Goal: Task Accomplishment & Management: Use online tool/utility

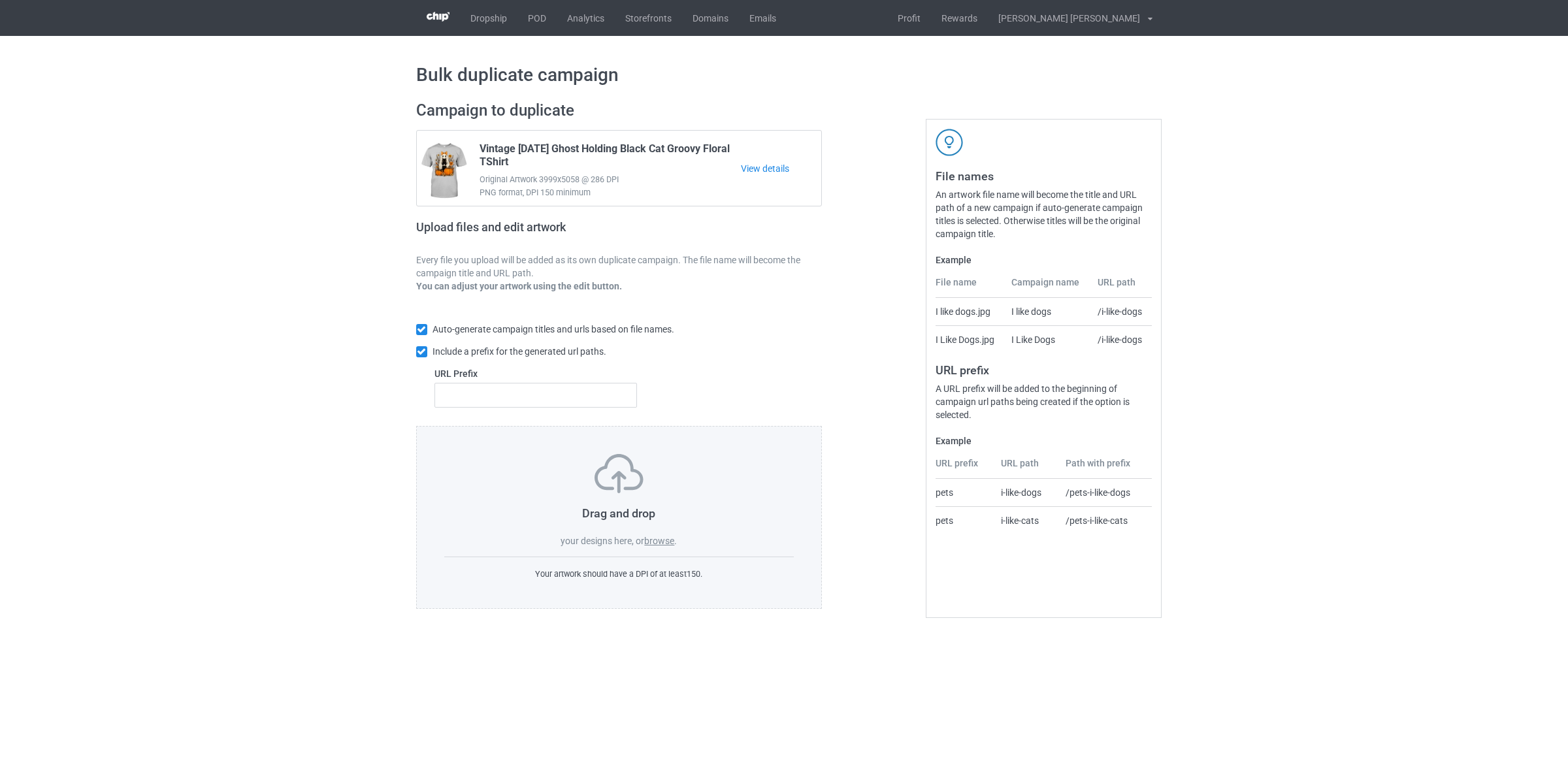
click at [655, 540] on label "browse" at bounding box center [659, 540] width 30 height 10
click at [0, 0] on input "browse" at bounding box center [0, 0] width 0 height 0
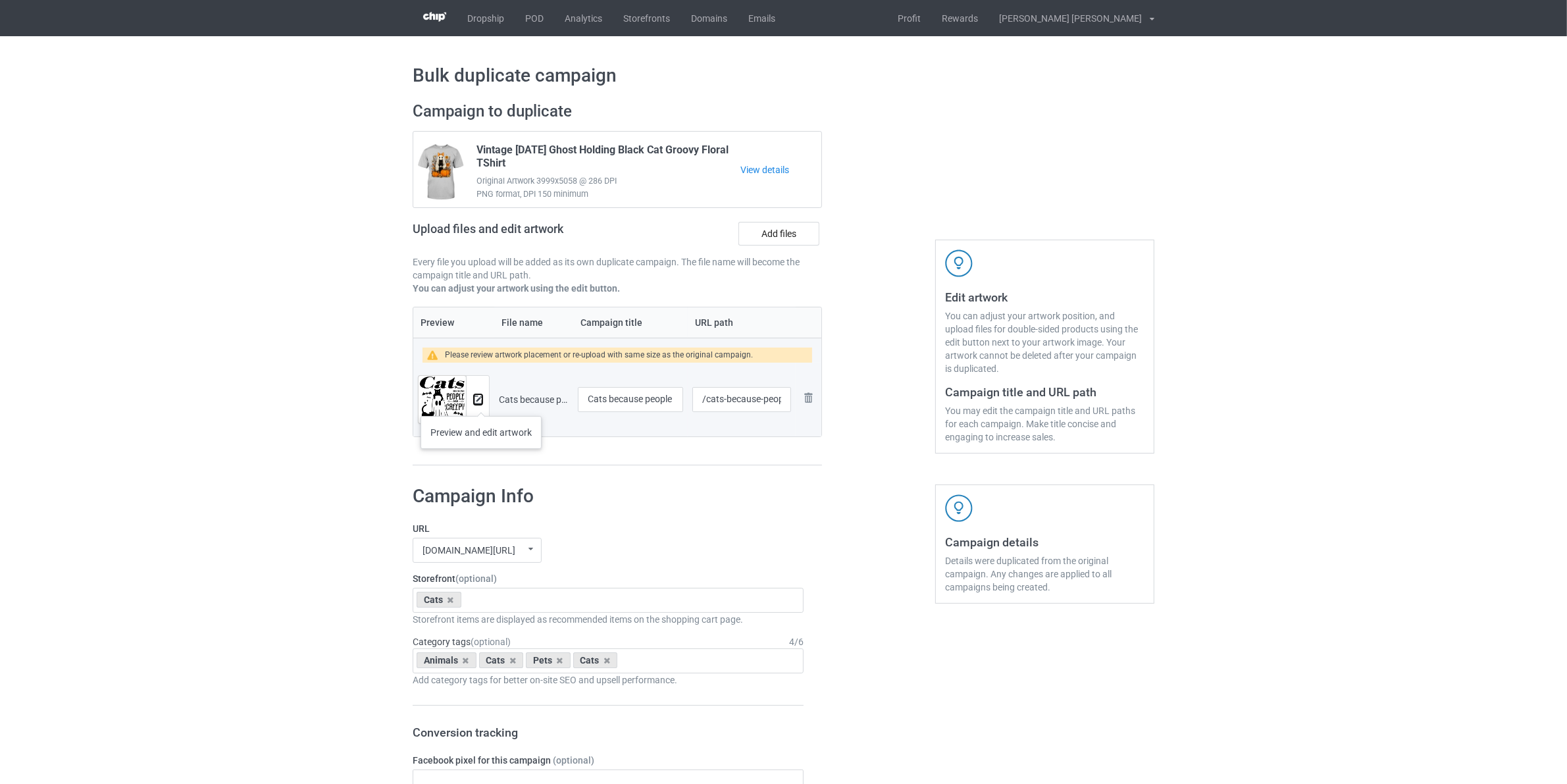
click at [481, 403] on img at bounding box center [478, 400] width 8 height 8
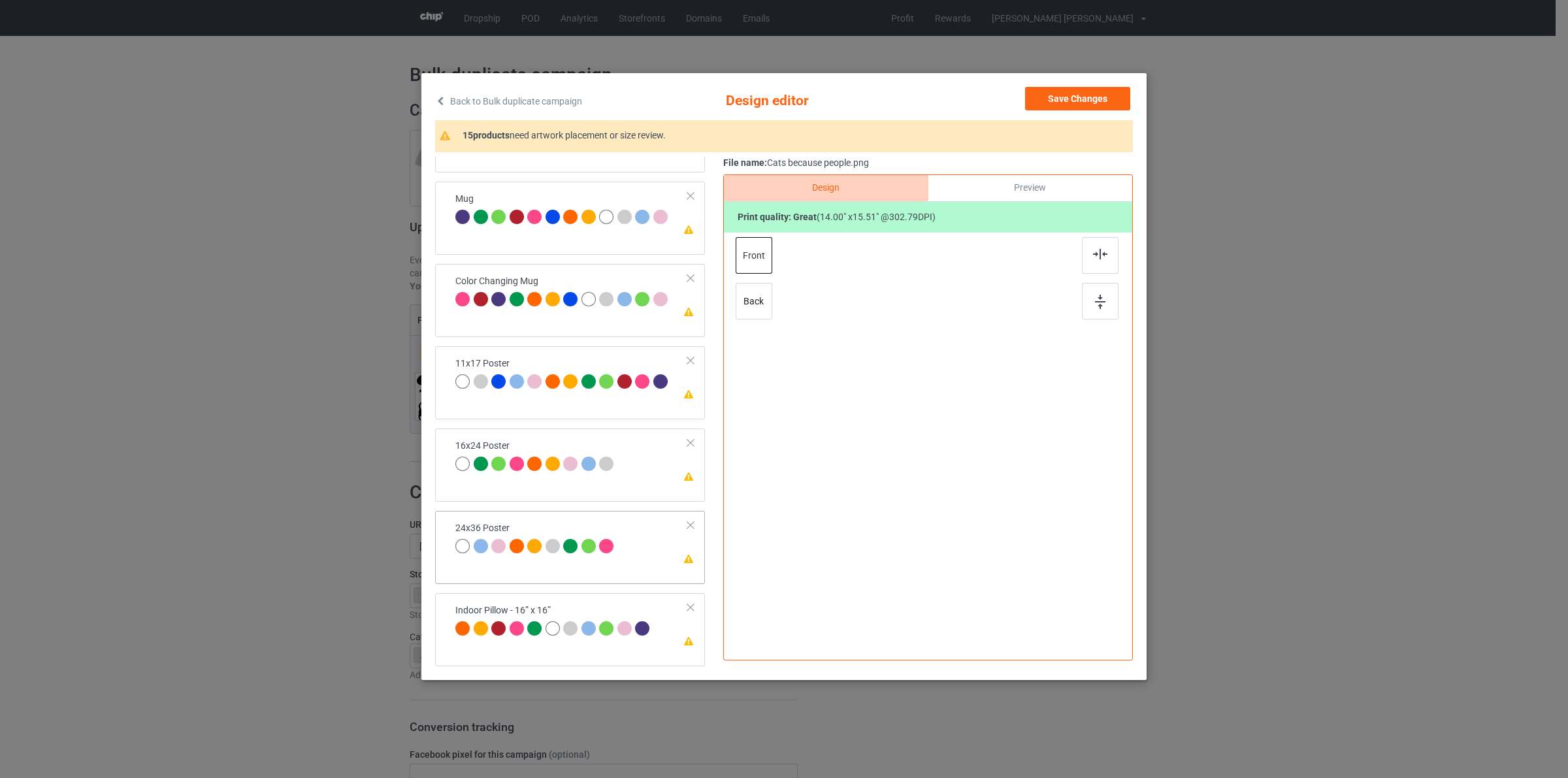
click at [515, 519] on td "Please review artwork placement 24x36 Poster" at bounding box center [571, 539] width 247 height 45
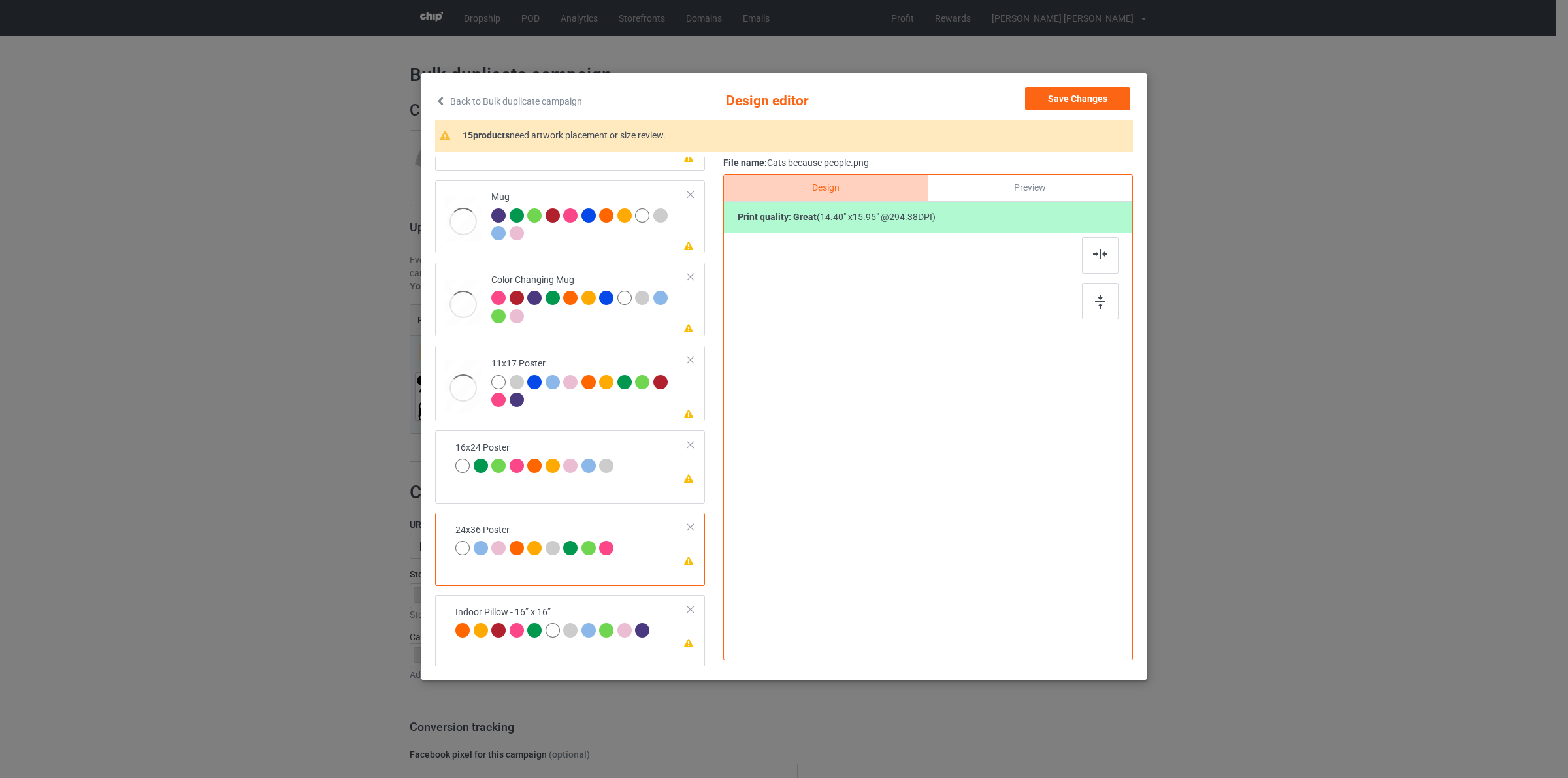
scroll to position [720, 0]
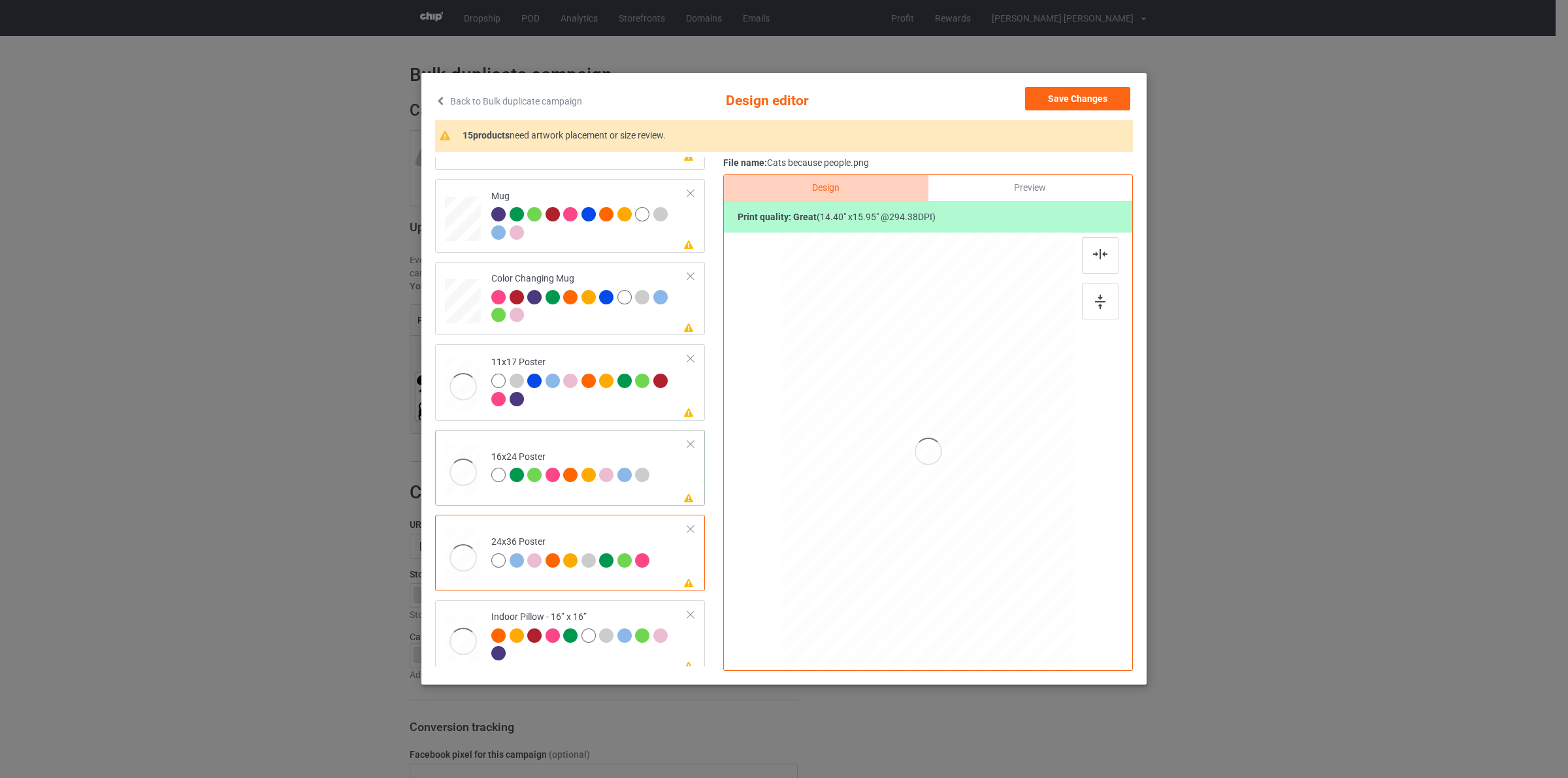
click at [589, 464] on div "16x24 Poster" at bounding box center [572, 466] width 162 height 31
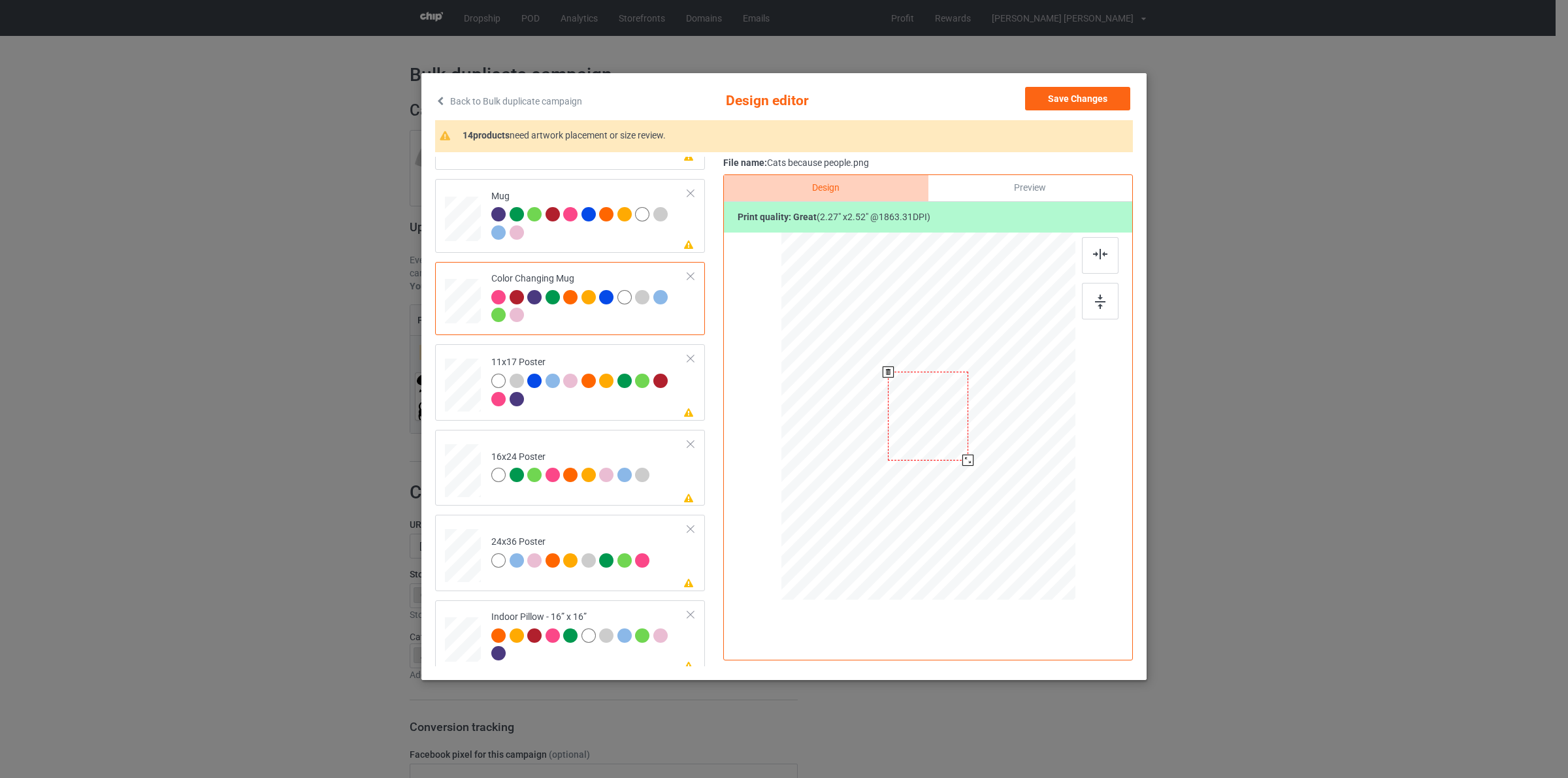
drag, startPoint x: 1015, startPoint y: 510, endPoint x: 982, endPoint y: 440, distance: 77.4
click at [982, 440] on div at bounding box center [928, 415] width 294 height 122
drag, startPoint x: 944, startPoint y: 418, endPoint x: 1024, endPoint y: 422, distance: 80.1
click at [1024, 422] on div at bounding box center [1008, 420] width 80 height 89
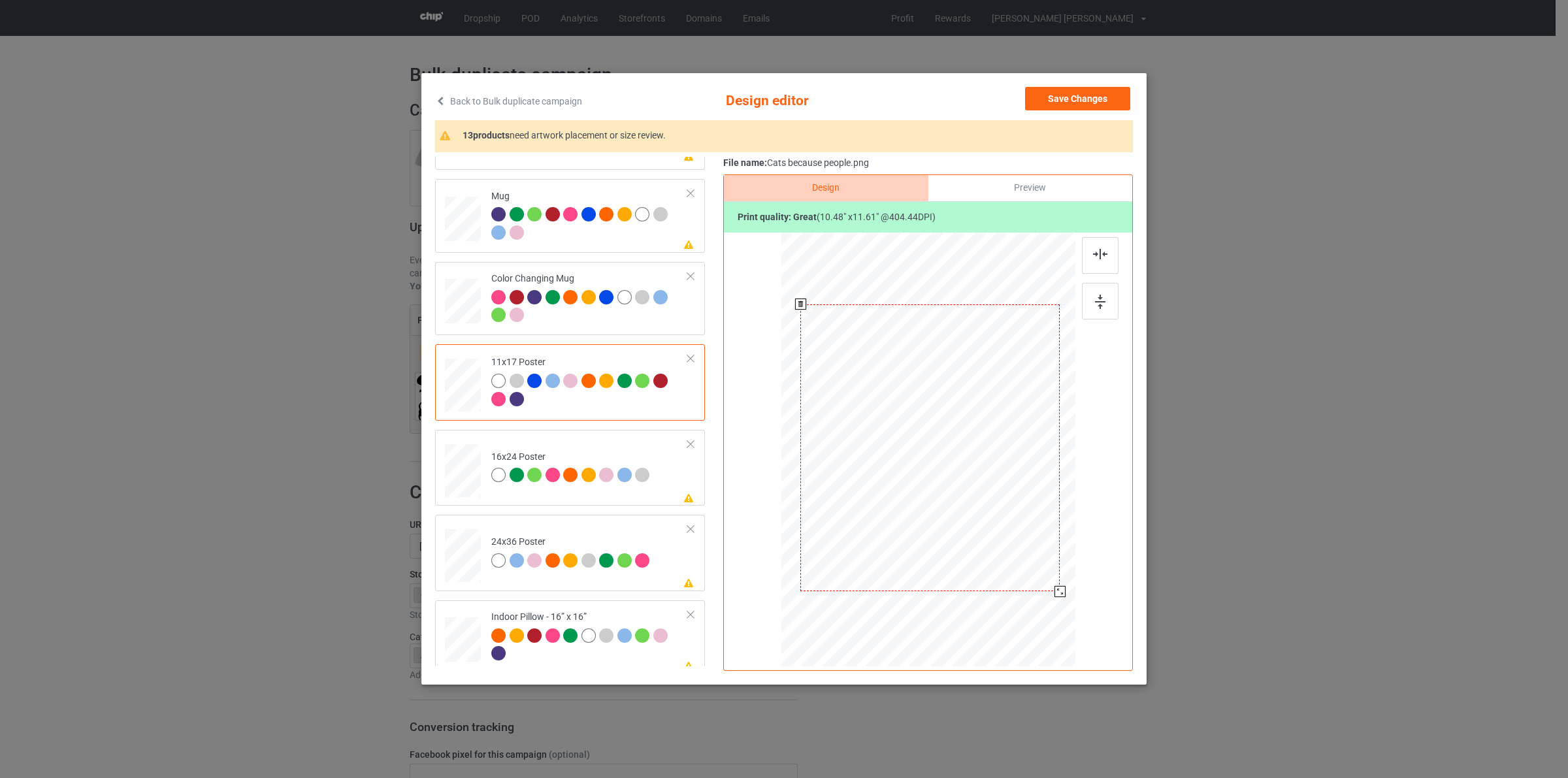
drag, startPoint x: 1016, startPoint y: 539, endPoint x: 1050, endPoint y: 601, distance: 70.7
click at [1050, 601] on div at bounding box center [930, 448] width 280 height 422
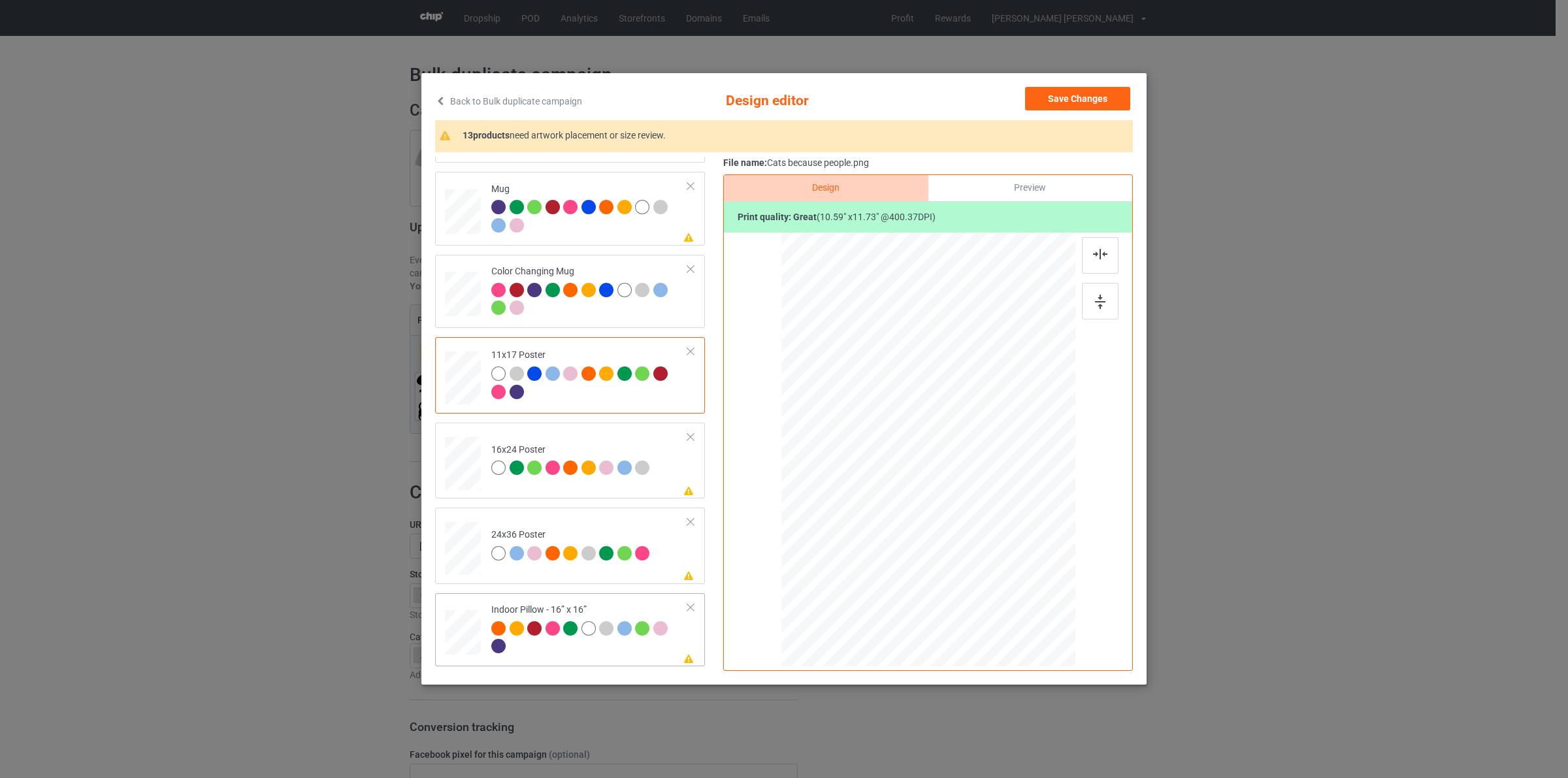
scroll to position [733, 0]
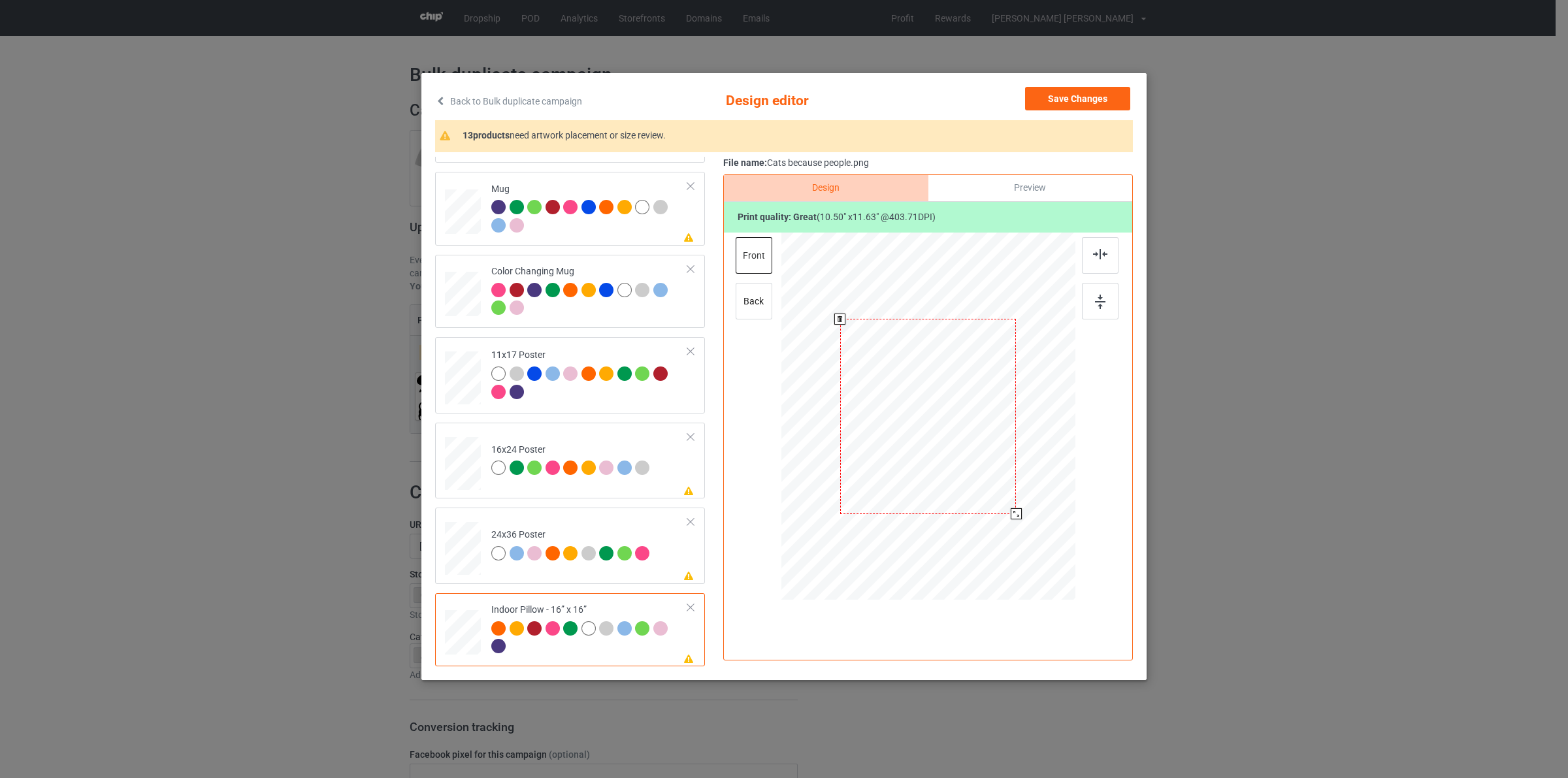
click at [1022, 519] on div at bounding box center [1017, 514] width 11 height 11
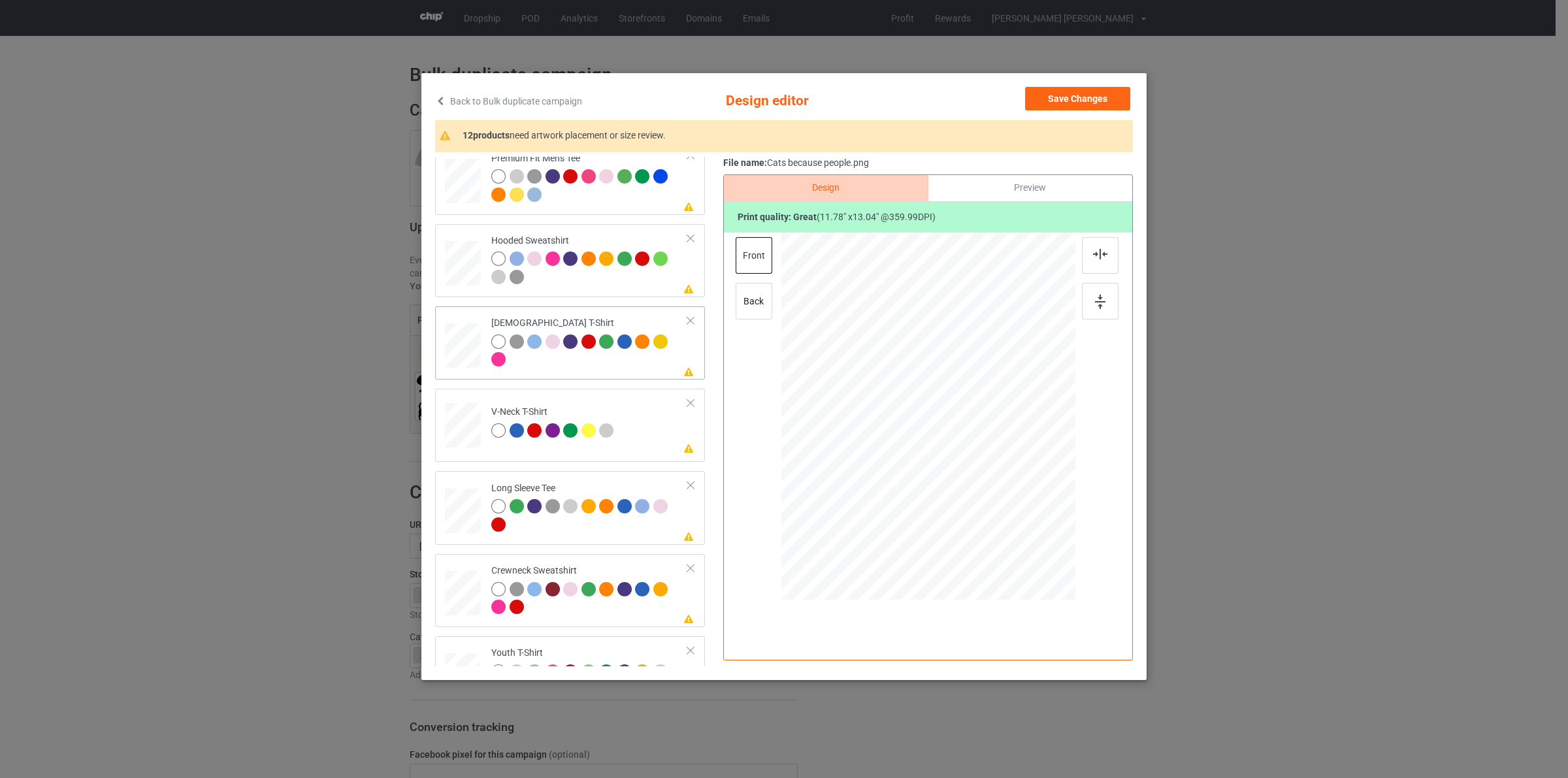
scroll to position [80, 0]
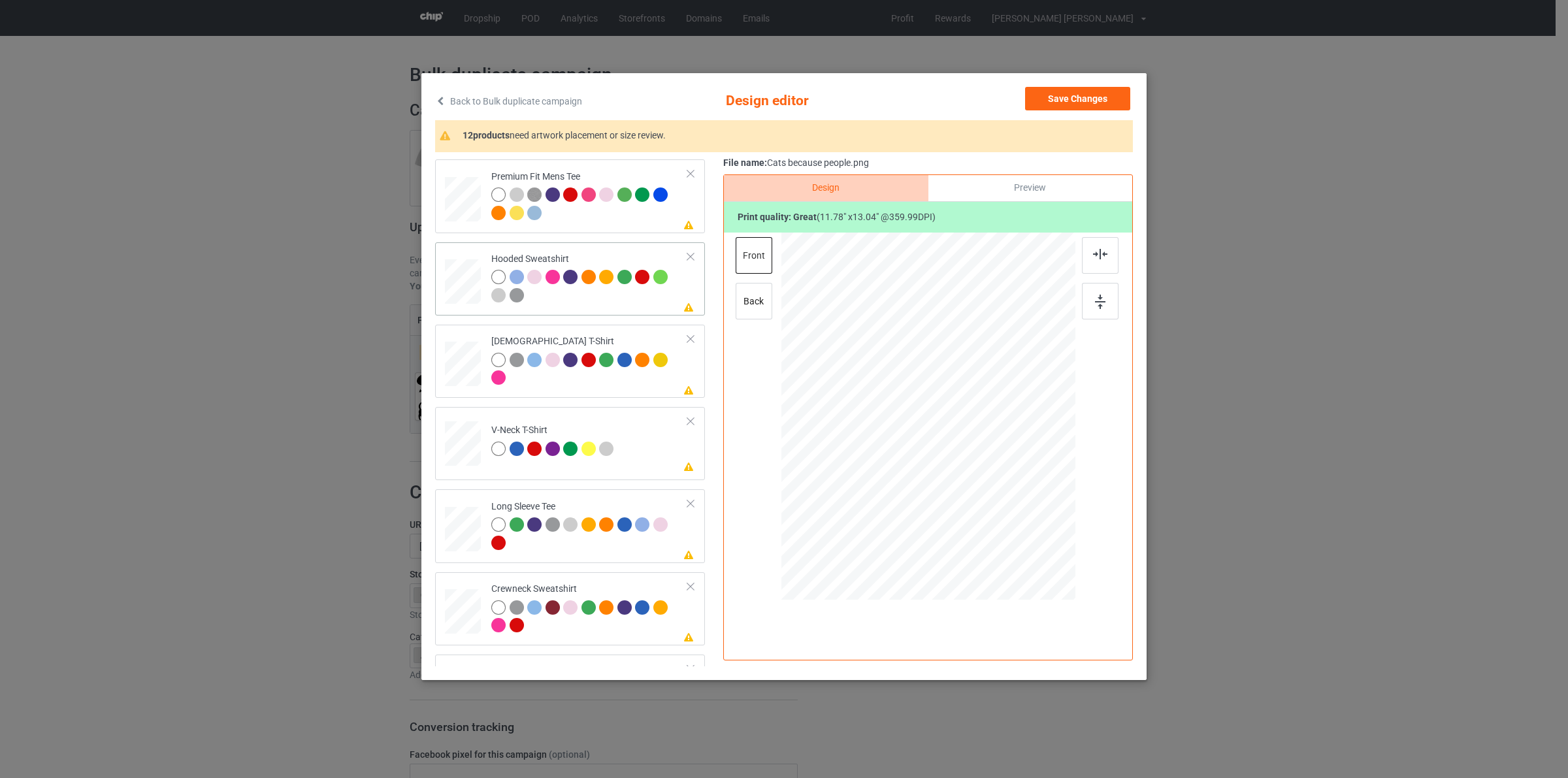
click at [466, 255] on td at bounding box center [464, 279] width 39 height 63
click at [984, 439] on div at bounding box center [928, 418] width 294 height 371
drag, startPoint x: 982, startPoint y: 438, endPoint x: 975, endPoint y: 435, distance: 7.6
click at [975, 435] on div at bounding box center [980, 435] width 11 height 11
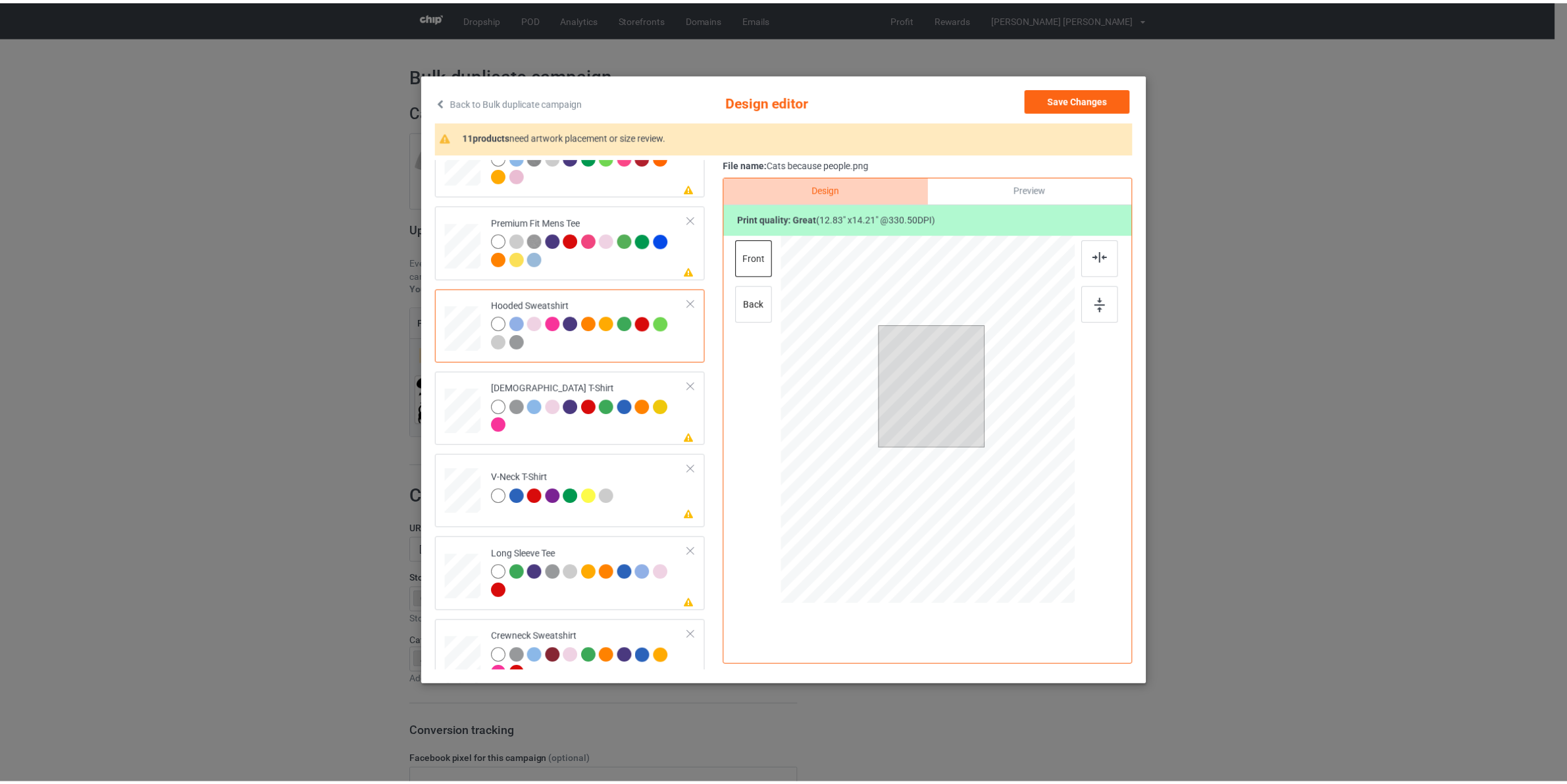
scroll to position [0, 0]
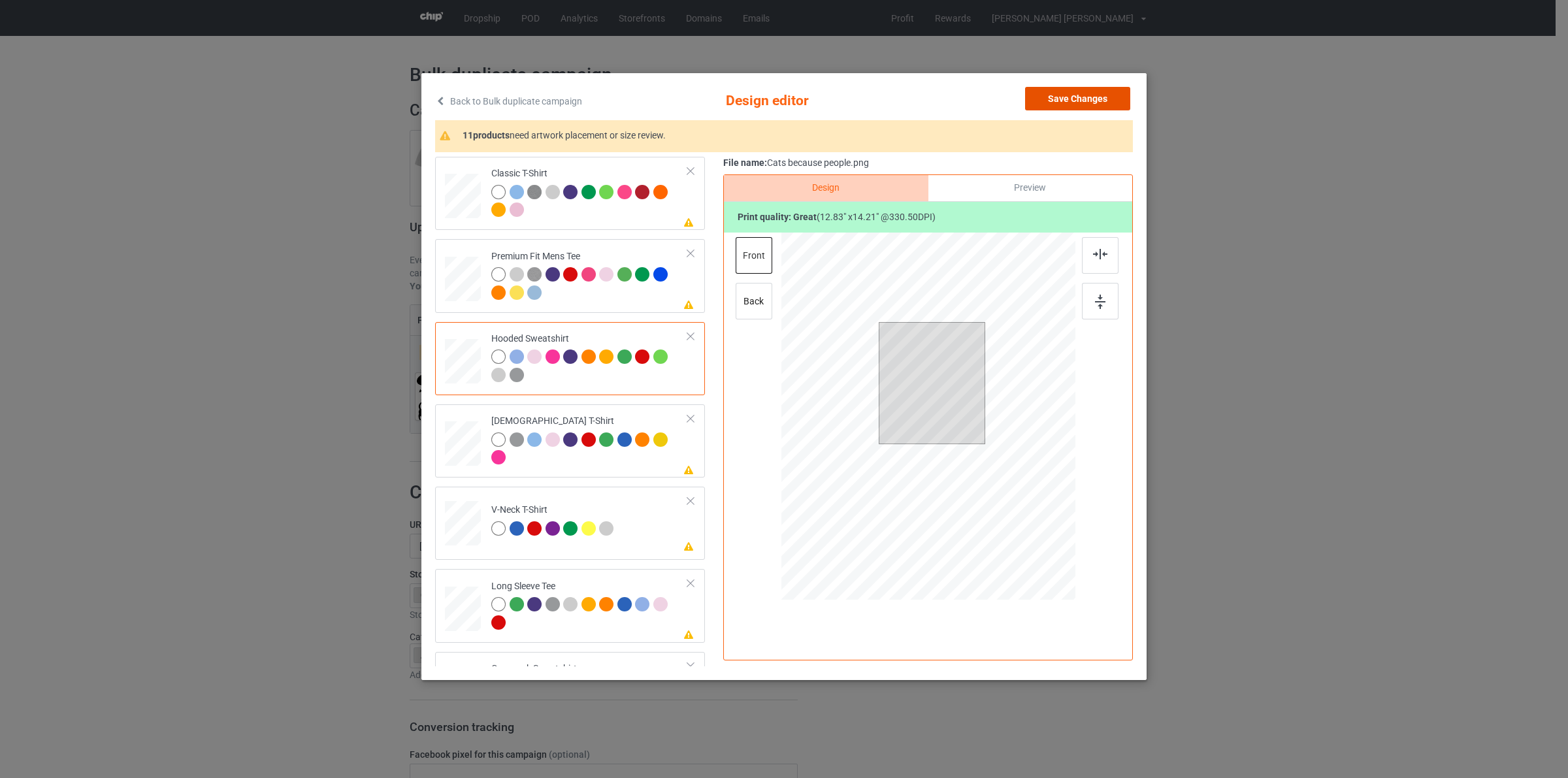
click at [1088, 106] on button "Save Changes" at bounding box center [1077, 98] width 105 height 23
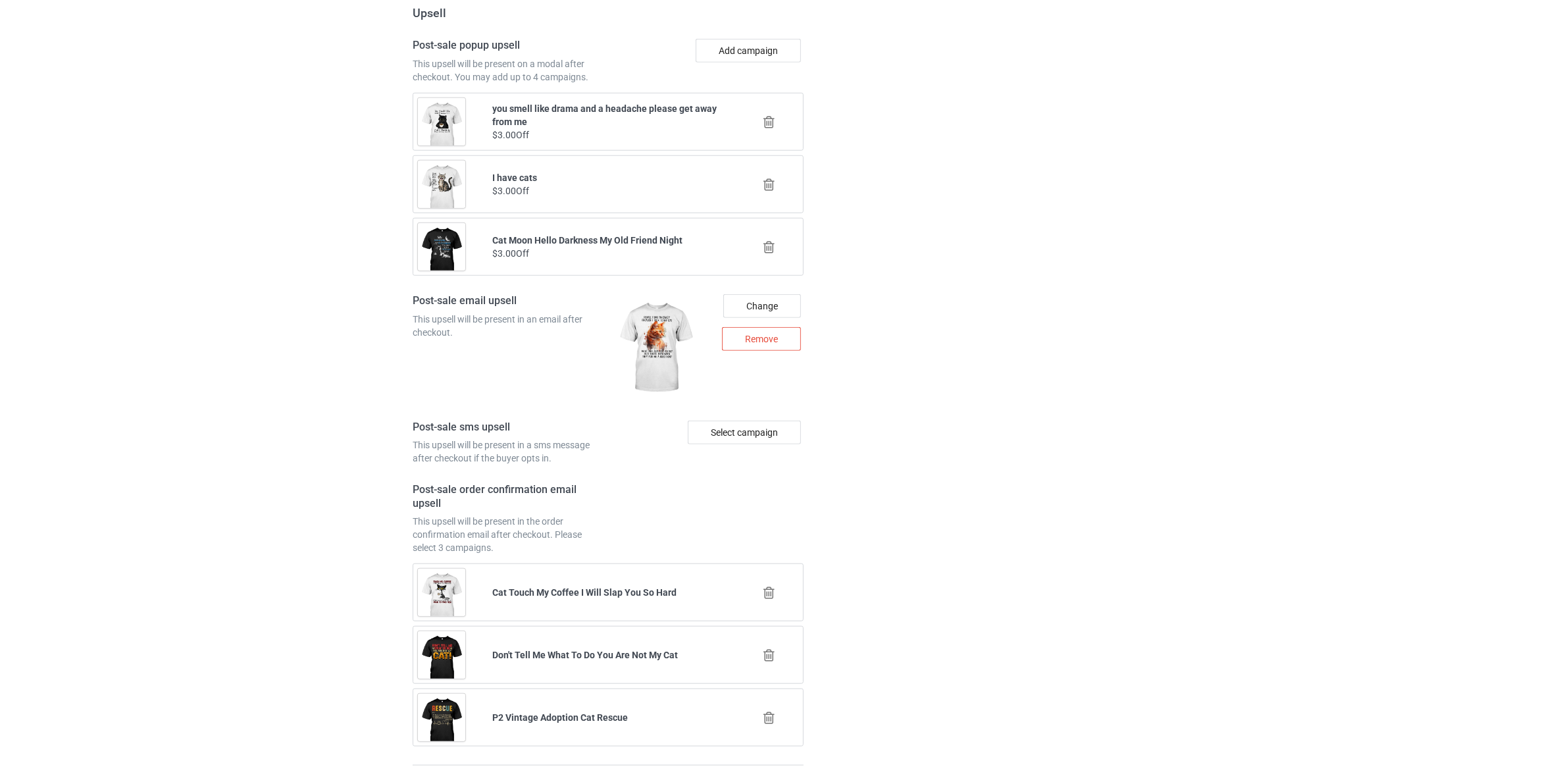
scroll to position [1564, 0]
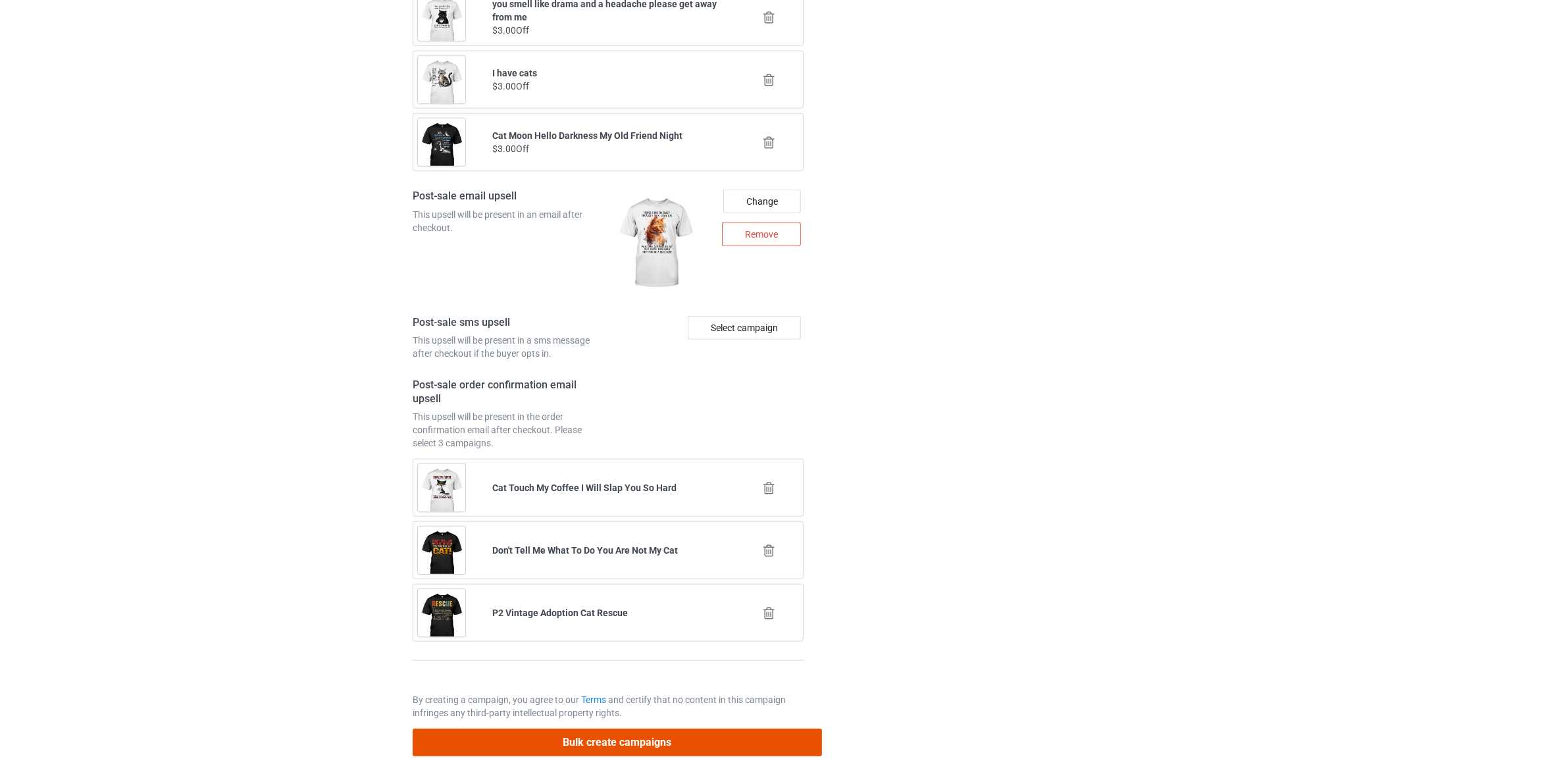
click at [617, 731] on button "Bulk create campaigns" at bounding box center [617, 742] width 409 height 27
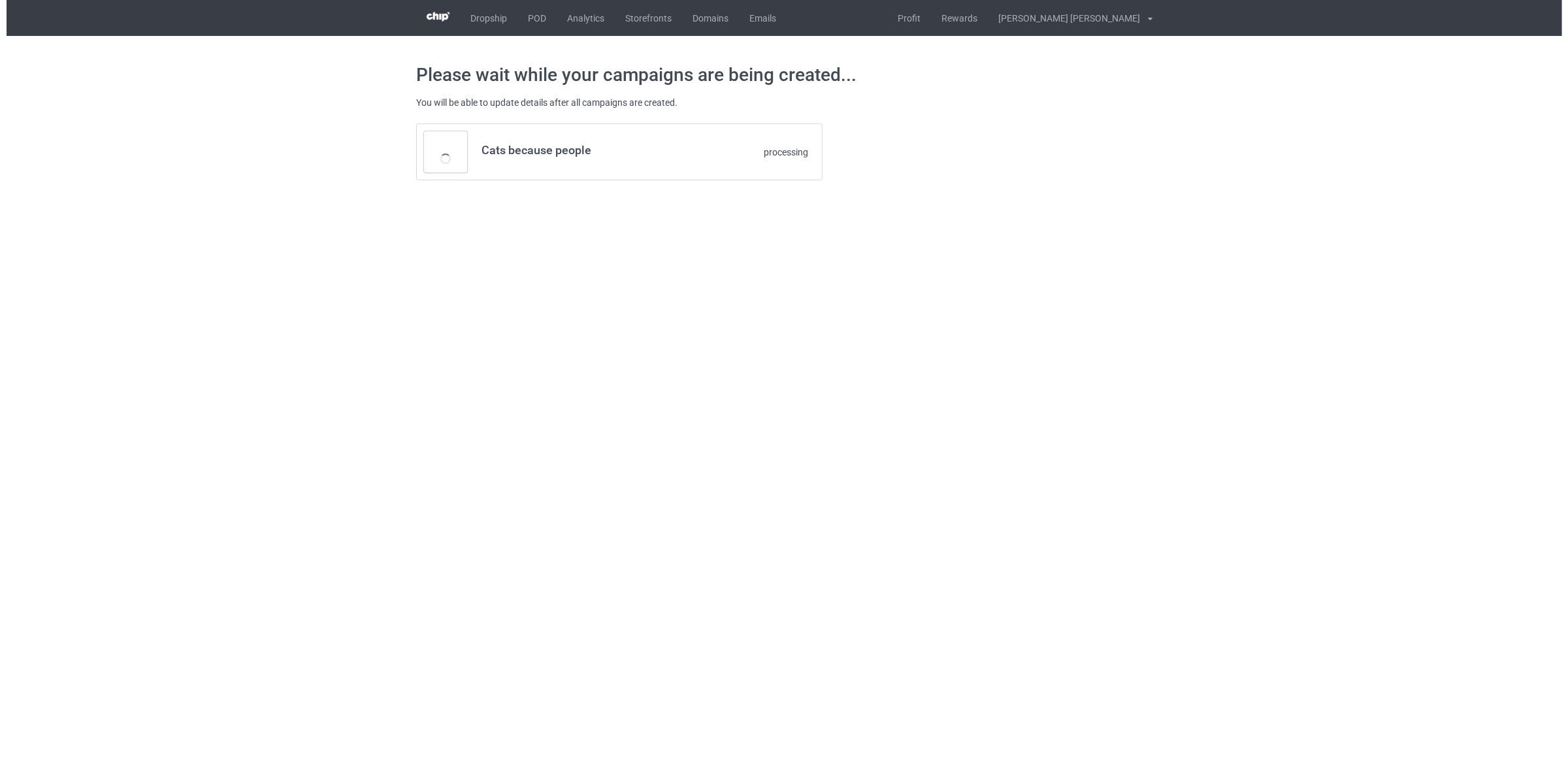
scroll to position [0, 0]
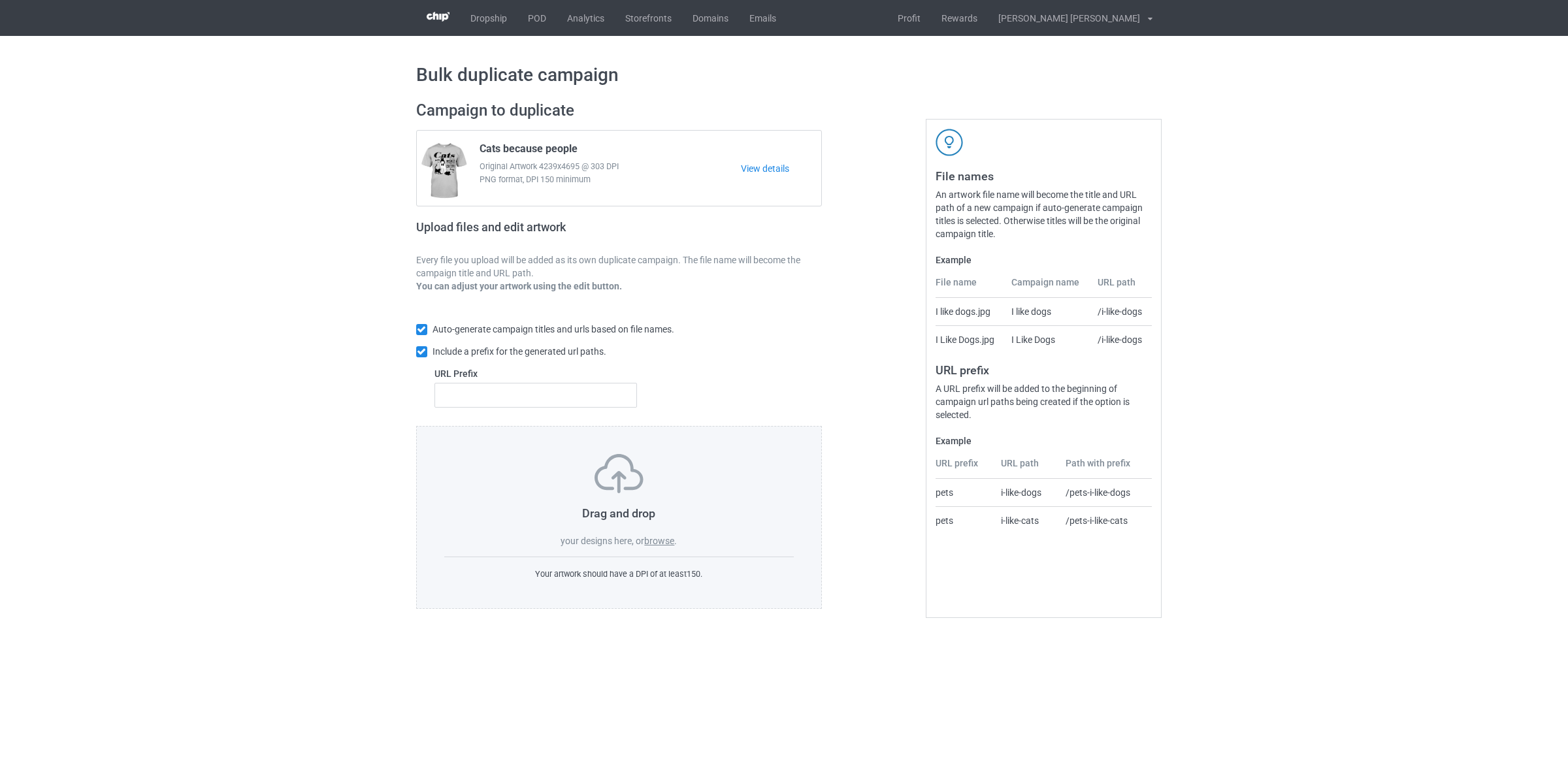
click at [658, 543] on label "browse" at bounding box center [659, 540] width 30 height 10
click at [0, 0] on input "browse" at bounding box center [0, 0] width 0 height 0
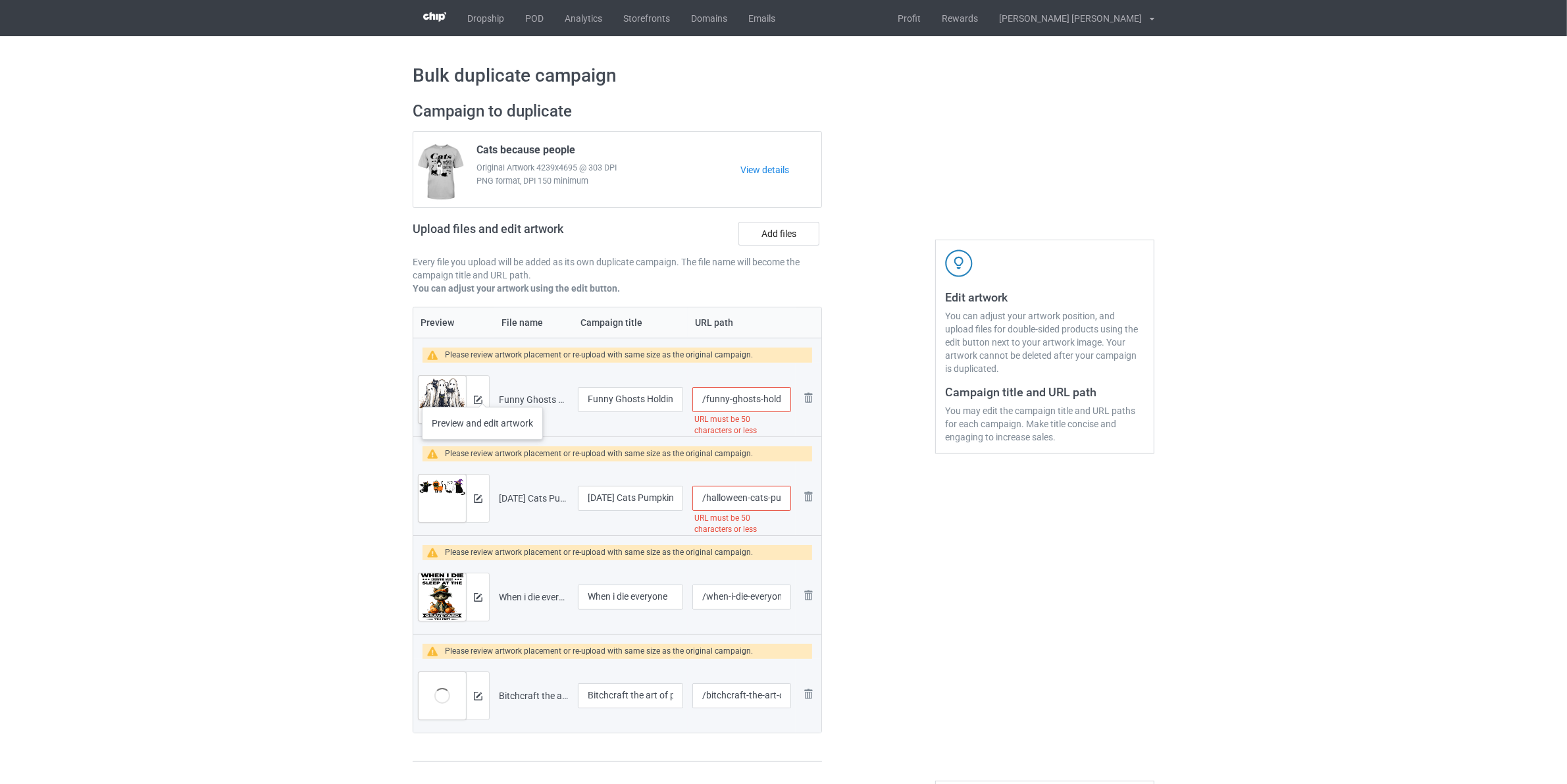
click at [481, 393] on div at bounding box center [477, 399] width 23 height 47
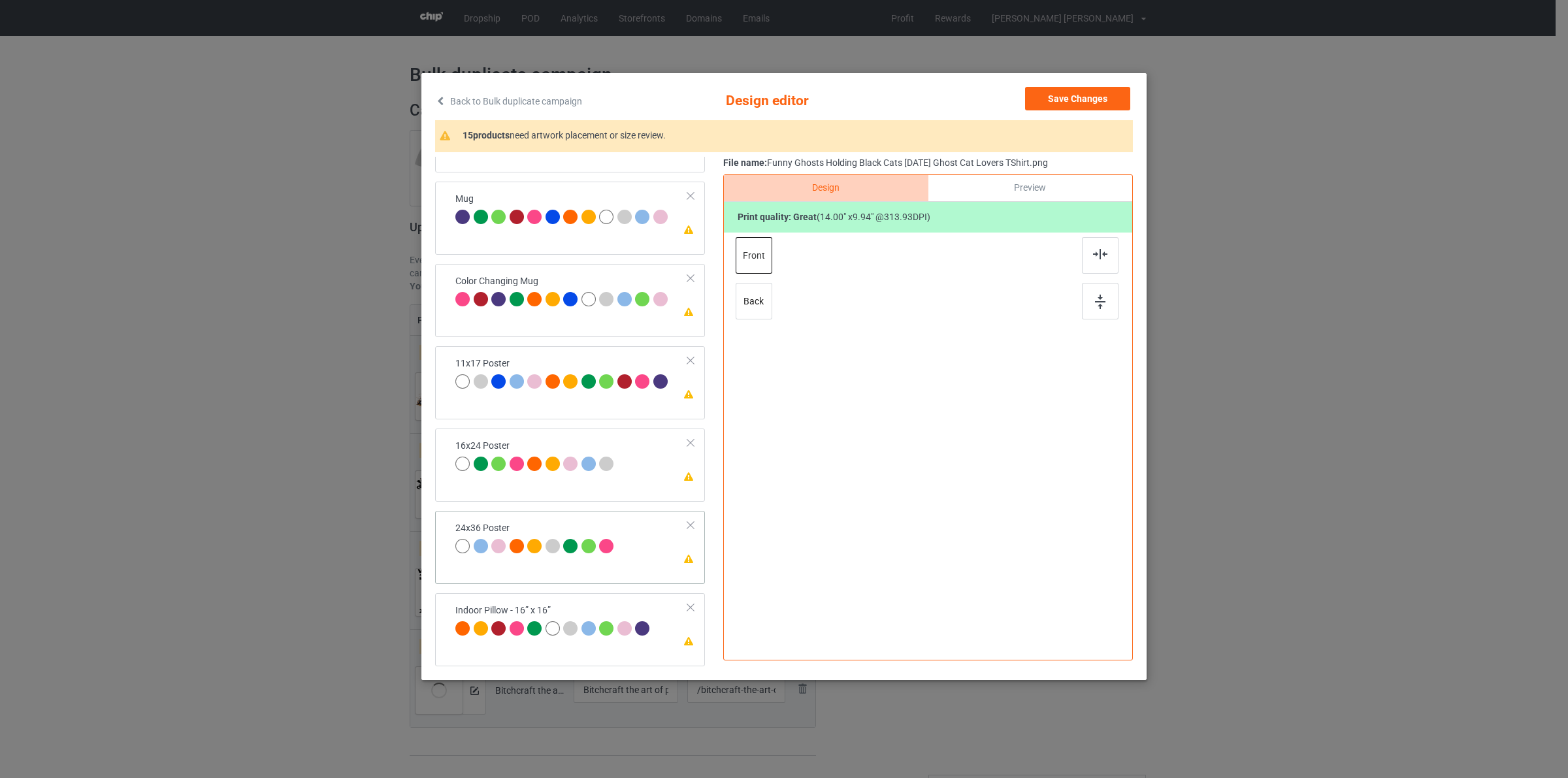
click at [579, 552] on div at bounding box center [572, 548] width 19 height 19
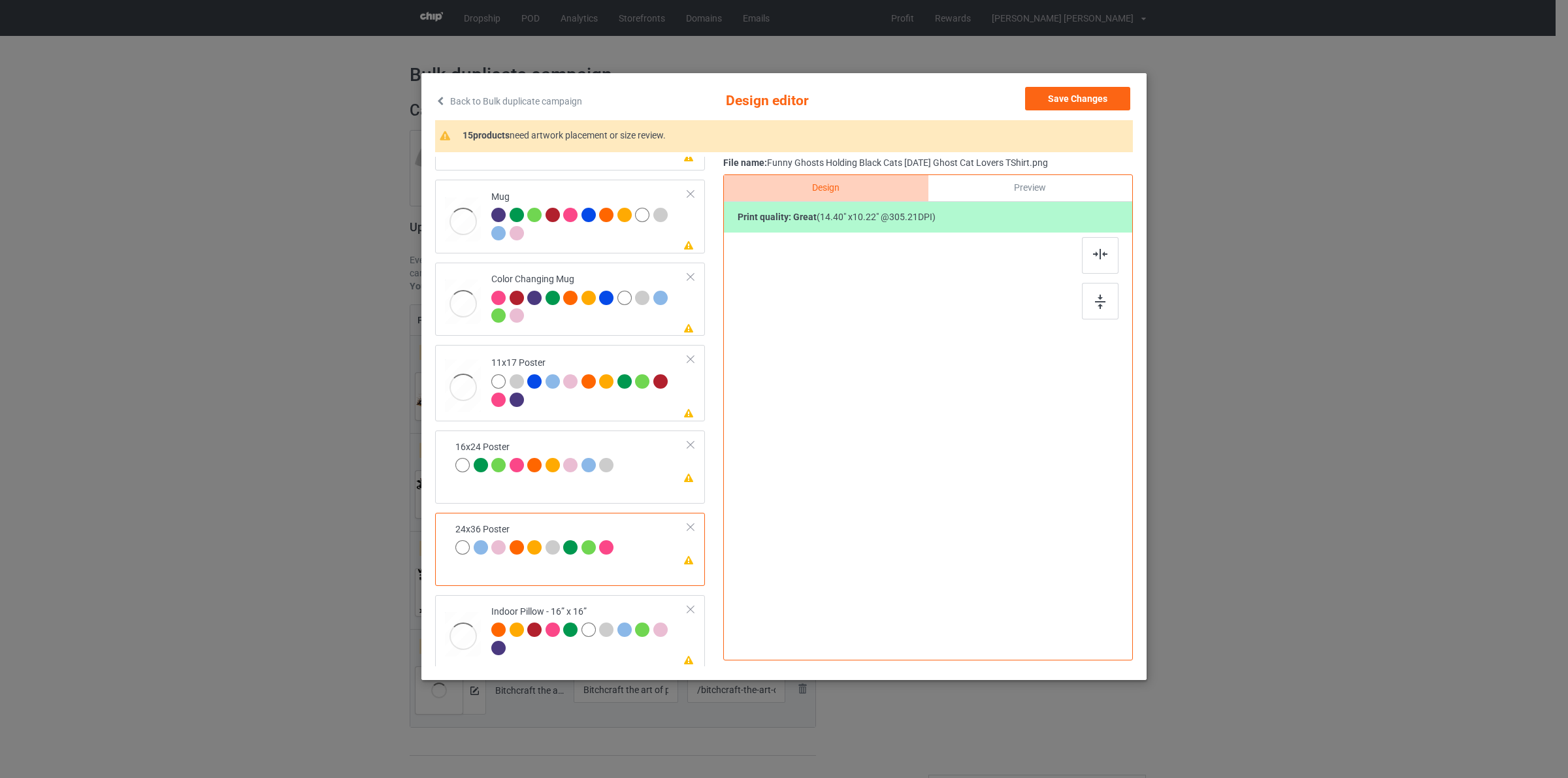
scroll to position [720, 0]
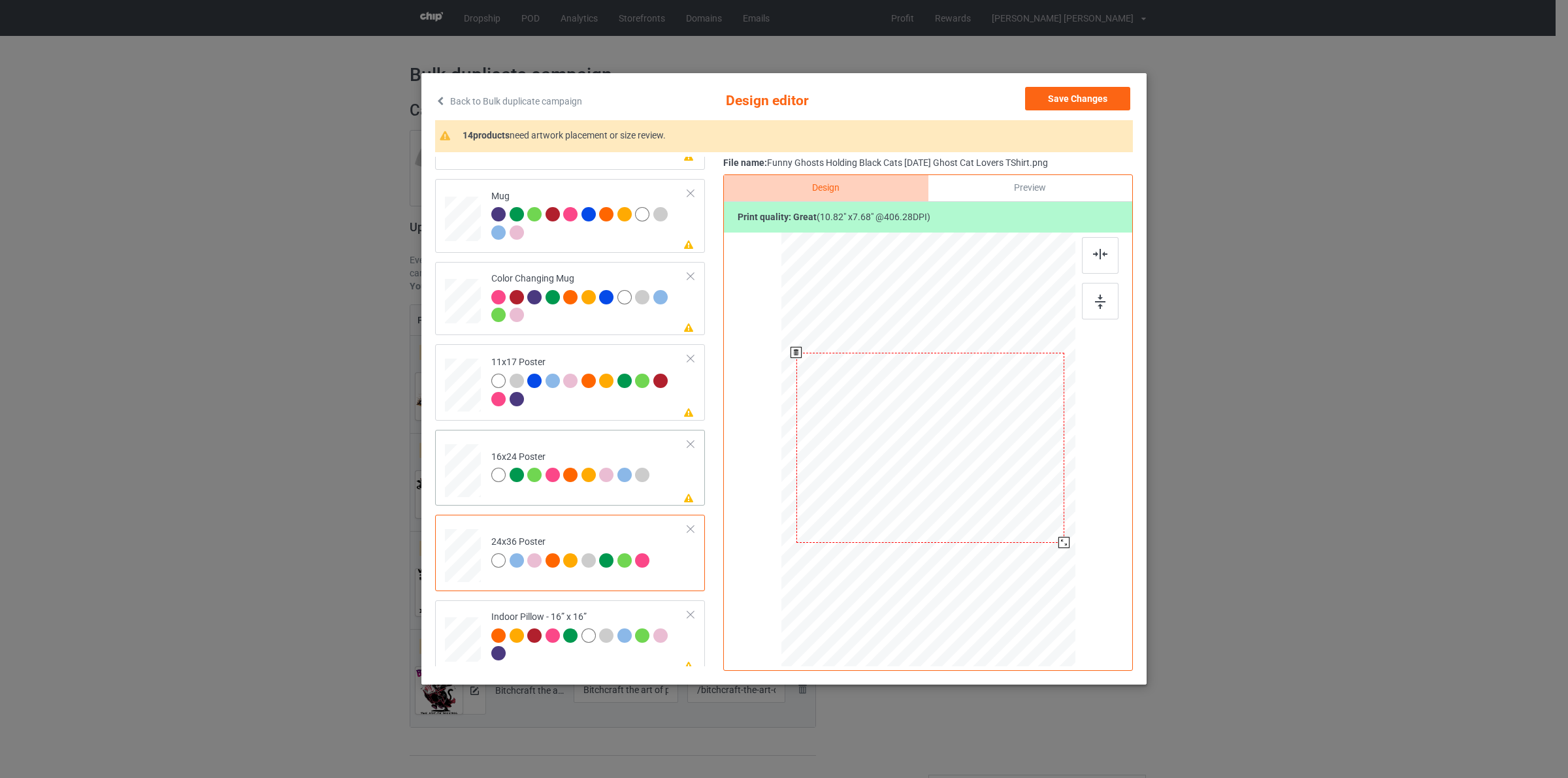
drag, startPoint x: 1027, startPoint y: 541, endPoint x: 655, endPoint y: 445, distance: 384.2
click at [1030, 560] on div at bounding box center [930, 448] width 280 height 422
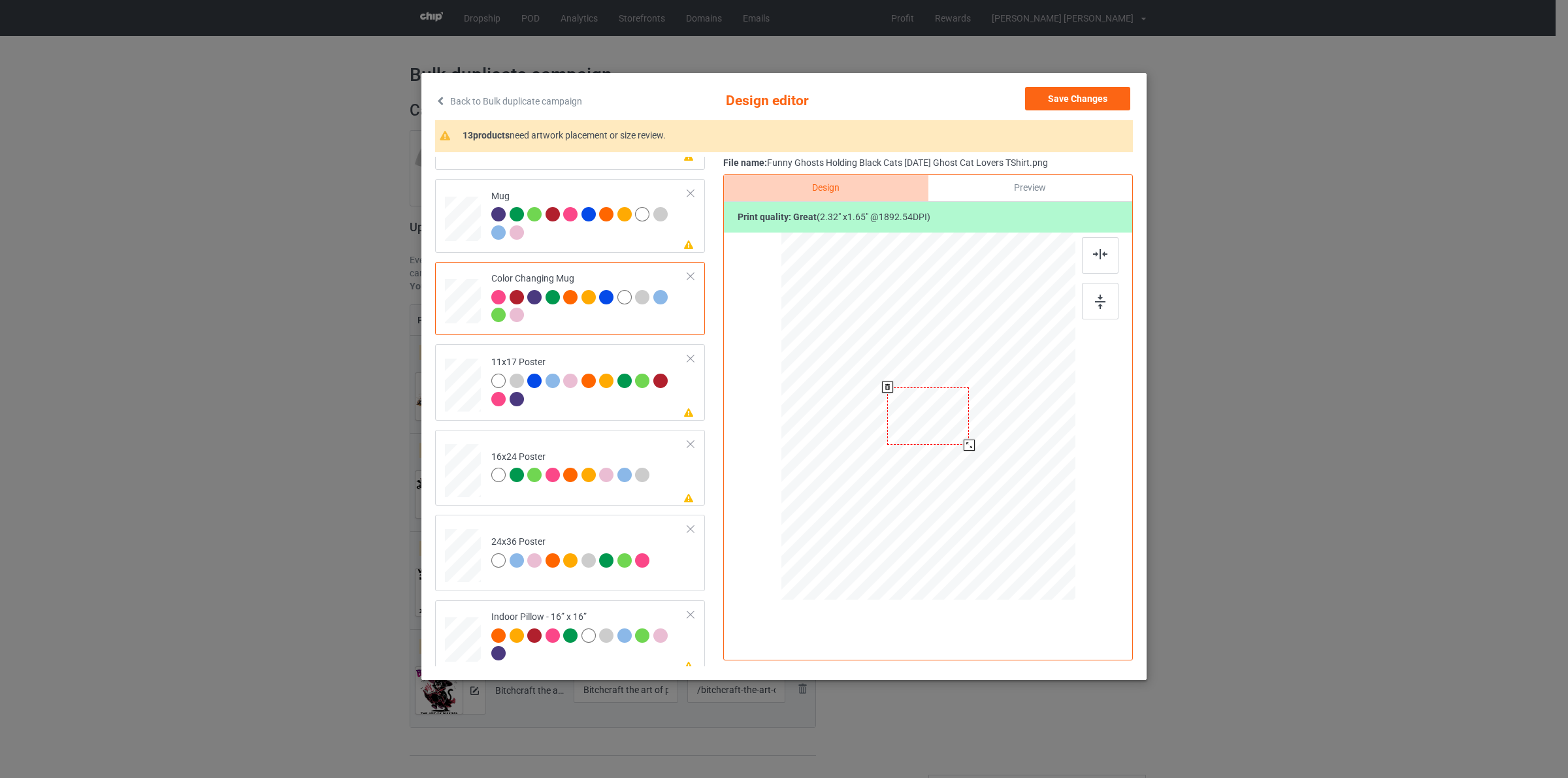
drag, startPoint x: 1014, startPoint y: 474, endPoint x: 973, endPoint y: 435, distance: 56.6
click at [973, 435] on div at bounding box center [928, 415] width 294 height 122
drag, startPoint x: 953, startPoint y: 420, endPoint x: 1033, endPoint y: 425, distance: 80.2
click at [1033, 425] on div at bounding box center [1008, 422] width 82 height 58
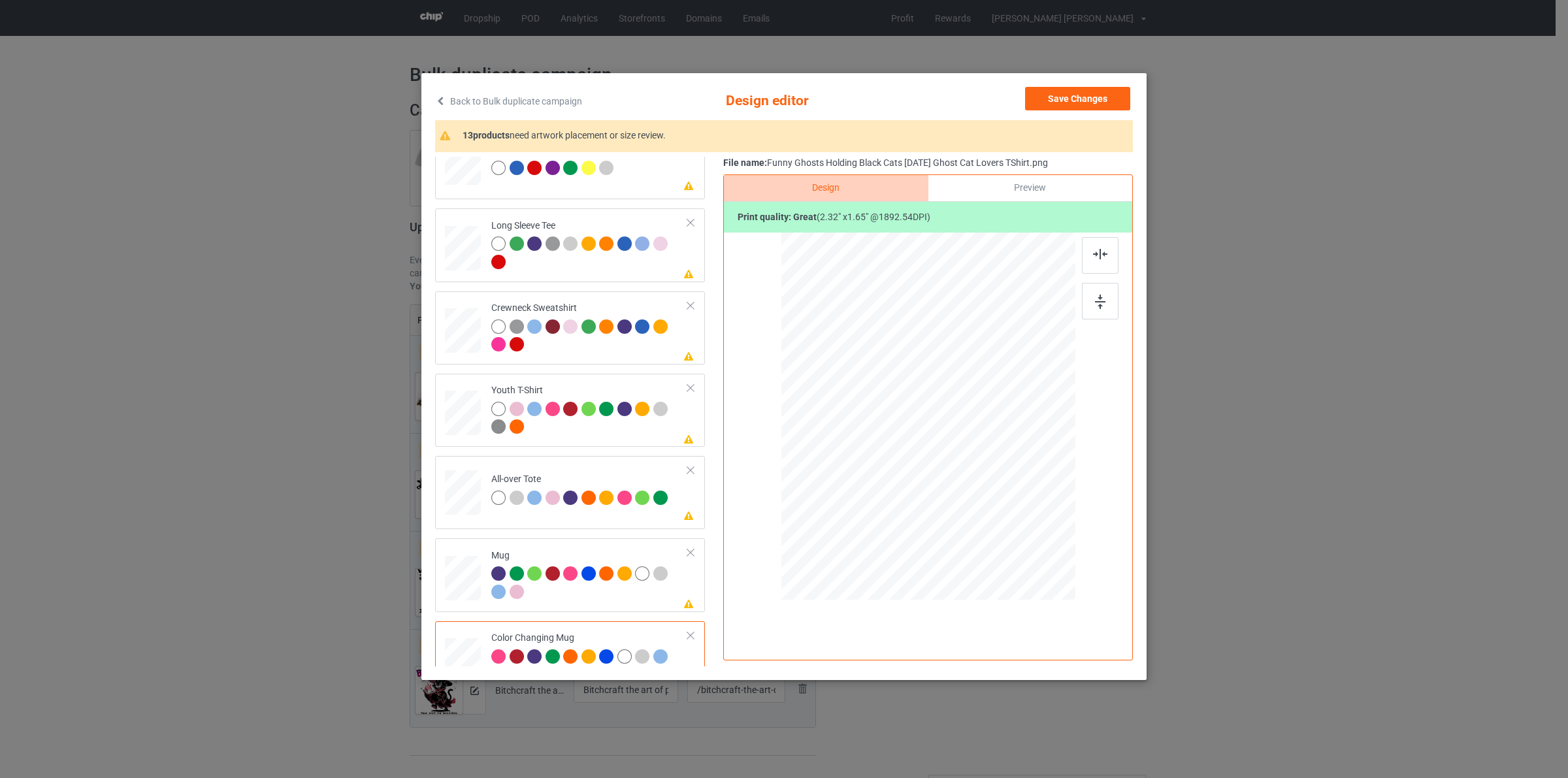
scroll to position [325, 0]
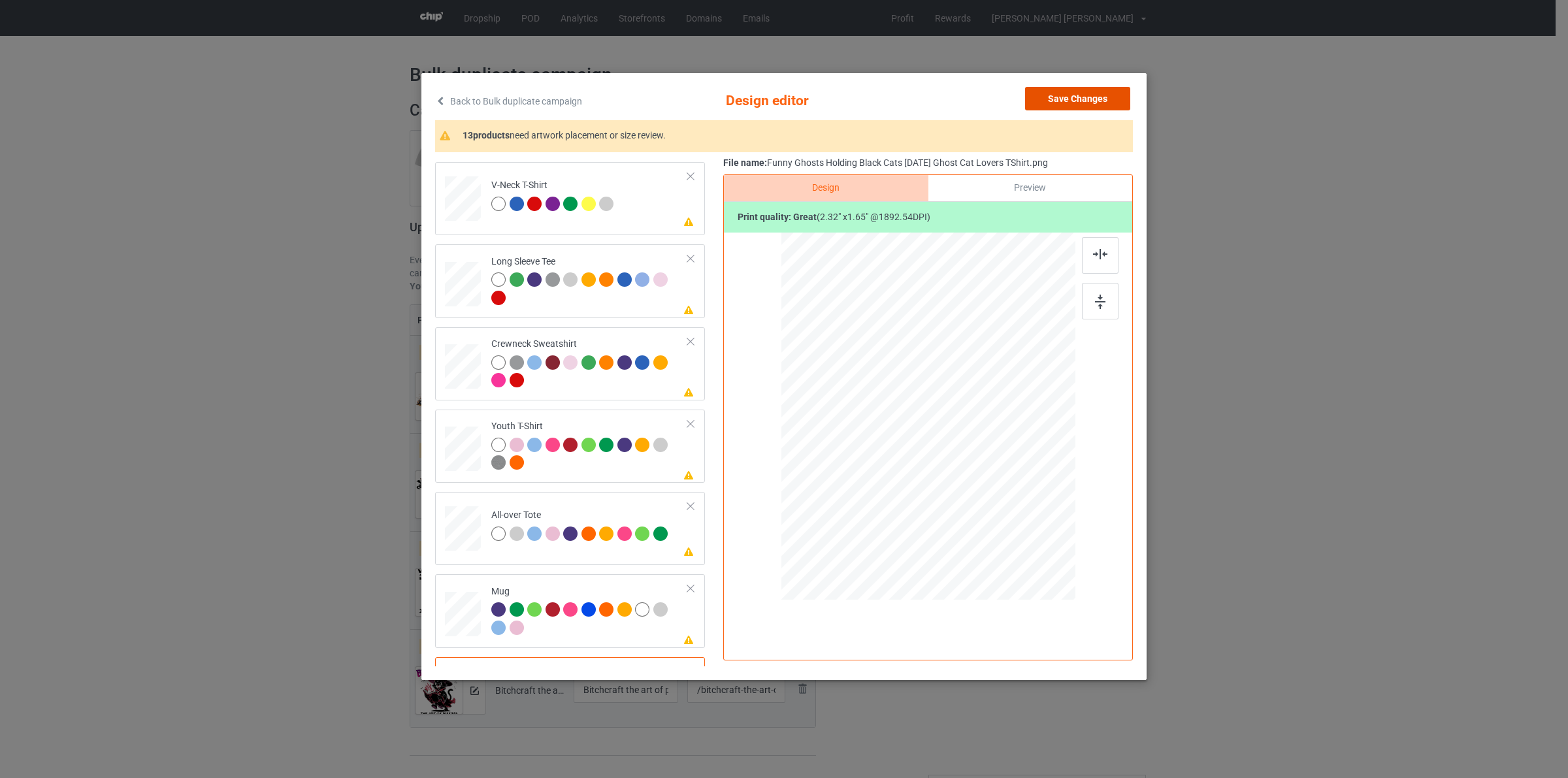
click at [1053, 95] on button "Save Changes" at bounding box center [1077, 98] width 105 height 23
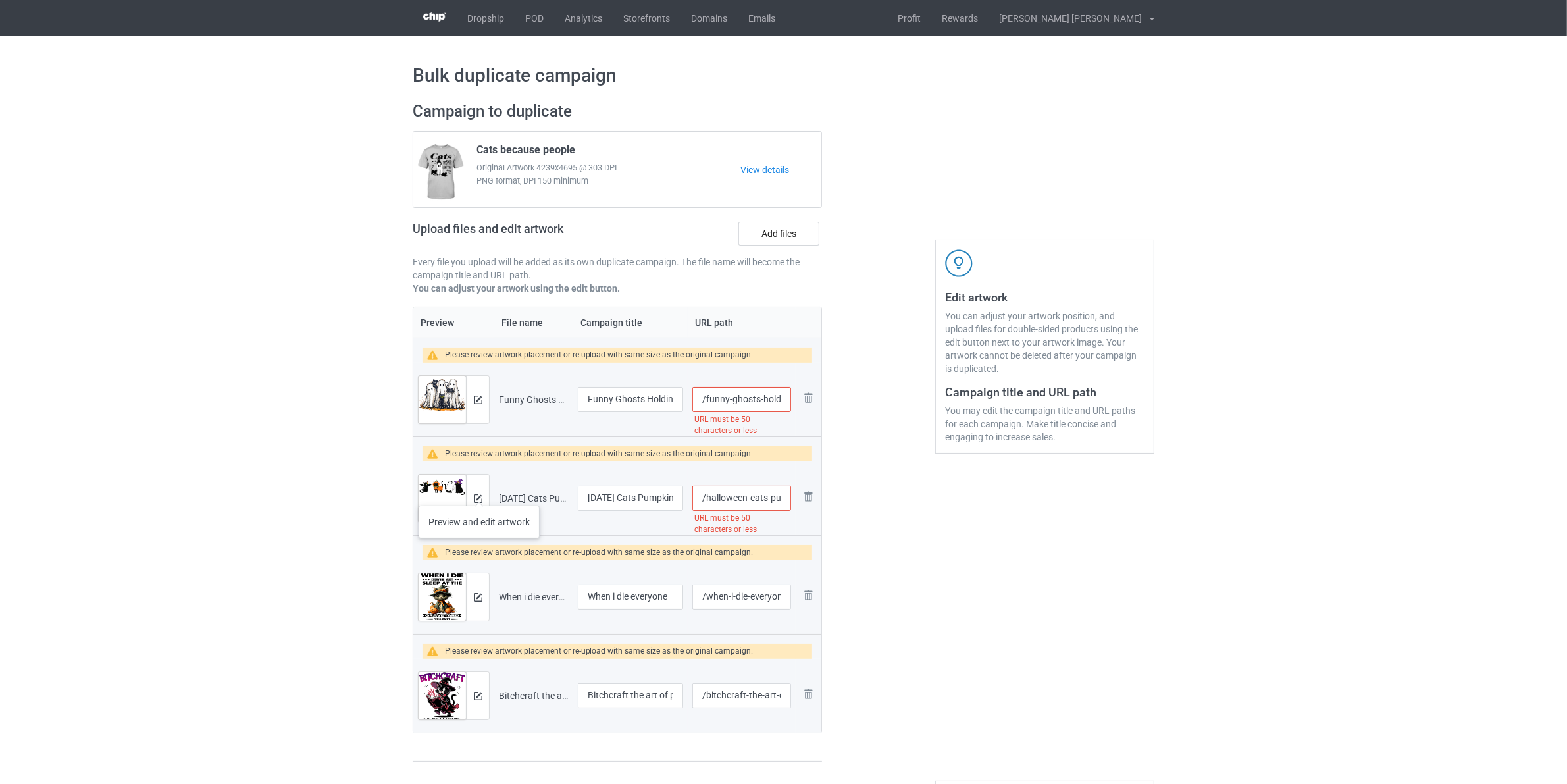
click at [479, 492] on div at bounding box center [477, 498] width 23 height 47
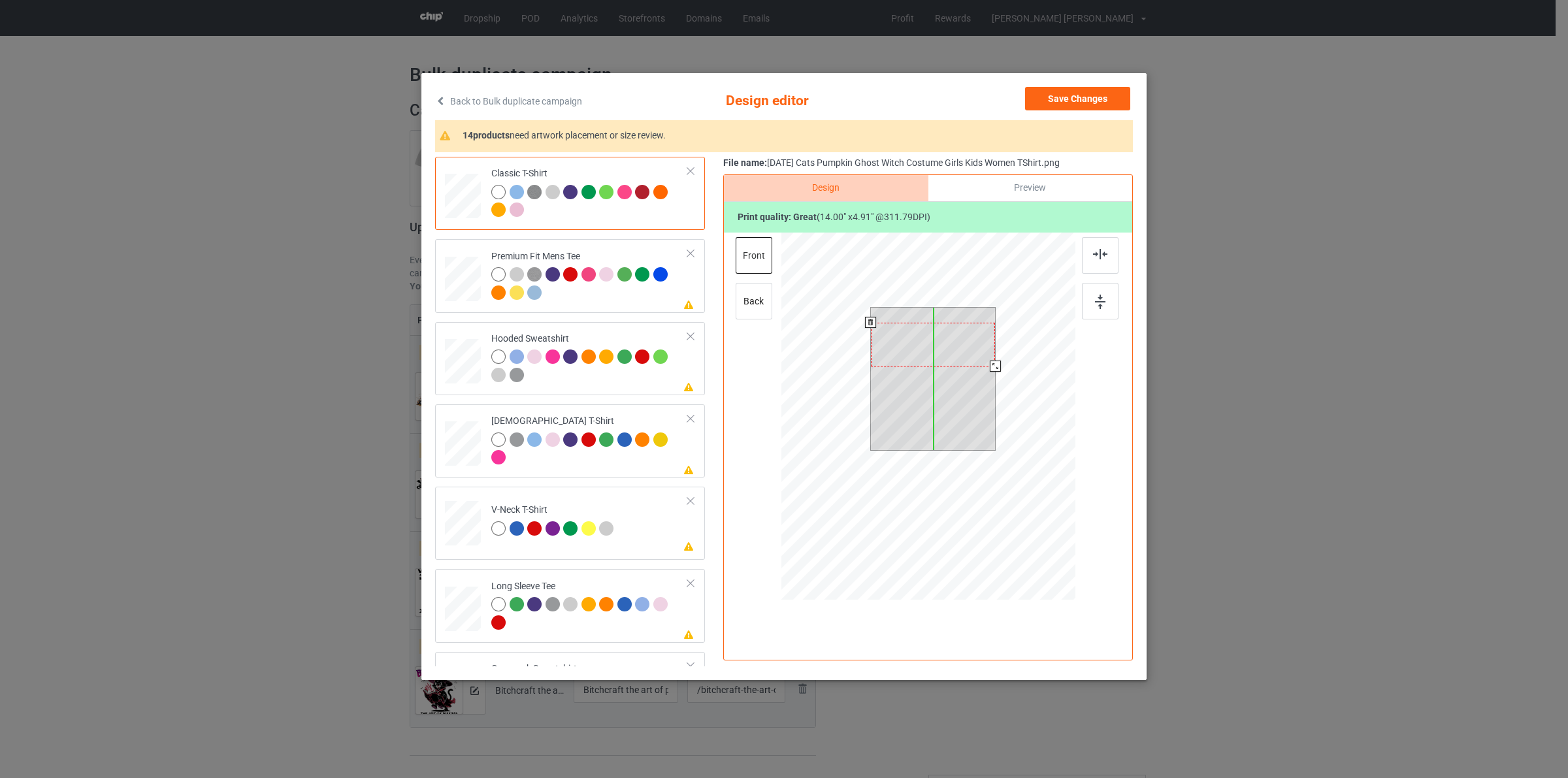
drag, startPoint x: 928, startPoint y: 340, endPoint x: 928, endPoint y: 354, distance: 14.0
click at [928, 354] on div at bounding box center [933, 345] width 125 height 44
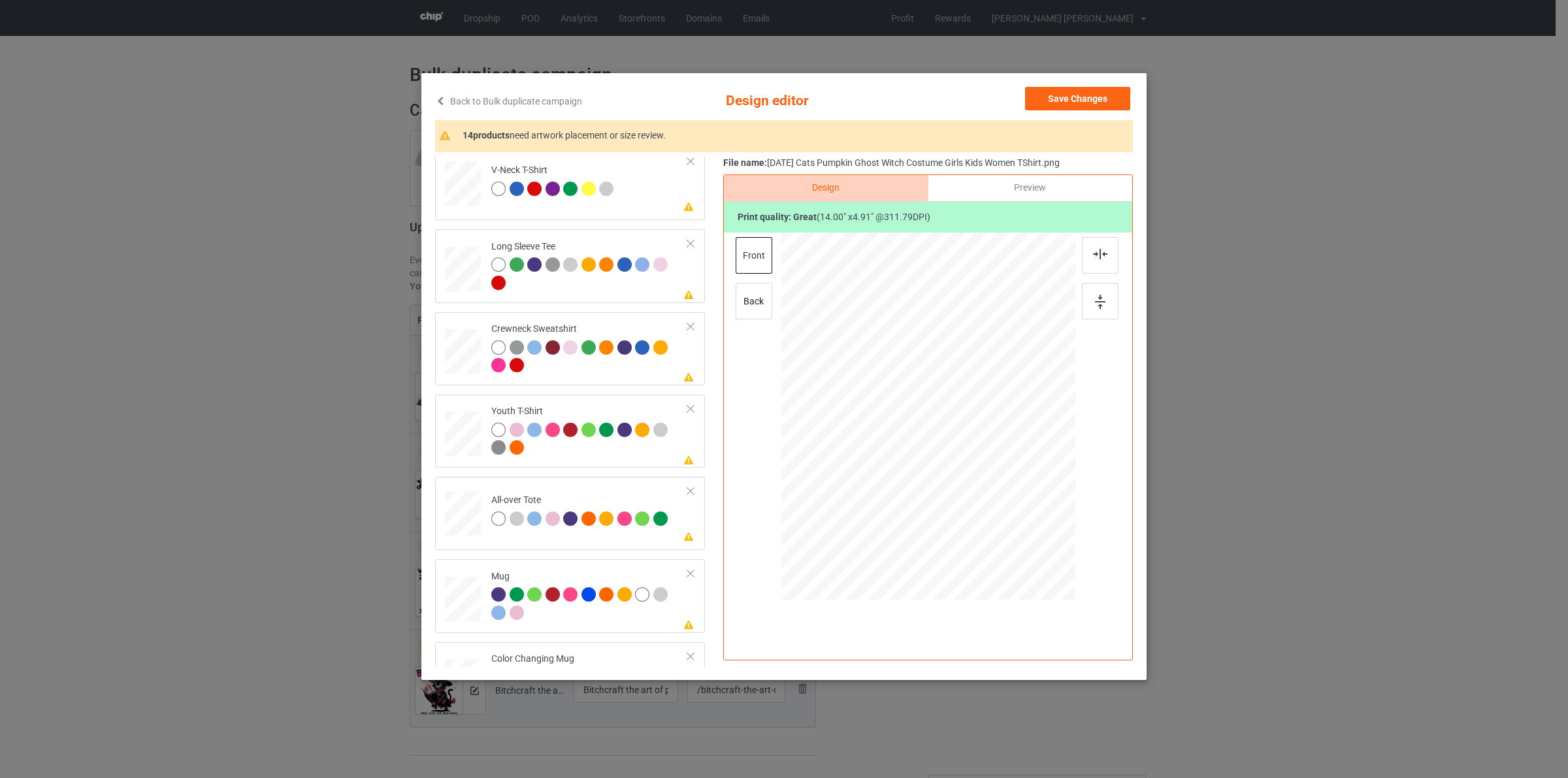
scroll to position [572, 0]
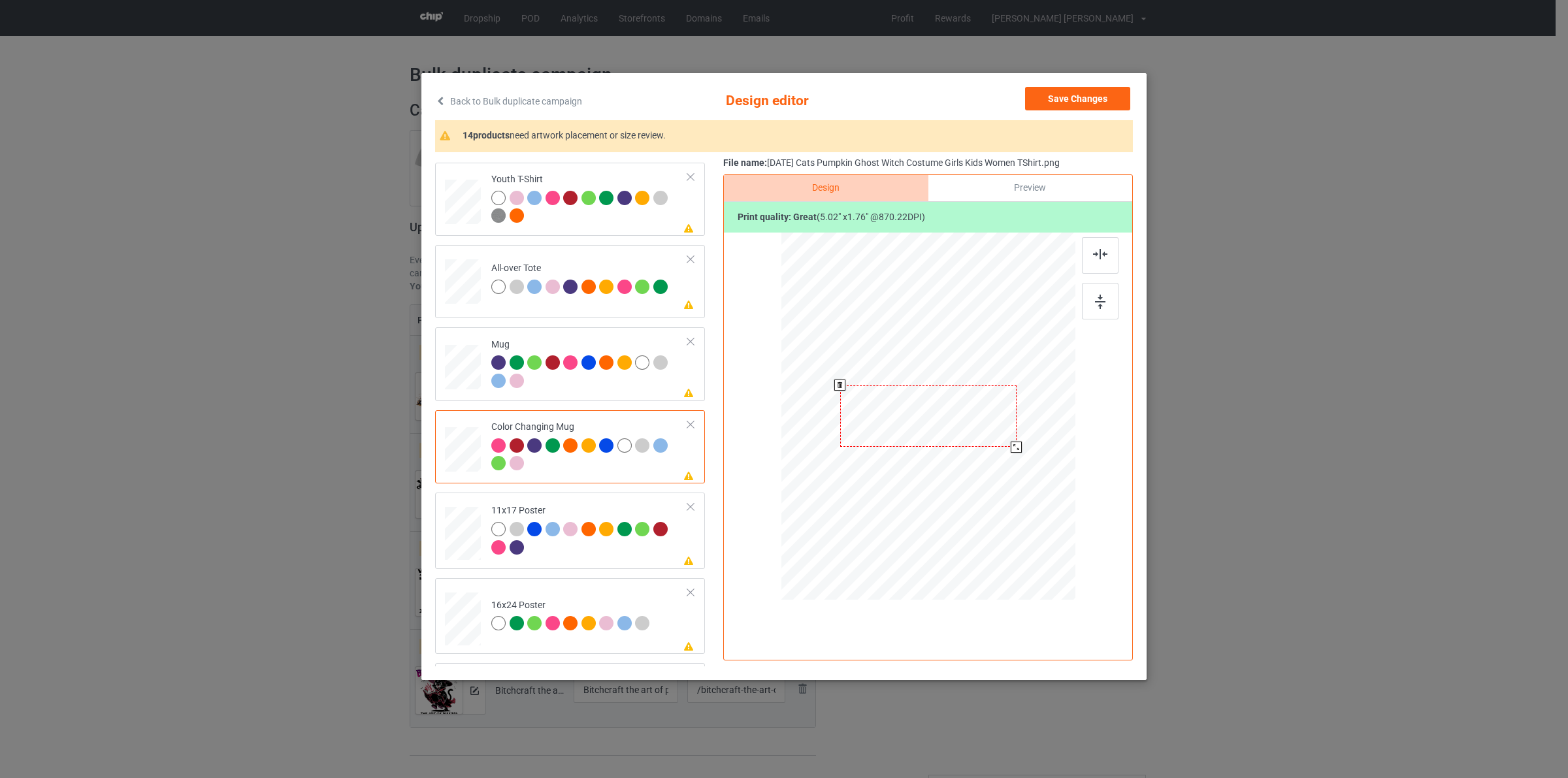
drag, startPoint x: 1017, startPoint y: 441, endPoint x: 1010, endPoint y: 438, distance: 7.6
click at [972, 431] on div at bounding box center [928, 415] width 294 height 122
drag, startPoint x: 1020, startPoint y: 444, endPoint x: 971, endPoint y: 424, distance: 52.9
click at [971, 424] on div at bounding box center [968, 430] width 11 height 11
click at [1004, 419] on div at bounding box center [1009, 420] width 80 height 28
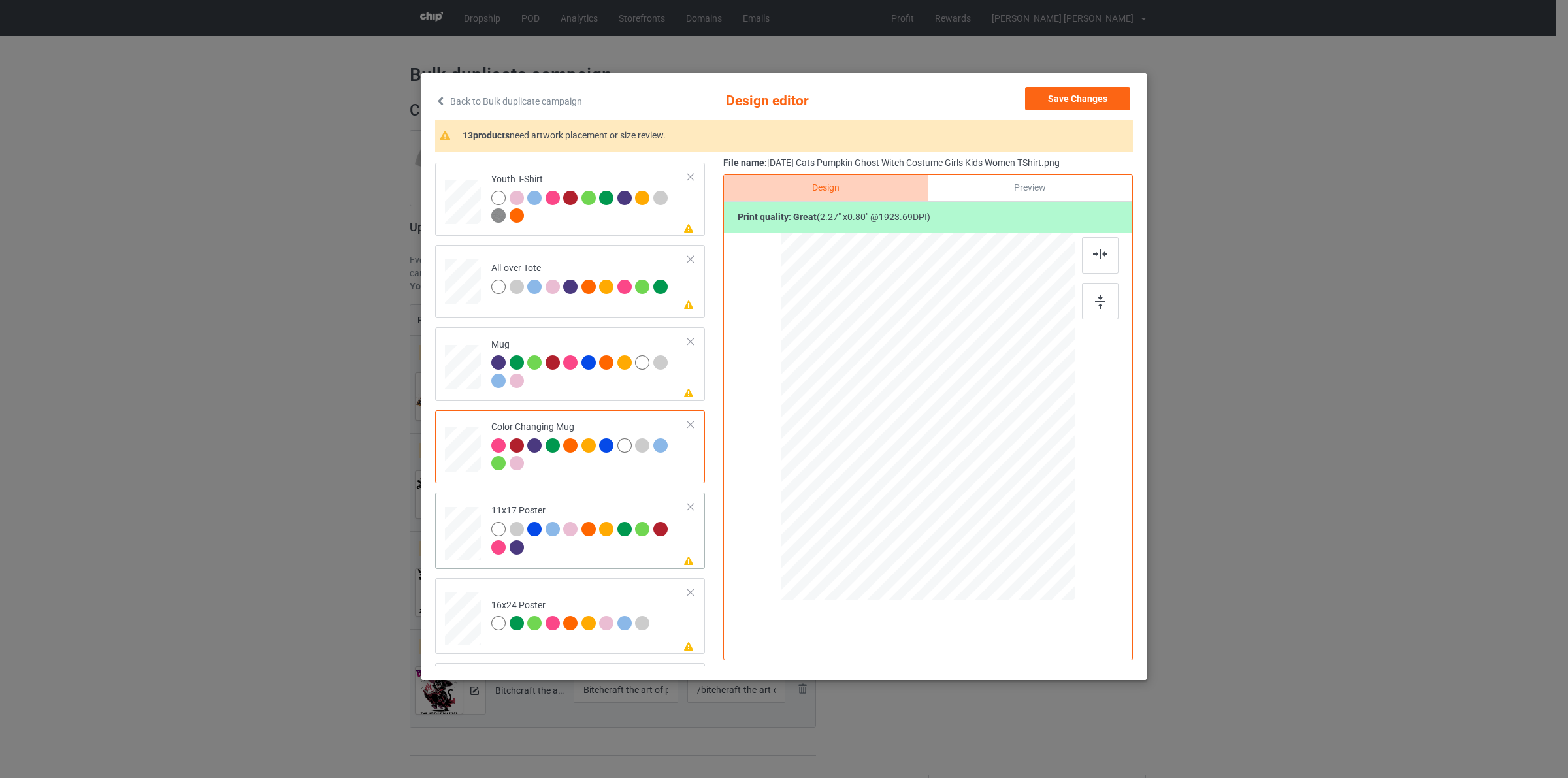
drag, startPoint x: 531, startPoint y: 540, endPoint x: 541, endPoint y: 563, distance: 25.1
click at [531, 540] on div at bounding box center [536, 530] width 19 height 19
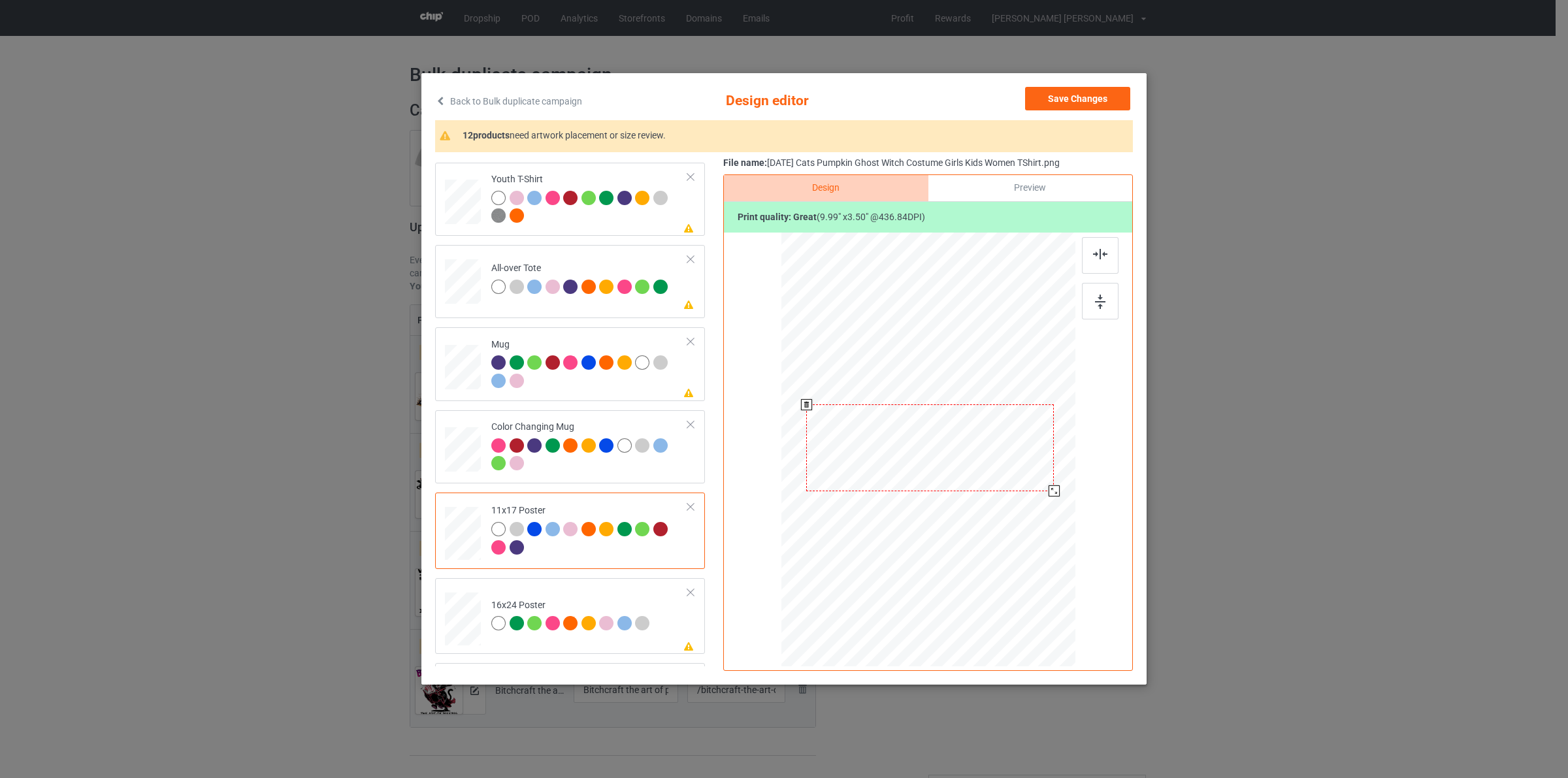
drag, startPoint x: 1032, startPoint y: 499, endPoint x: 1041, endPoint y: 517, distance: 20.1
click at [1041, 517] on div at bounding box center [930, 448] width 280 height 422
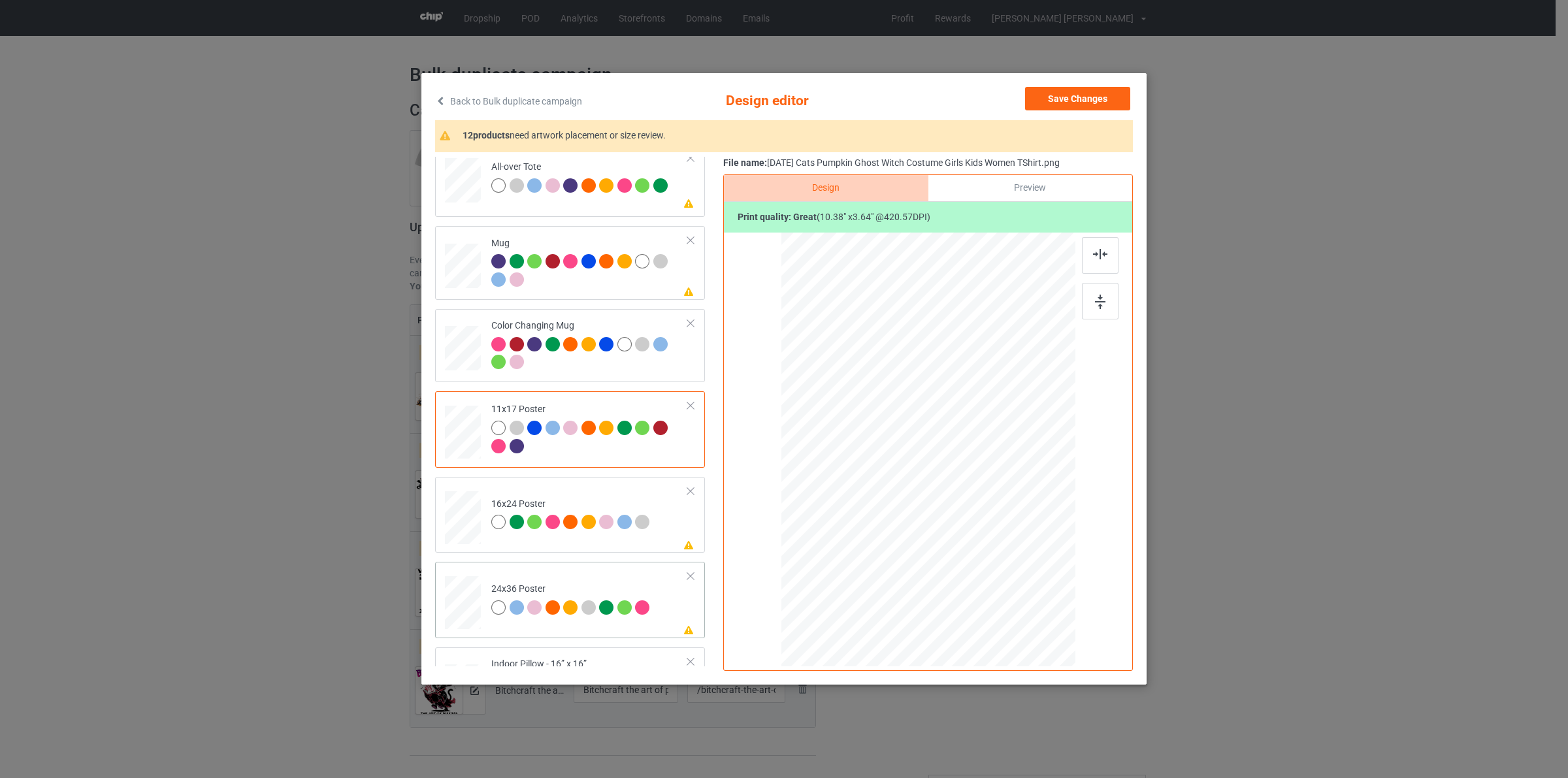
scroll to position [733, 0]
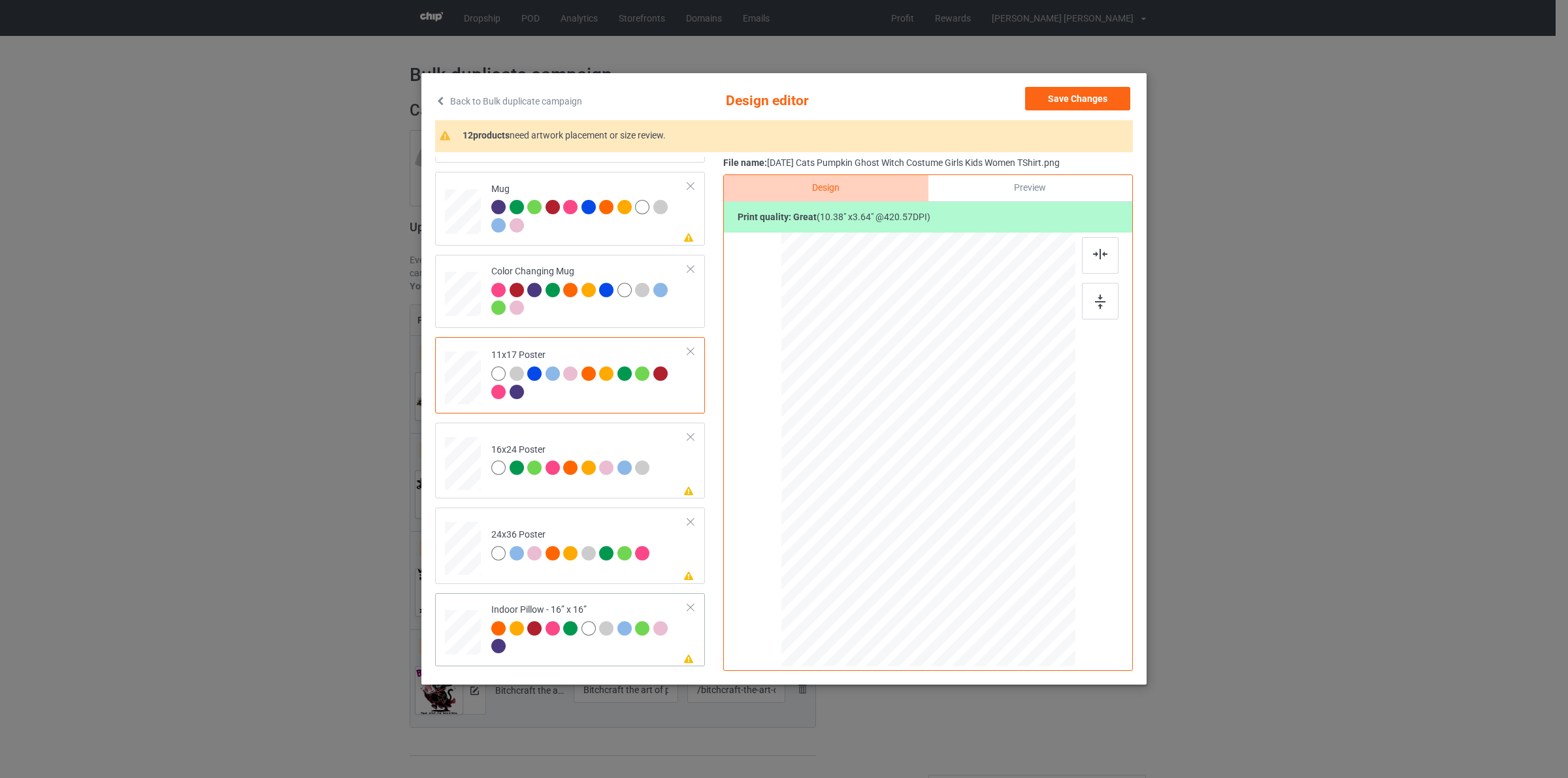
click at [491, 628] on div at bounding box center [498, 628] width 14 height 14
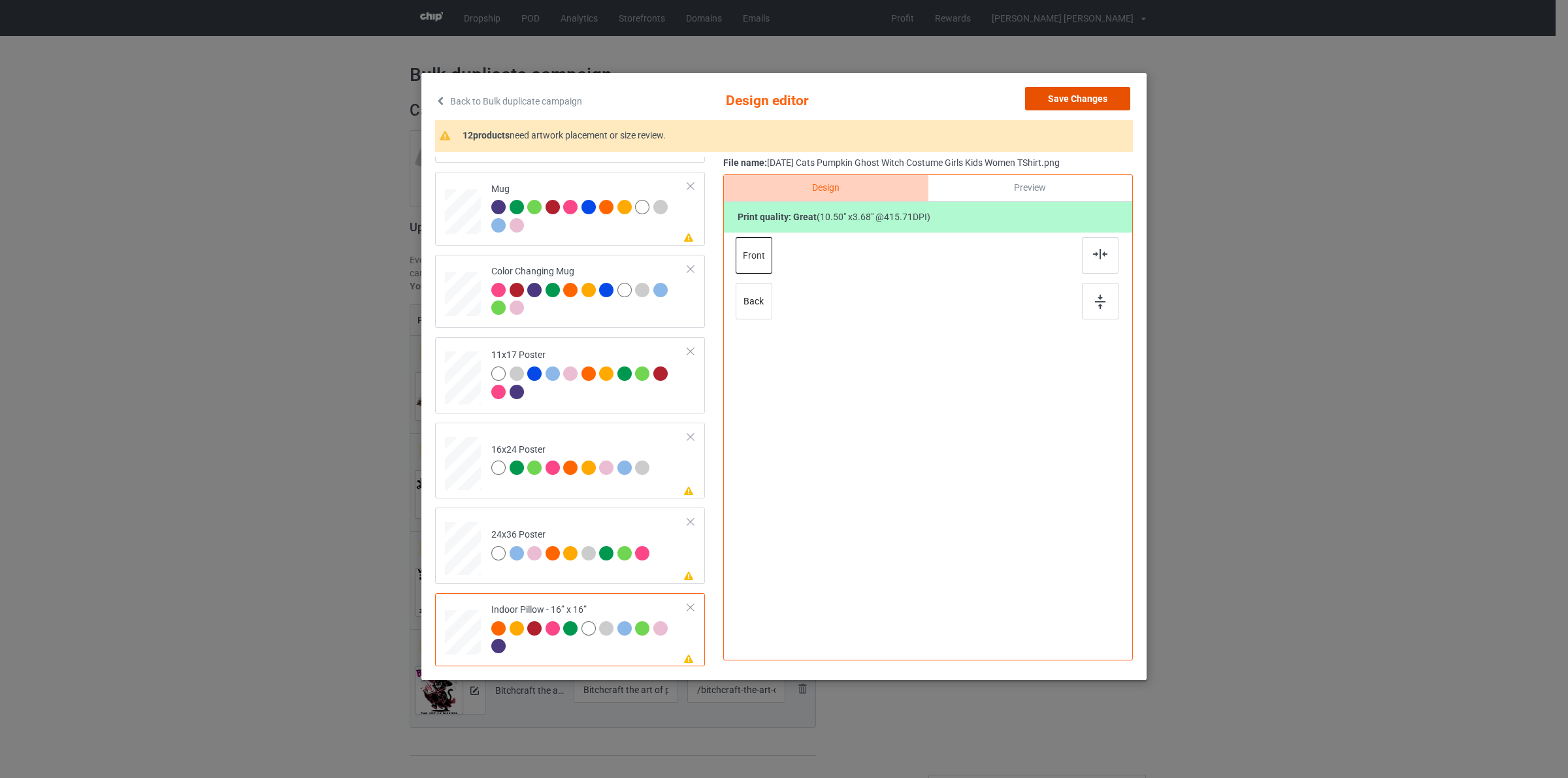
click at [1060, 103] on button "Save Changes" at bounding box center [1077, 98] width 105 height 23
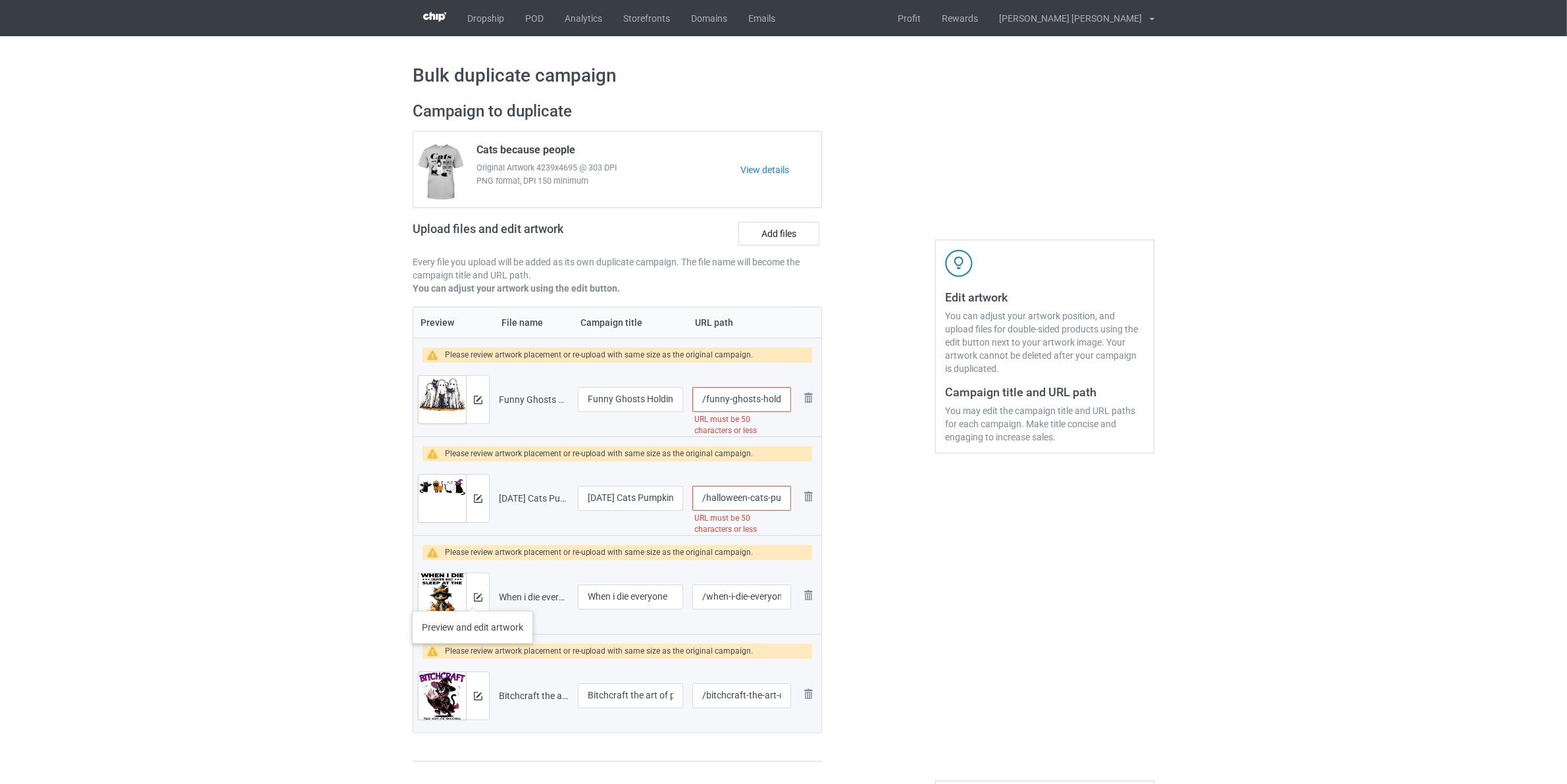
click at [471, 600] on div at bounding box center [477, 597] width 23 height 47
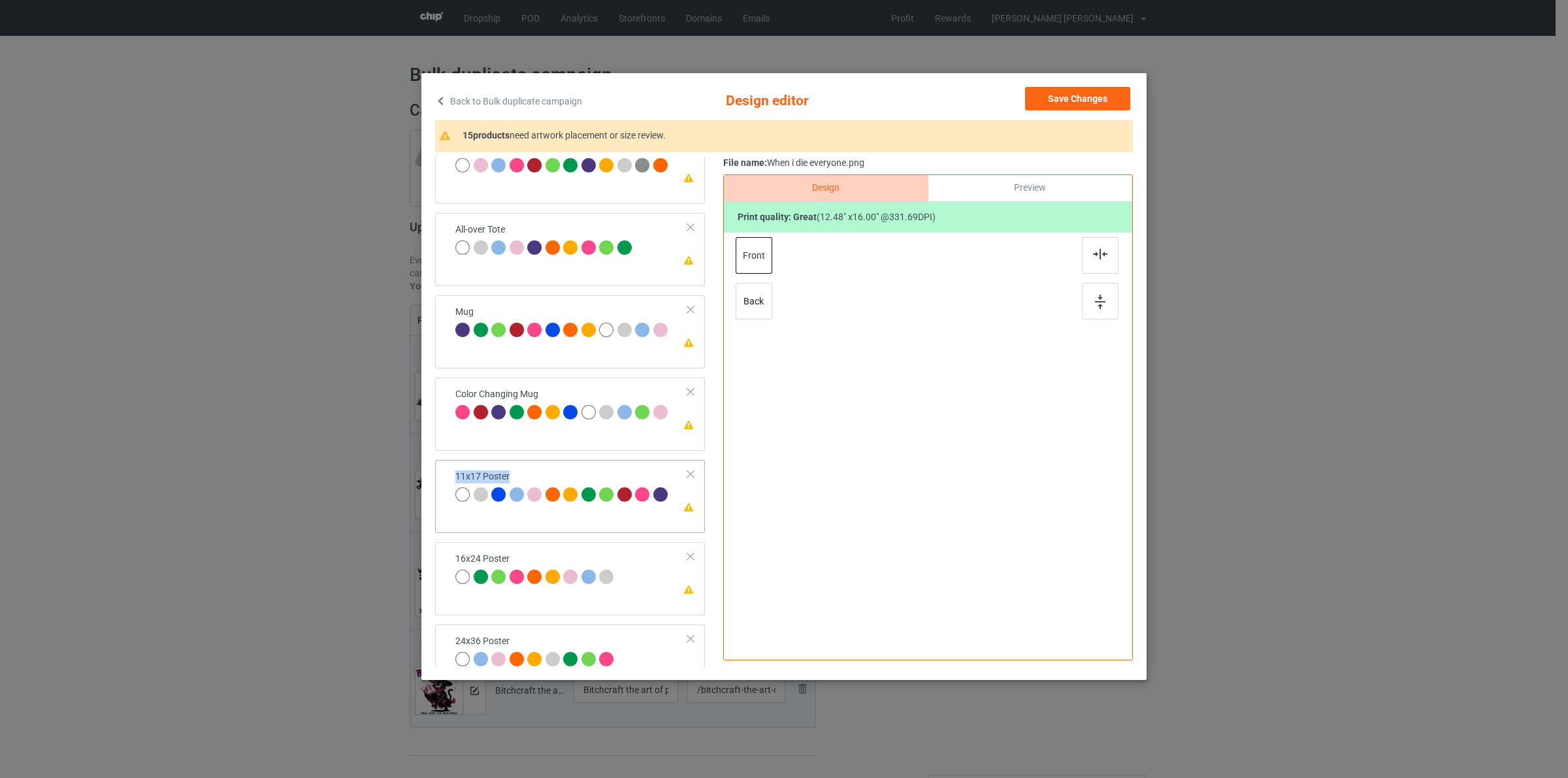
click at [559, 510] on div "Please review artwork placement 11x17 Poster" at bounding box center [570, 496] width 270 height 73
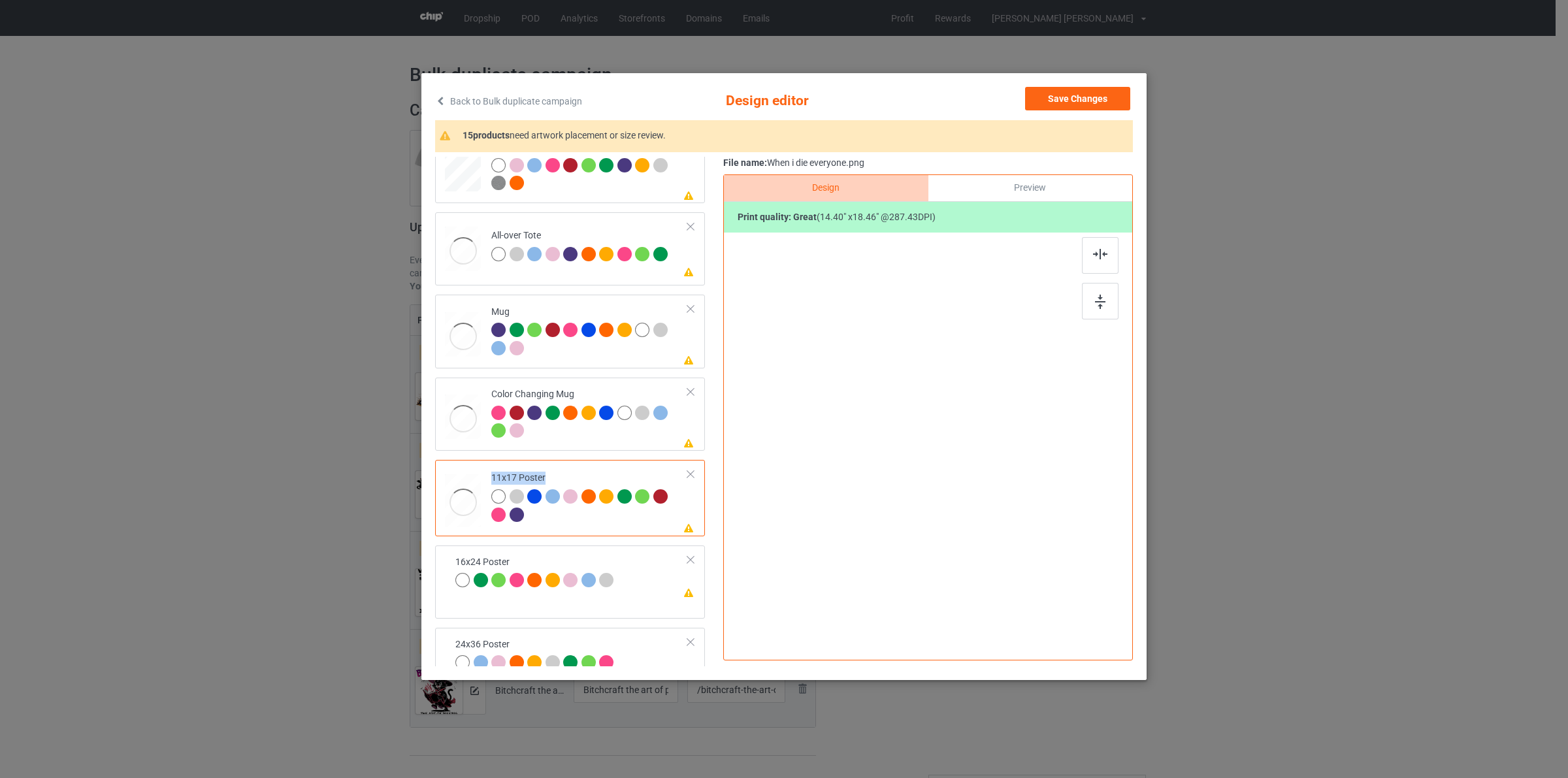
scroll to position [605, 0]
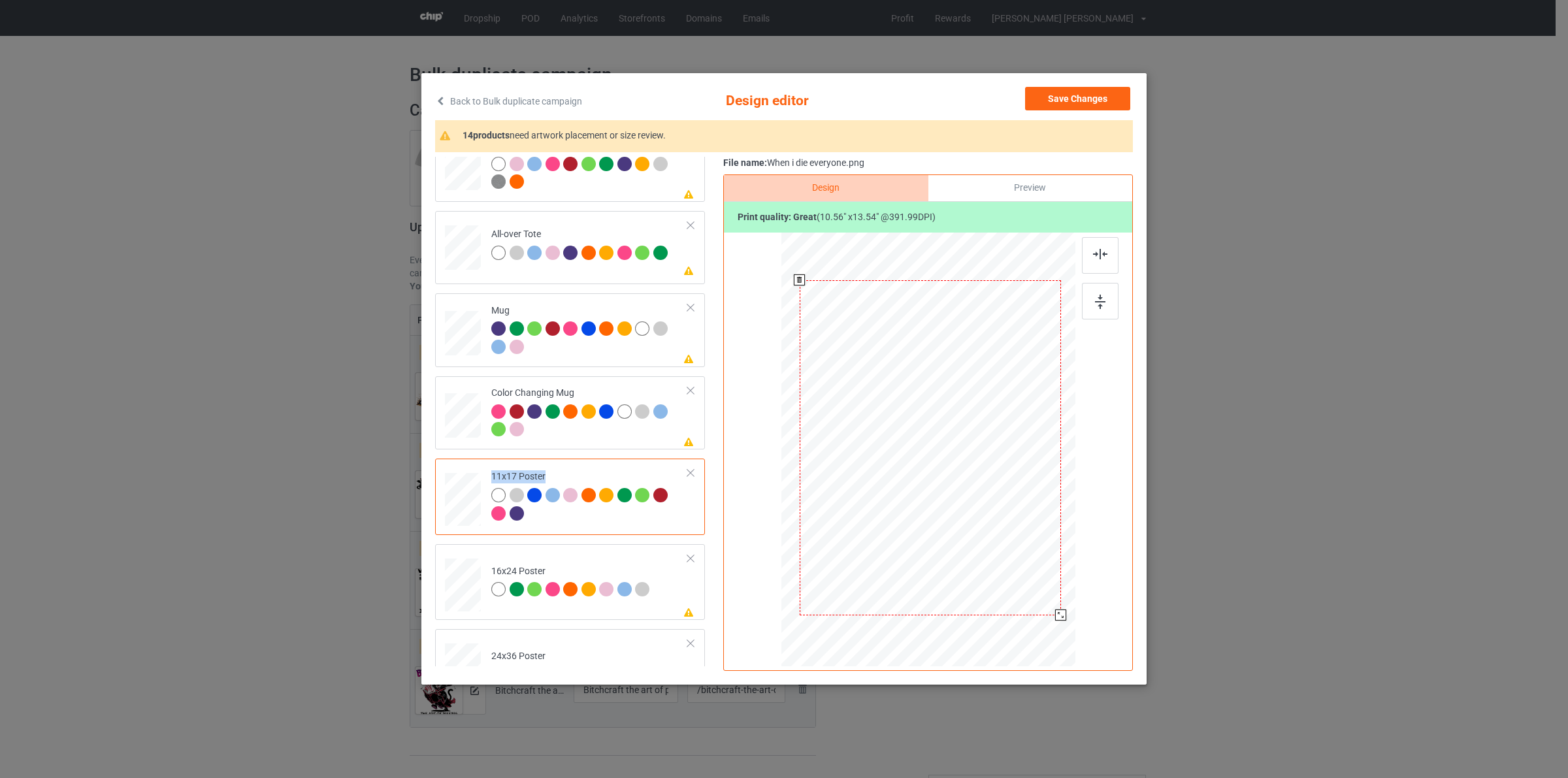
drag, startPoint x: 1010, startPoint y: 555, endPoint x: 1048, endPoint y: 619, distance: 74.4
click at [1048, 619] on div at bounding box center [930, 448] width 280 height 422
click at [542, 426] on div at bounding box center [590, 422] width 197 height 36
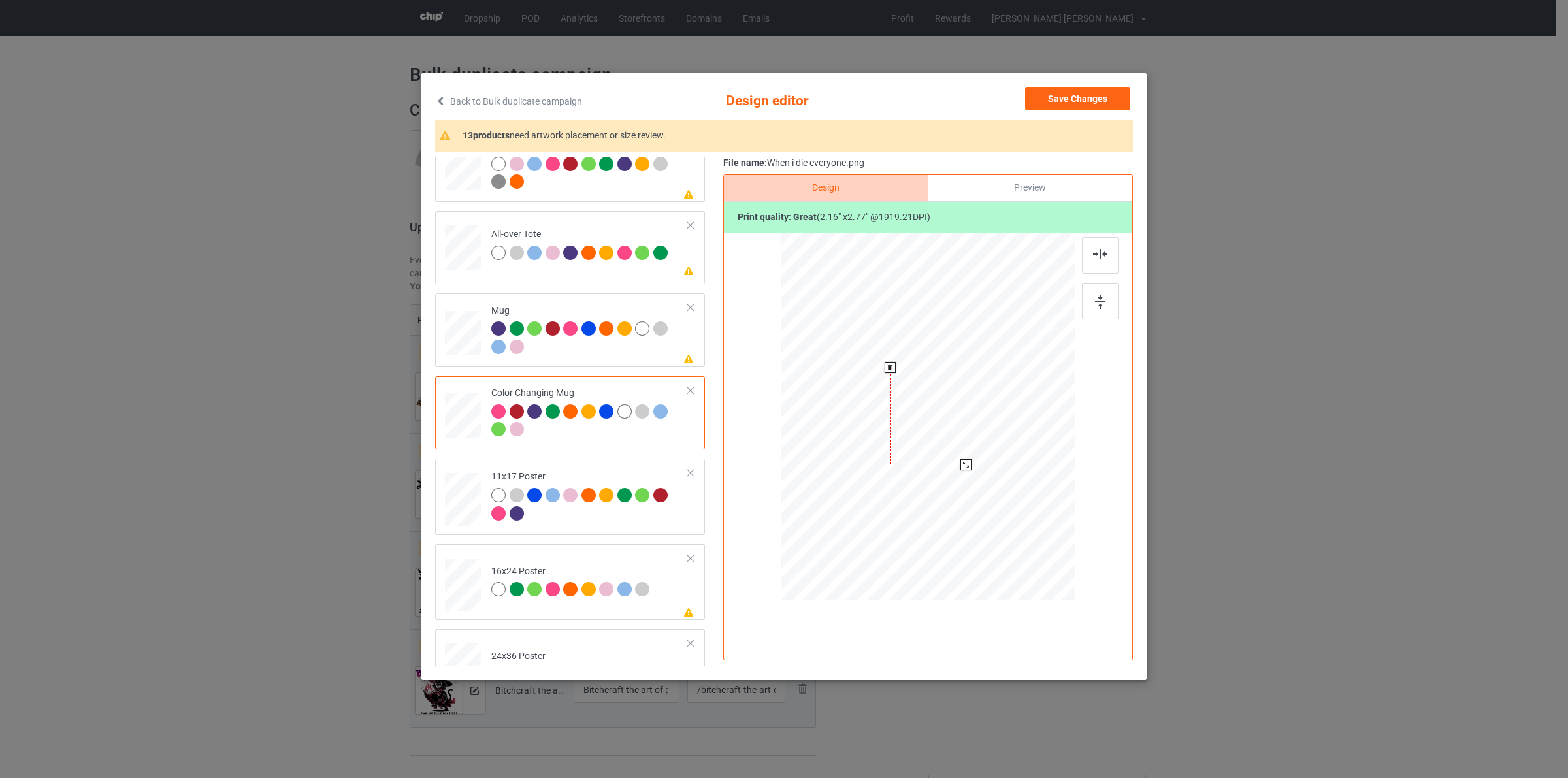
drag, startPoint x: 1014, startPoint y: 530, endPoint x: 985, endPoint y: 441, distance: 93.6
click at [985, 441] on div at bounding box center [928, 415] width 294 height 122
drag, startPoint x: 1006, startPoint y: 419, endPoint x: 1017, endPoint y: 415, distance: 11.7
click at [1017, 415] on div at bounding box center [1010, 417] width 76 height 97
drag, startPoint x: 1048, startPoint y: 468, endPoint x: 1043, endPoint y: 457, distance: 12.1
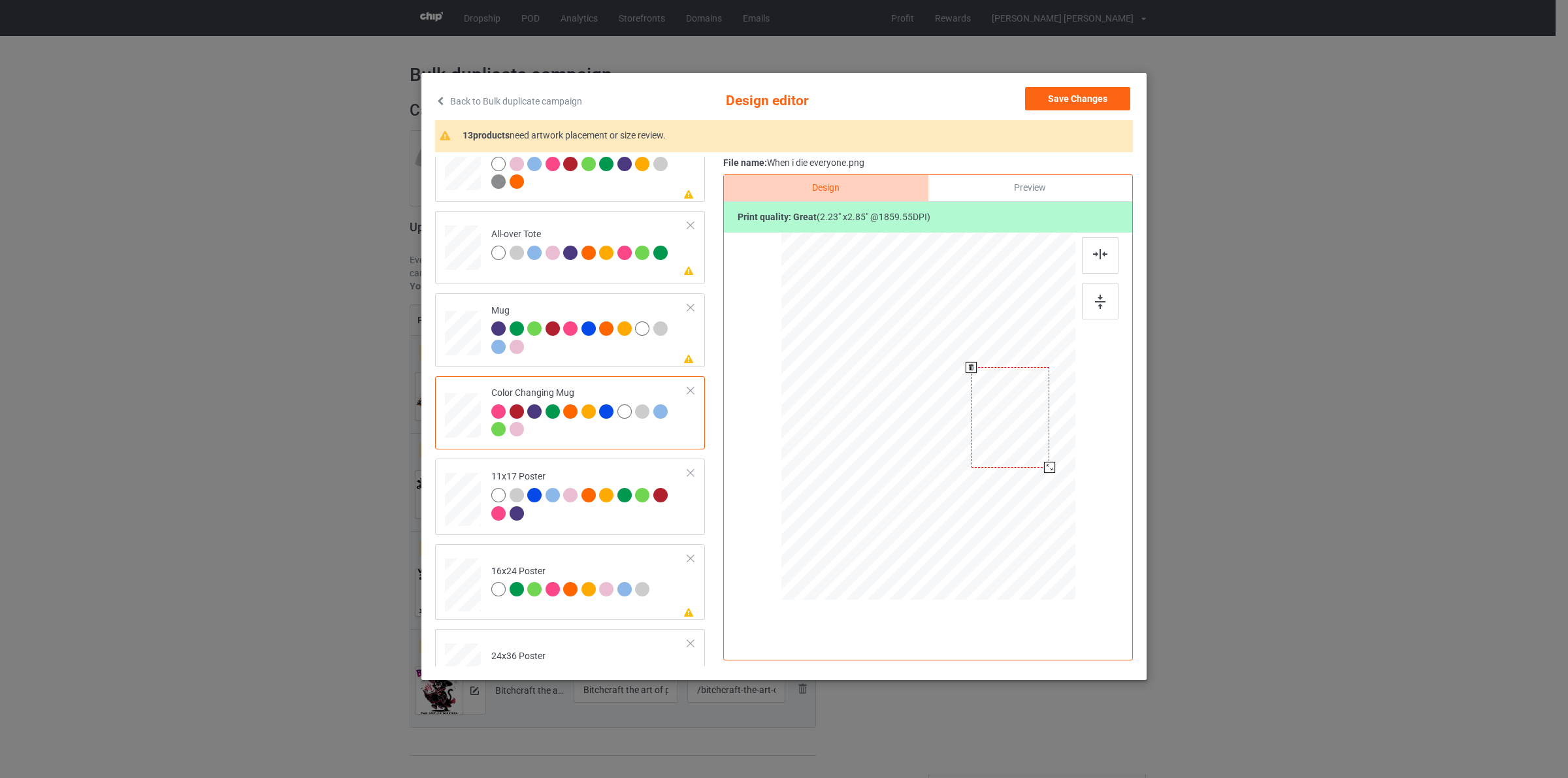
click at [1050, 467] on div at bounding box center [1050, 467] width 11 height 11
click at [1030, 437] on div at bounding box center [1008, 417] width 78 height 99
click at [1008, 527] on div at bounding box center [1014, 526] width 11 height 11
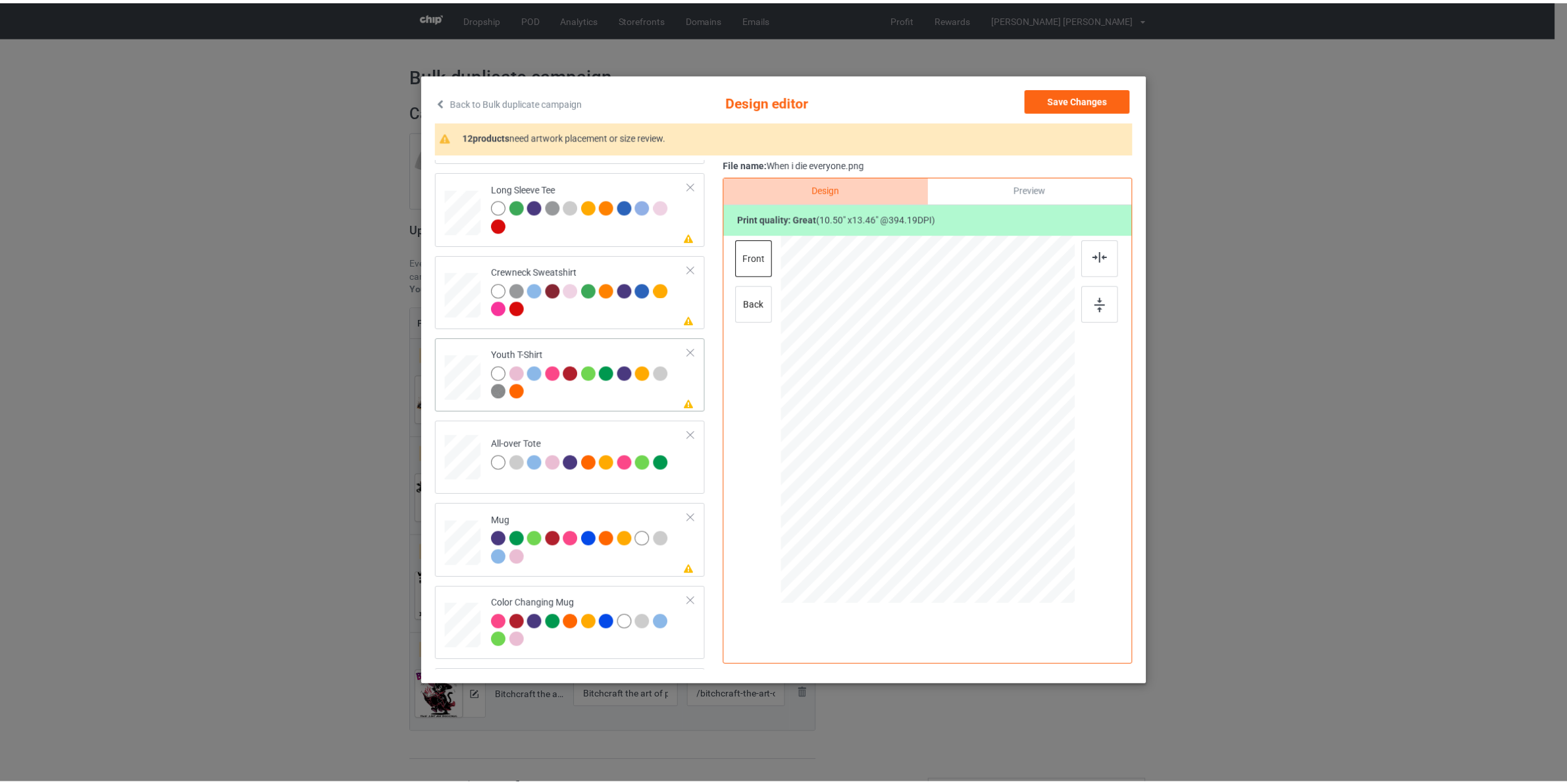
scroll to position [162, 0]
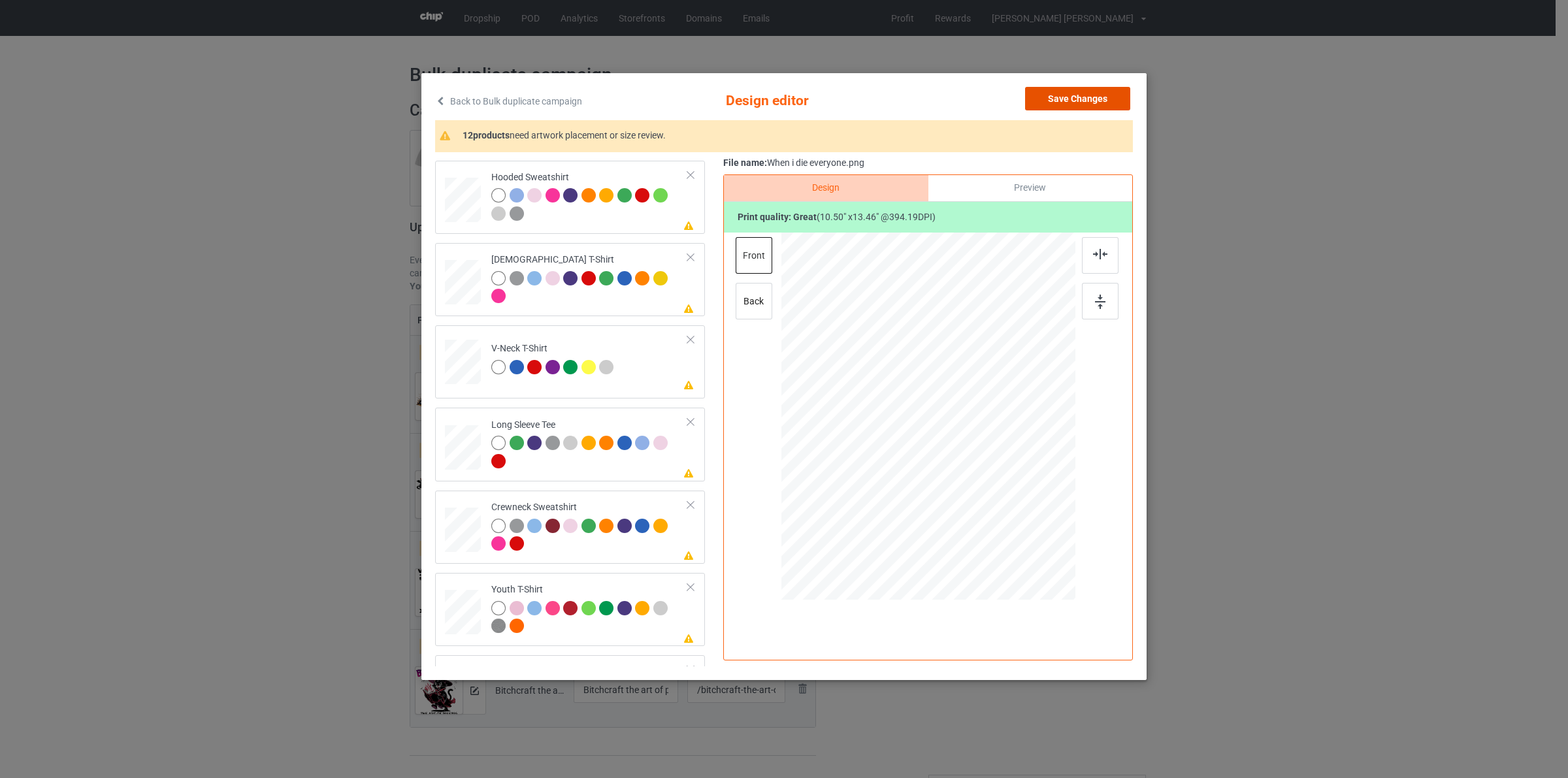
click at [1093, 93] on button "Save Changes" at bounding box center [1077, 98] width 105 height 23
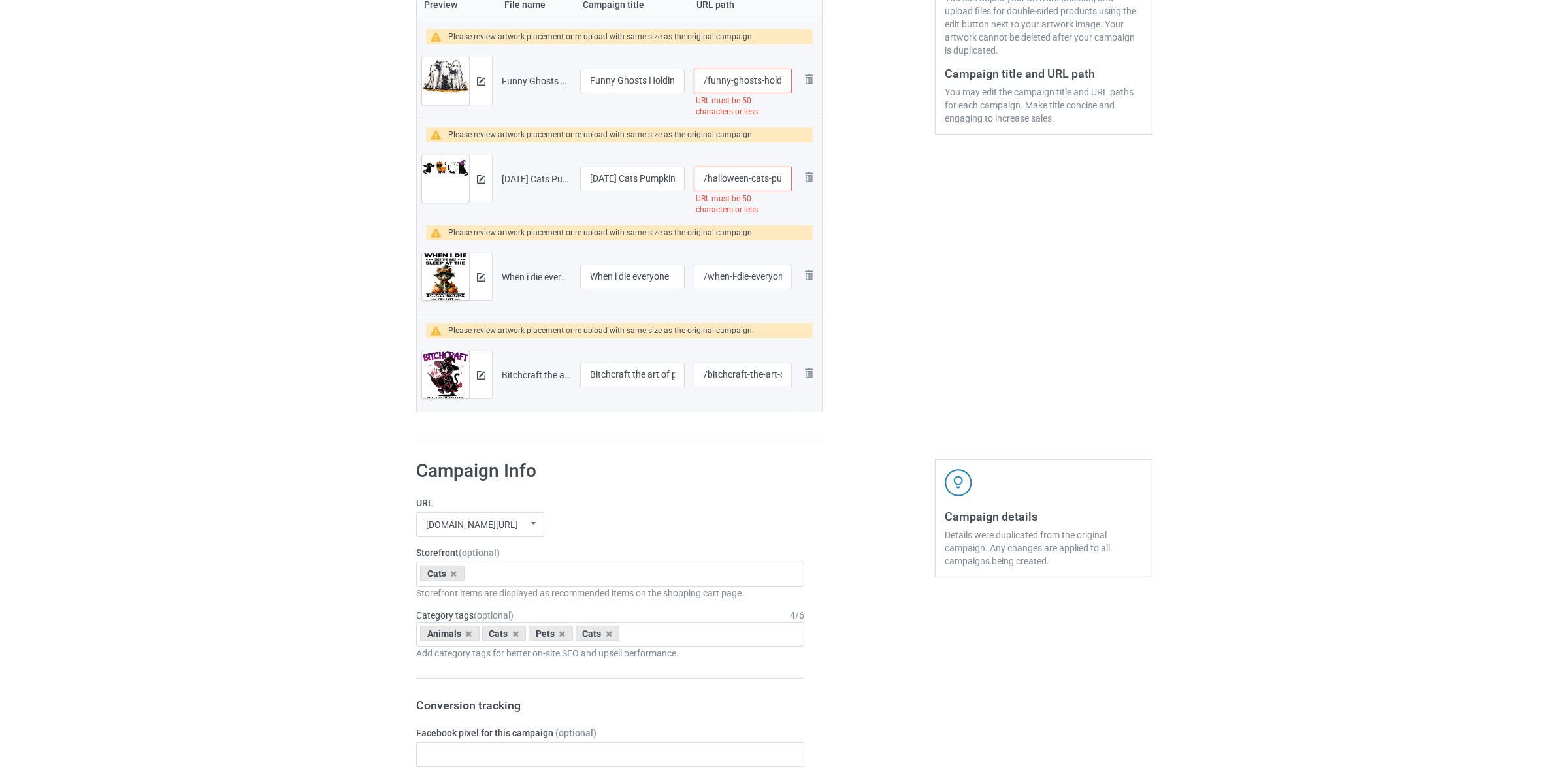
scroll to position [327, 0]
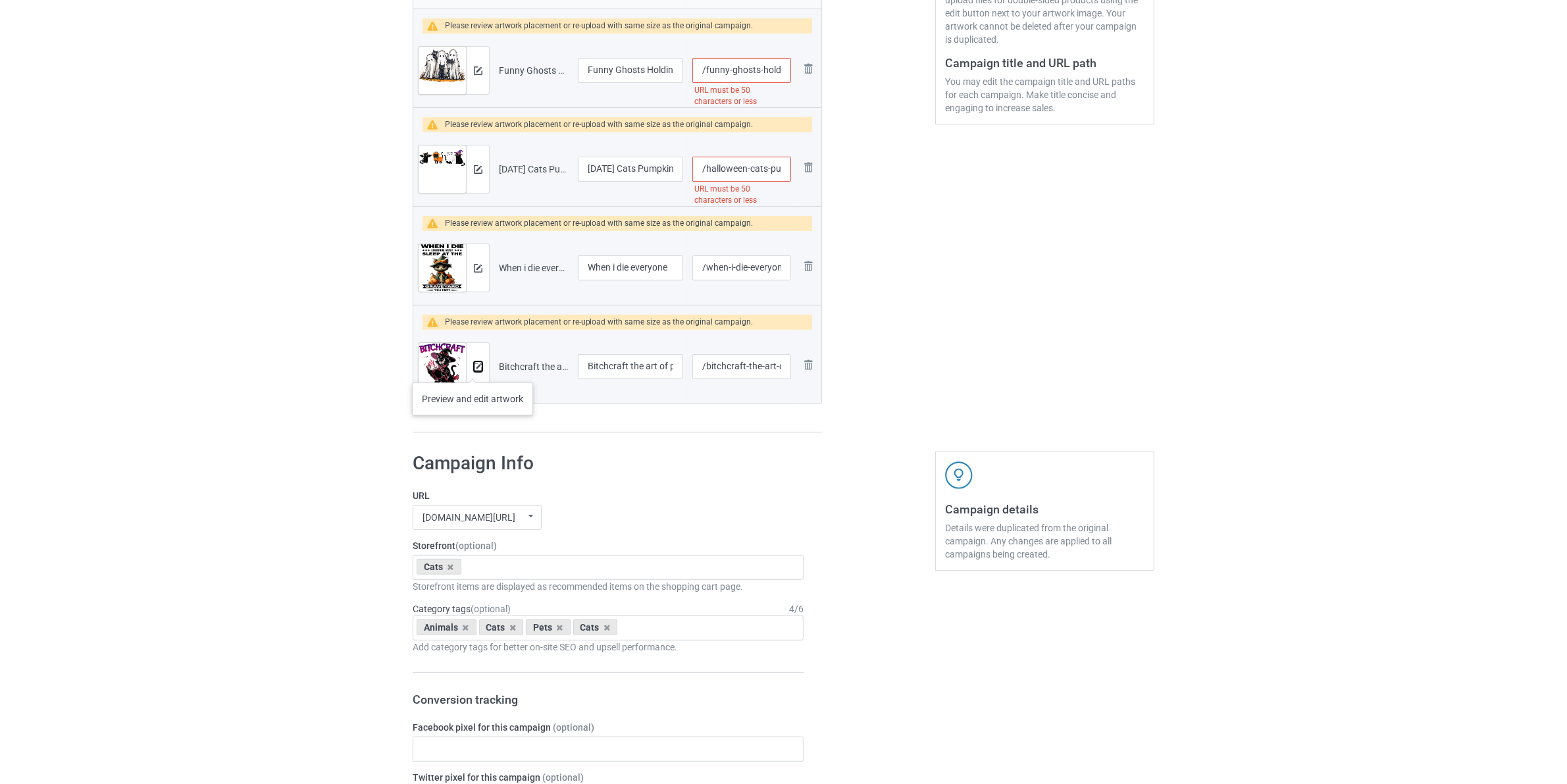
click at [476, 363] on button at bounding box center [478, 366] width 8 height 10
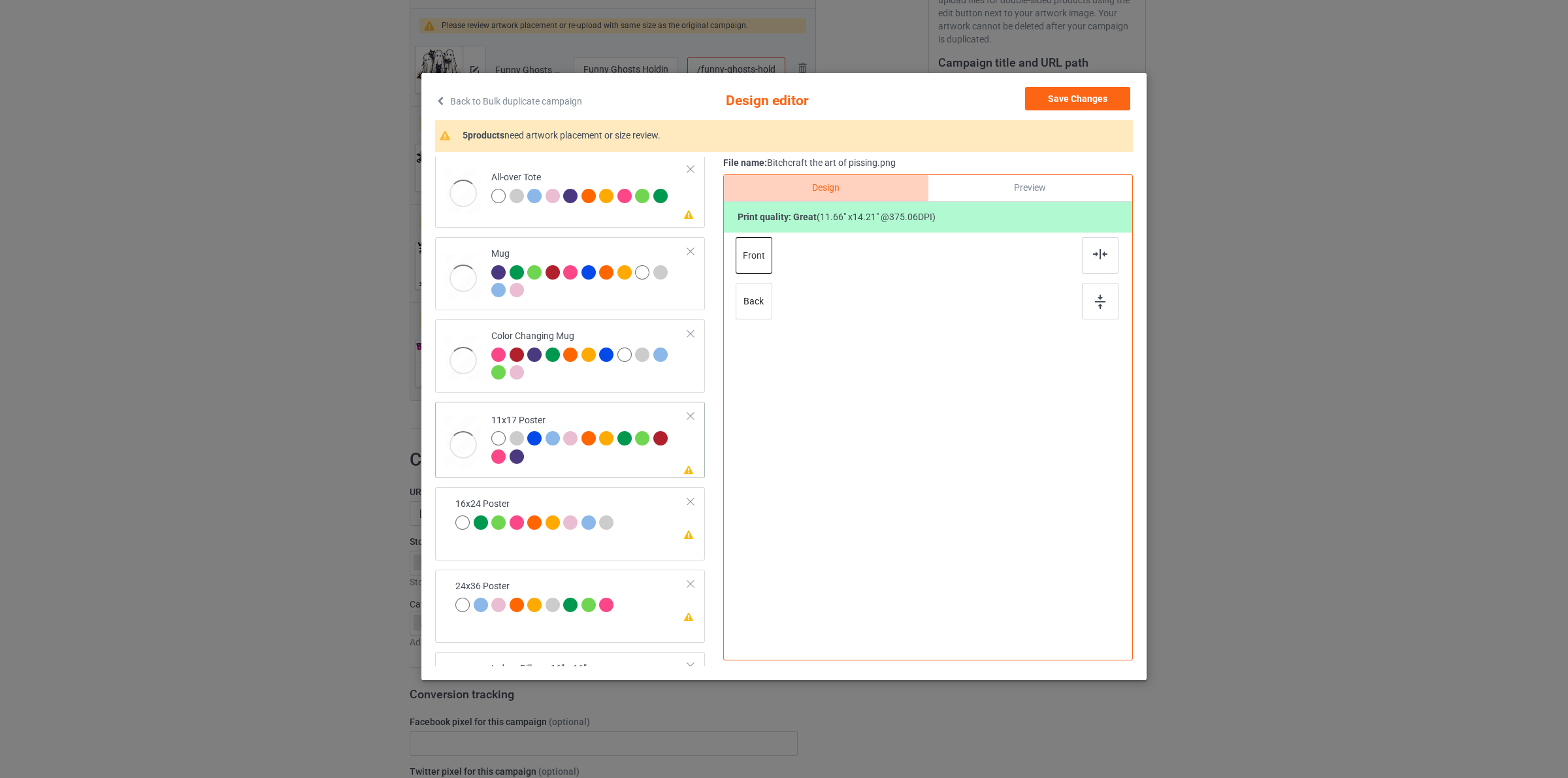
click at [562, 462] on div at bounding box center [590, 449] width 197 height 36
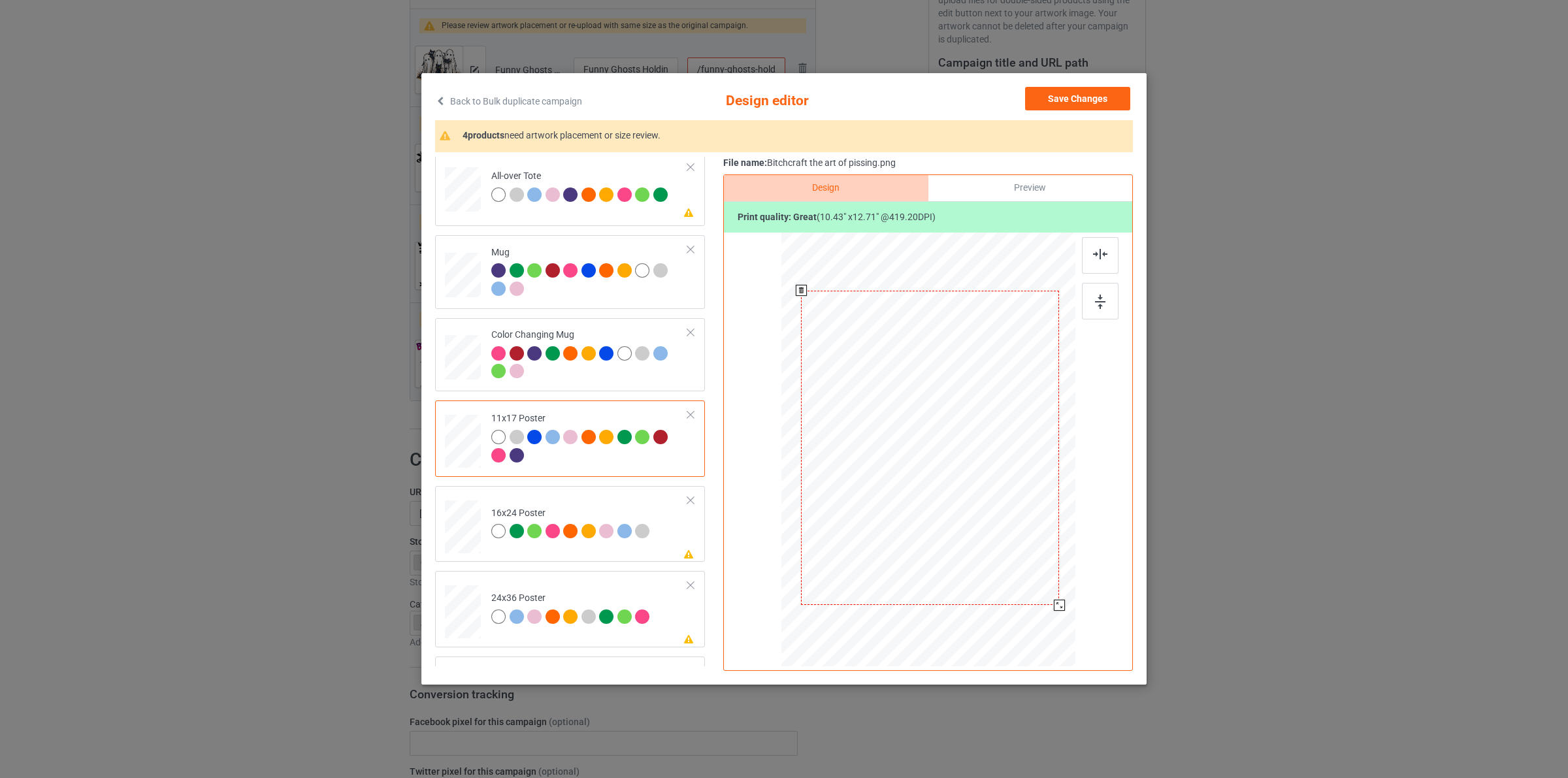
drag, startPoint x: 1050, startPoint y: 591, endPoint x: 1060, endPoint y: 602, distance: 14.9
click at [1059, 606] on div at bounding box center [1059, 605] width 11 height 11
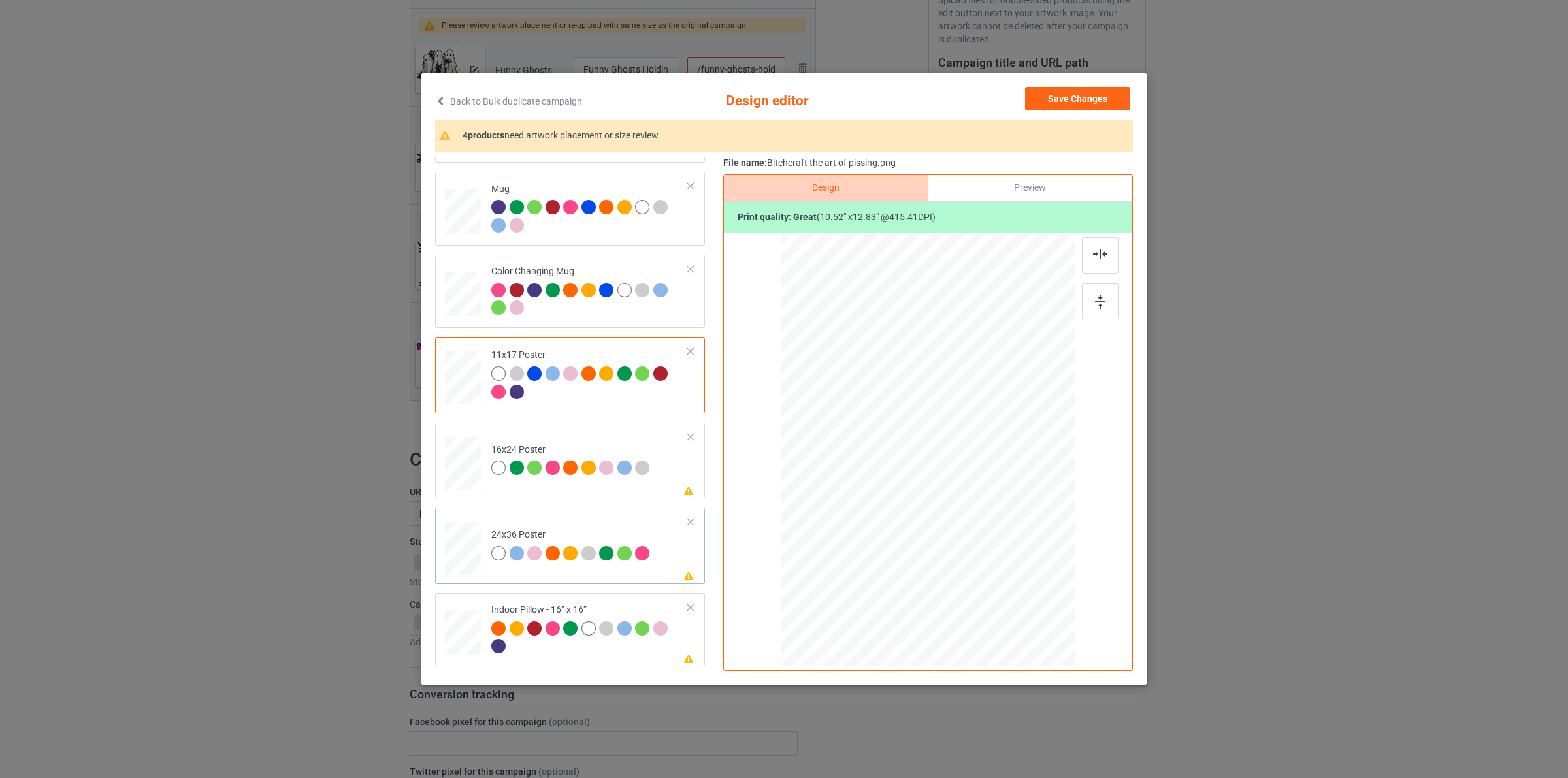
scroll to position [733, 0]
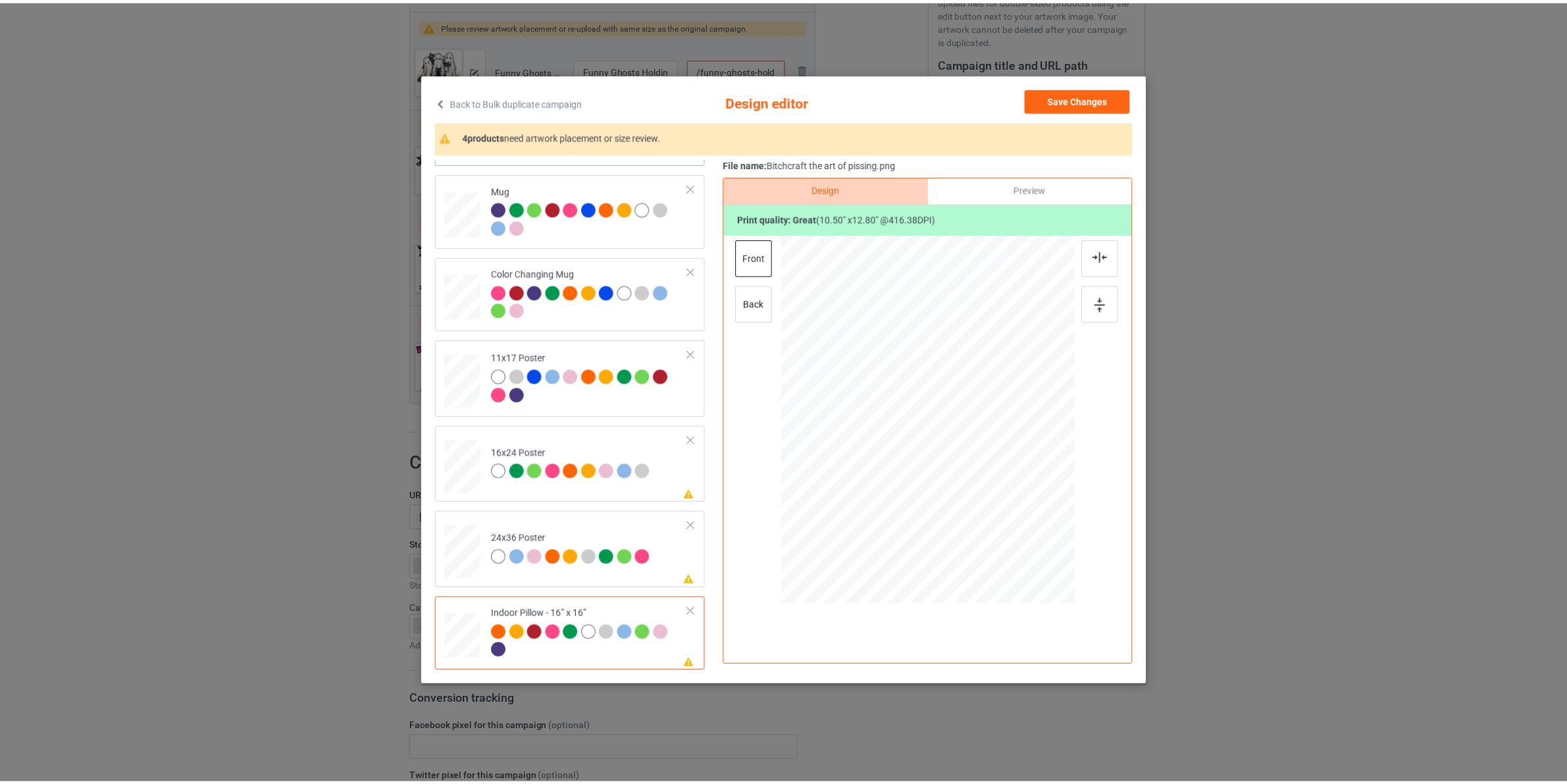
scroll to position [574, 0]
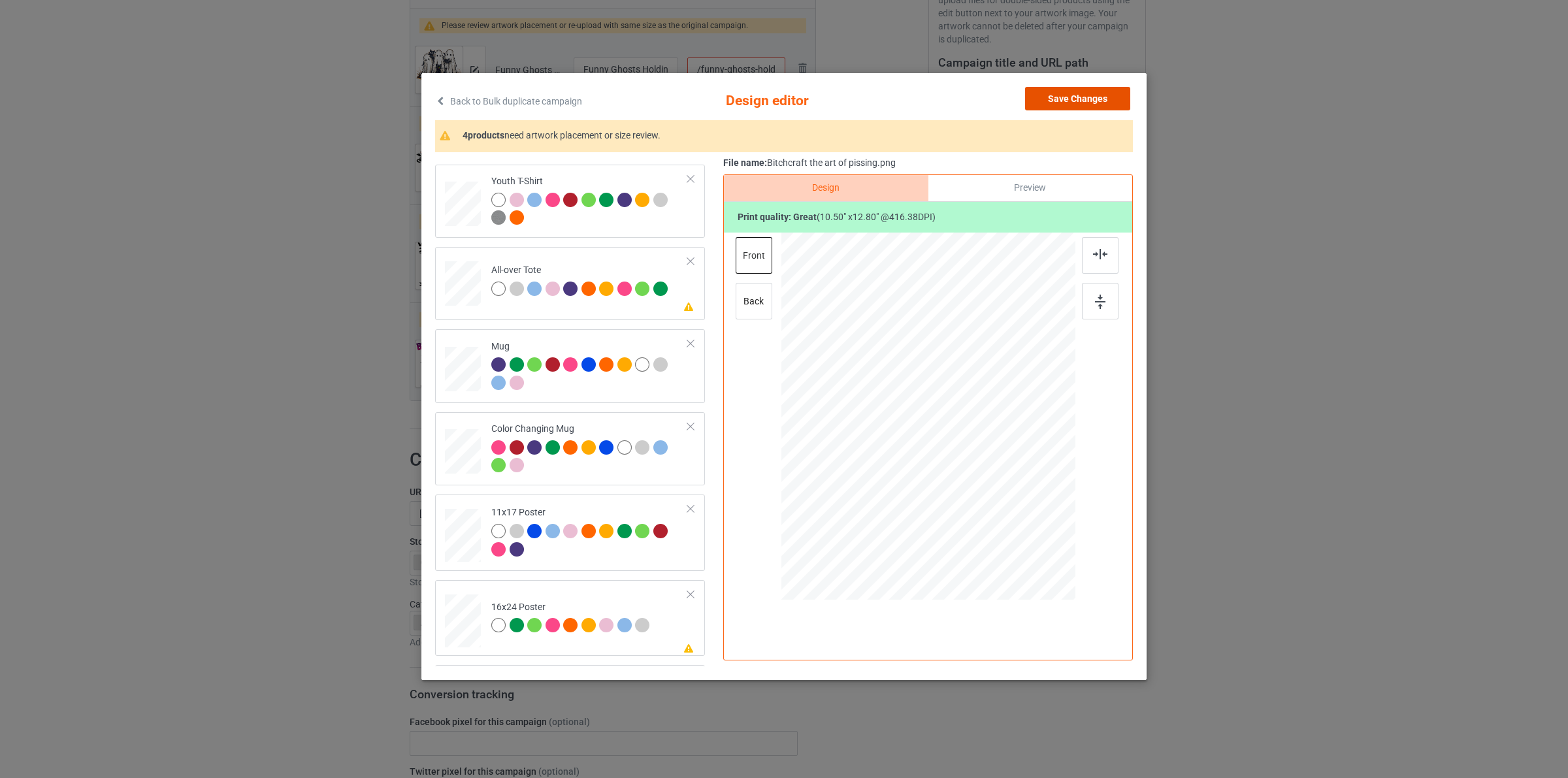
click at [1079, 95] on button "Save Changes" at bounding box center [1077, 98] width 105 height 23
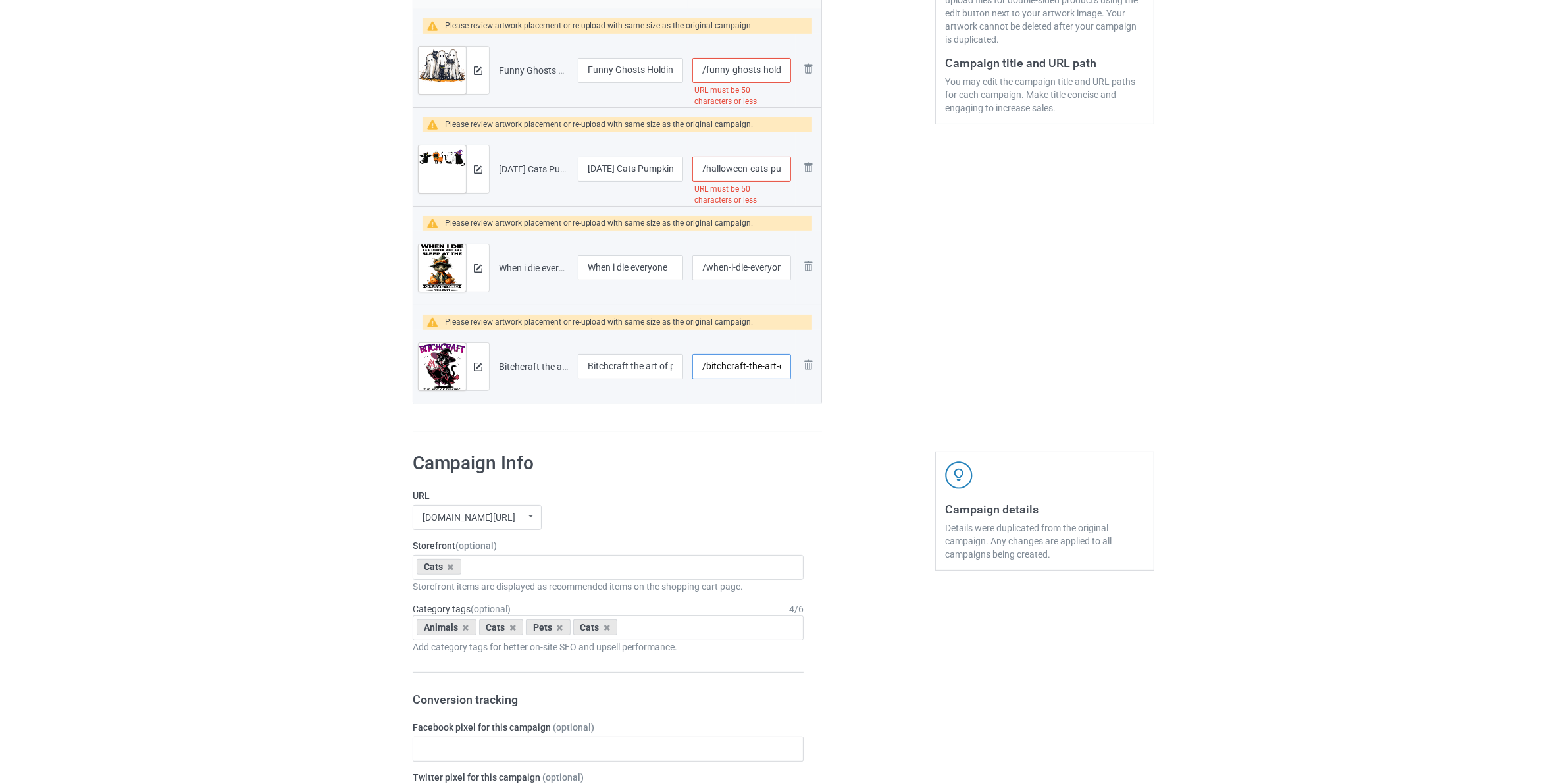
click at [707, 369] on input "/bitchcraft-the-art-of-pissing" at bounding box center [742, 367] width 98 height 25
drag, startPoint x: 725, startPoint y: 369, endPoint x: 707, endPoint y: 369, distance: 18.0
click at [707, 369] on input "/cats-bitchcraft-the-art-of-pissing" at bounding box center [742, 367] width 98 height 25
type input "/cats-bitchcraft-the-art-of-pissing"
click at [707, 275] on input "/when-i-die-everyone" at bounding box center [742, 268] width 98 height 25
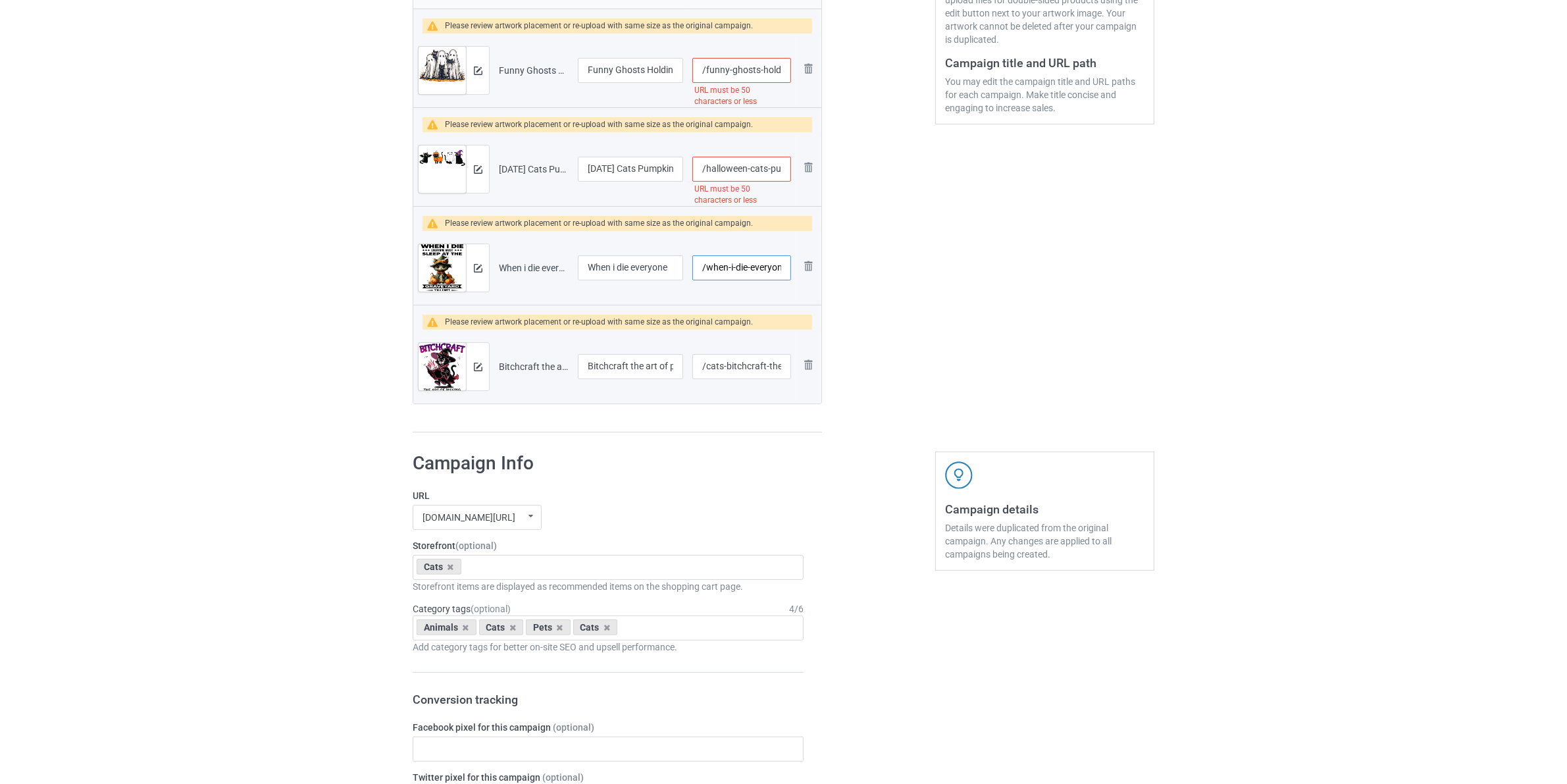
paste input "cats-"
type input "/cats-when-i-die-everyone"
click at [709, 168] on input "/halloween-cats-pumpkin-ghost-witch-costume-girls-kids-women-tshirt" at bounding box center [742, 169] width 98 height 25
click at [706, 168] on input "/halloween-cats-pumpkin-ghost-witch-costume-girls-kids-women-tshirt" at bounding box center [742, 169] width 98 height 25
paste input "cats-"
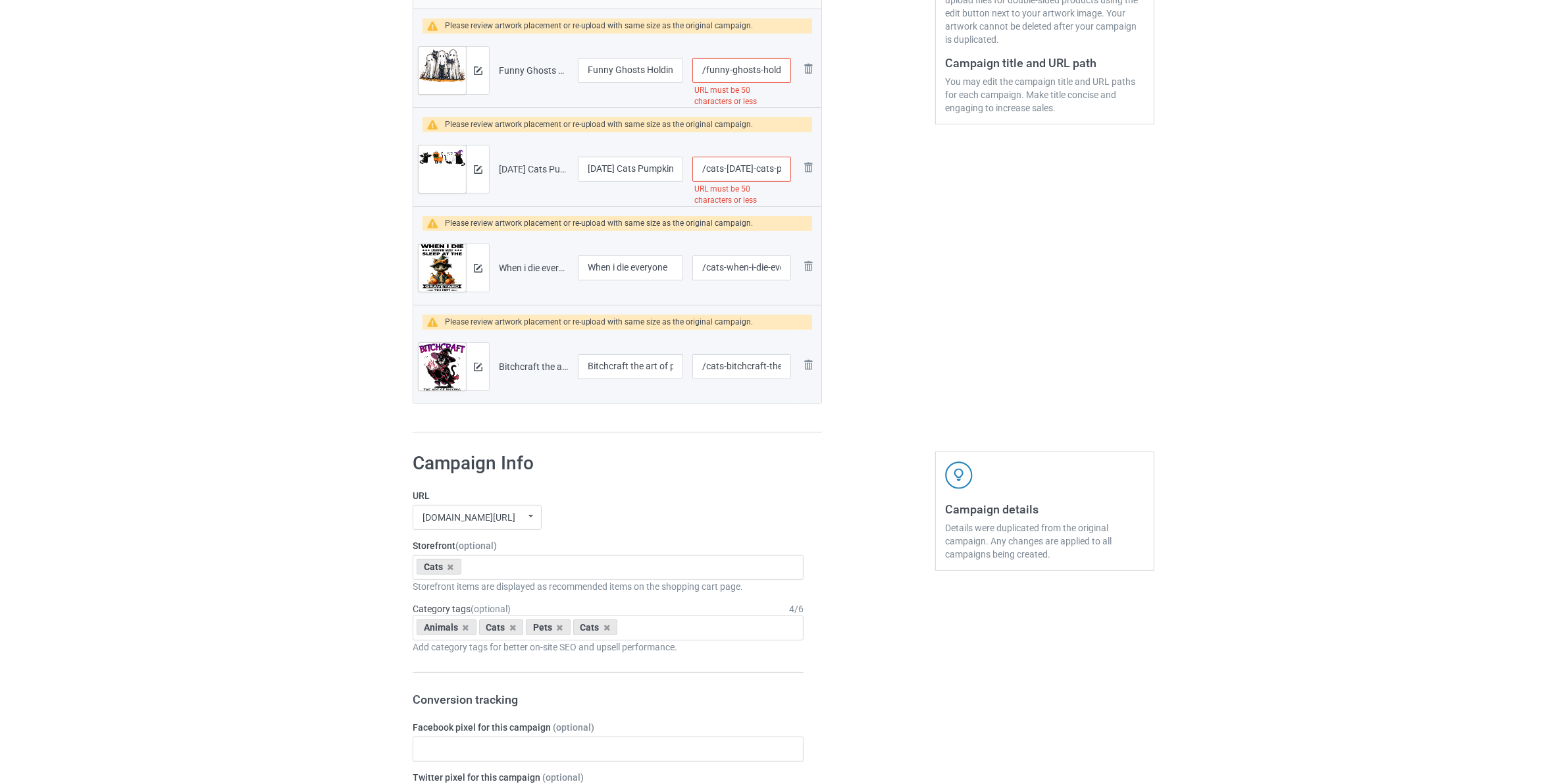
type input "/cats-[DATE]-cats-pumpkin-ghost-witch-costume-girls-kids-women-tshirt"
click at [712, 71] on input "/funny-ghosts-holding-black-cats-[DATE]-ghost-cat-lovers-tshirt" at bounding box center [742, 71] width 98 height 25
paste input "cats-"
drag, startPoint x: 782, startPoint y: 67, endPoint x: 888, endPoint y: 117, distance: 117.2
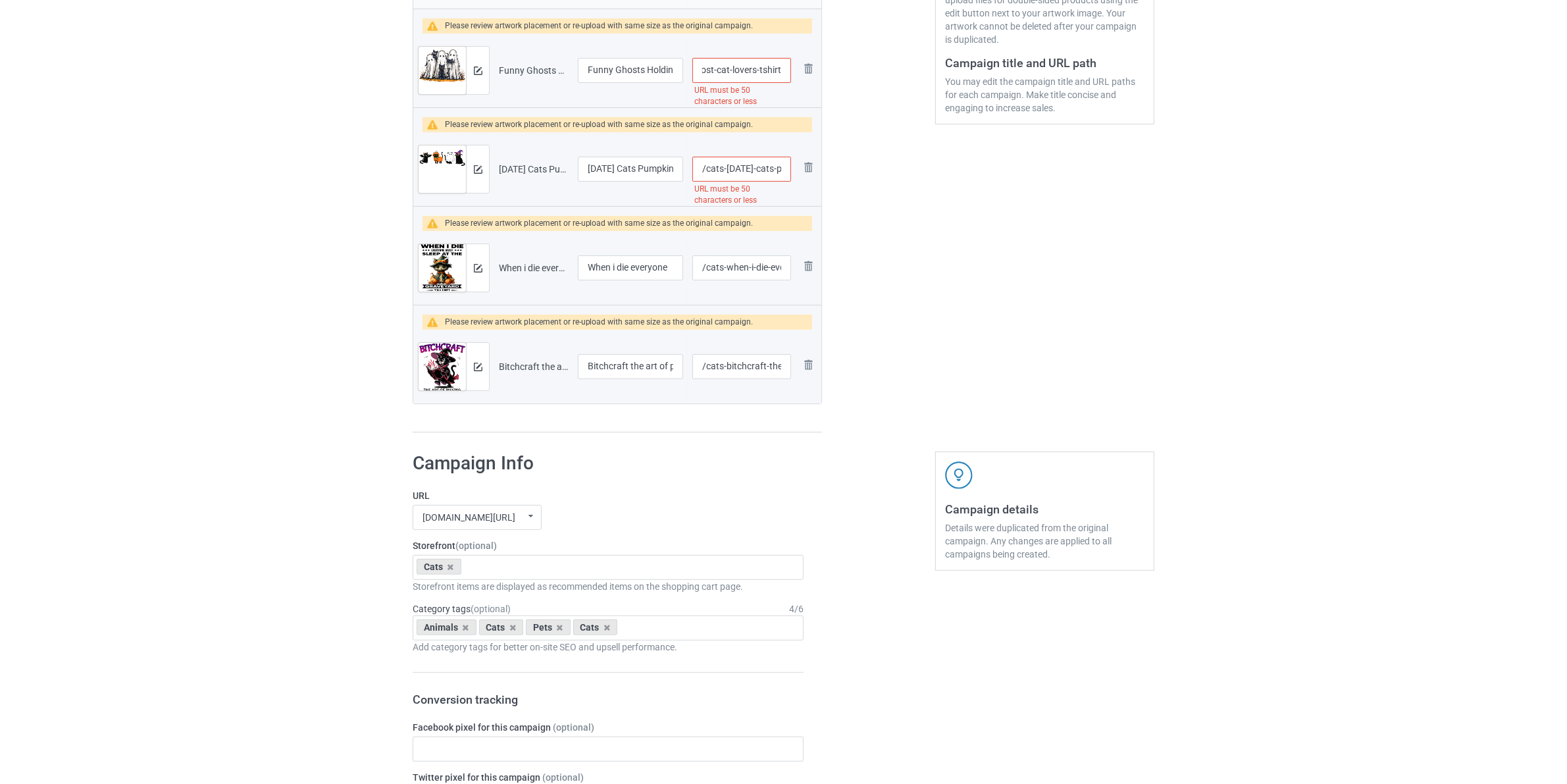
click at [886, 116] on div "Campaign to duplicate Cats because people Original Artwork 4239x4695 @ 303 DPI …" at bounding box center [784, 103] width 760 height 679
type input "/cats-ghosts-holdin"
drag, startPoint x: 779, startPoint y: 171, endPoint x: 936, endPoint y: 227, distance: 166.7
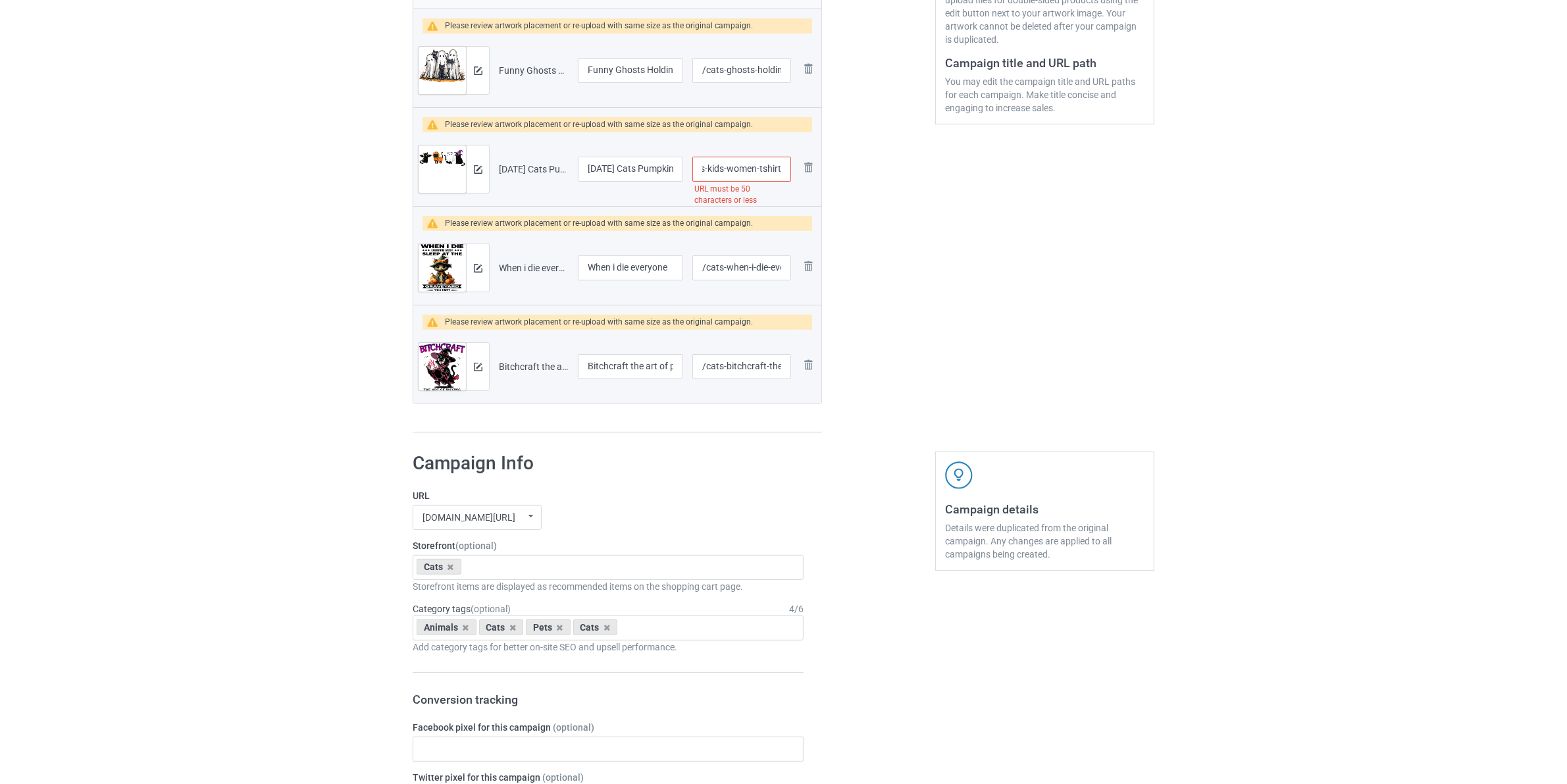
click at [930, 223] on div "Campaign to duplicate Cats because people Original Artwork 4239x4695 @ 303 DPI …" at bounding box center [784, 103] width 760 height 679
click at [1139, 195] on div "Edit artwork You can adjust your artwork position, and upload files for double-…" at bounding box center [1045, 103] width 238 height 679
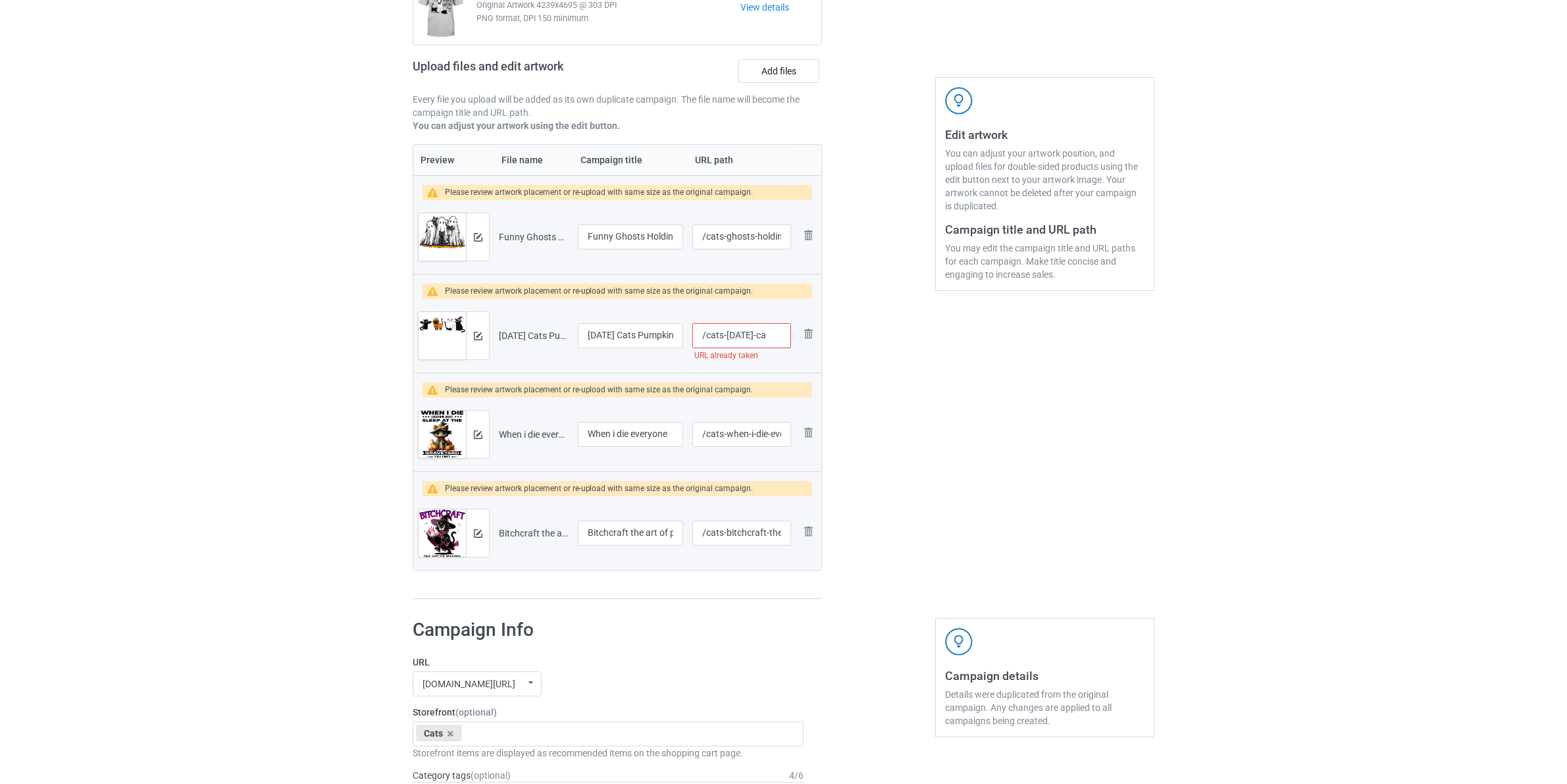
scroll to position [329, 0]
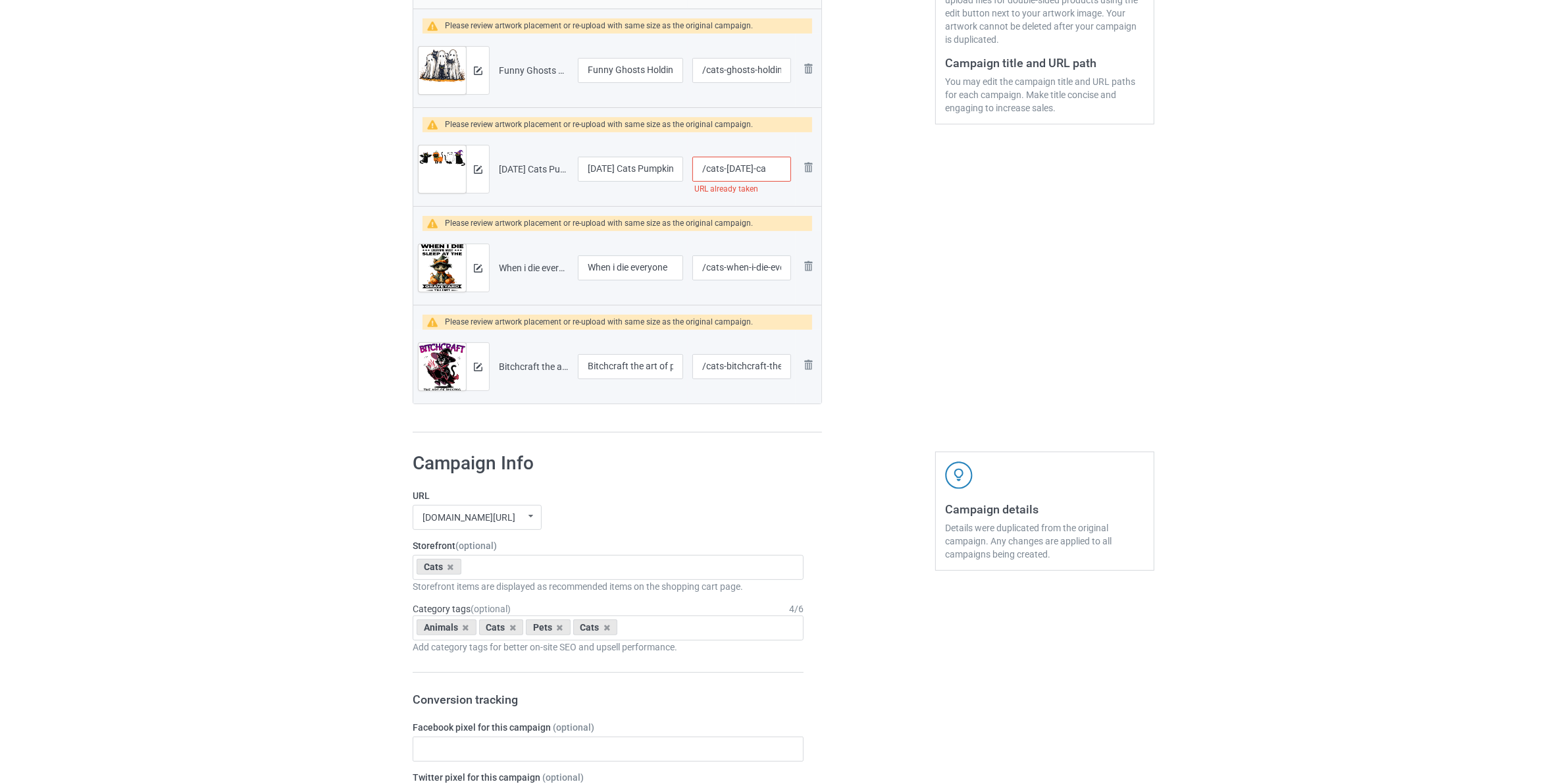
click at [777, 172] on input "/cats-[DATE]-ca" at bounding box center [742, 169] width 98 height 25
type input "/cats-[DATE]-a"
click at [930, 214] on div "Edit artwork You can adjust your artwork position, and upload files for double-…" at bounding box center [1045, 103] width 238 height 679
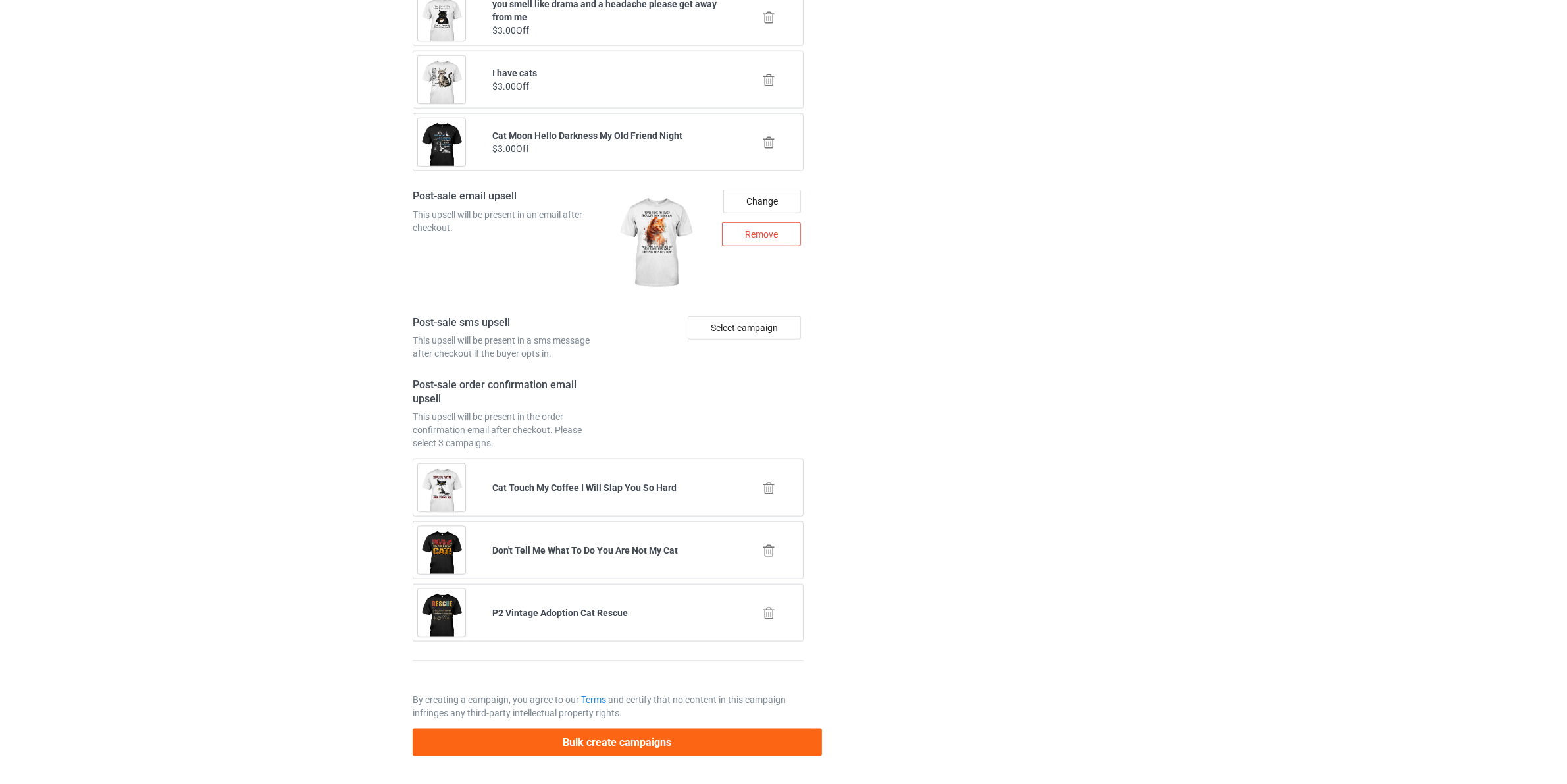
scroll to position [1861, 0]
click at [648, 738] on button "Bulk create campaigns" at bounding box center [617, 742] width 409 height 27
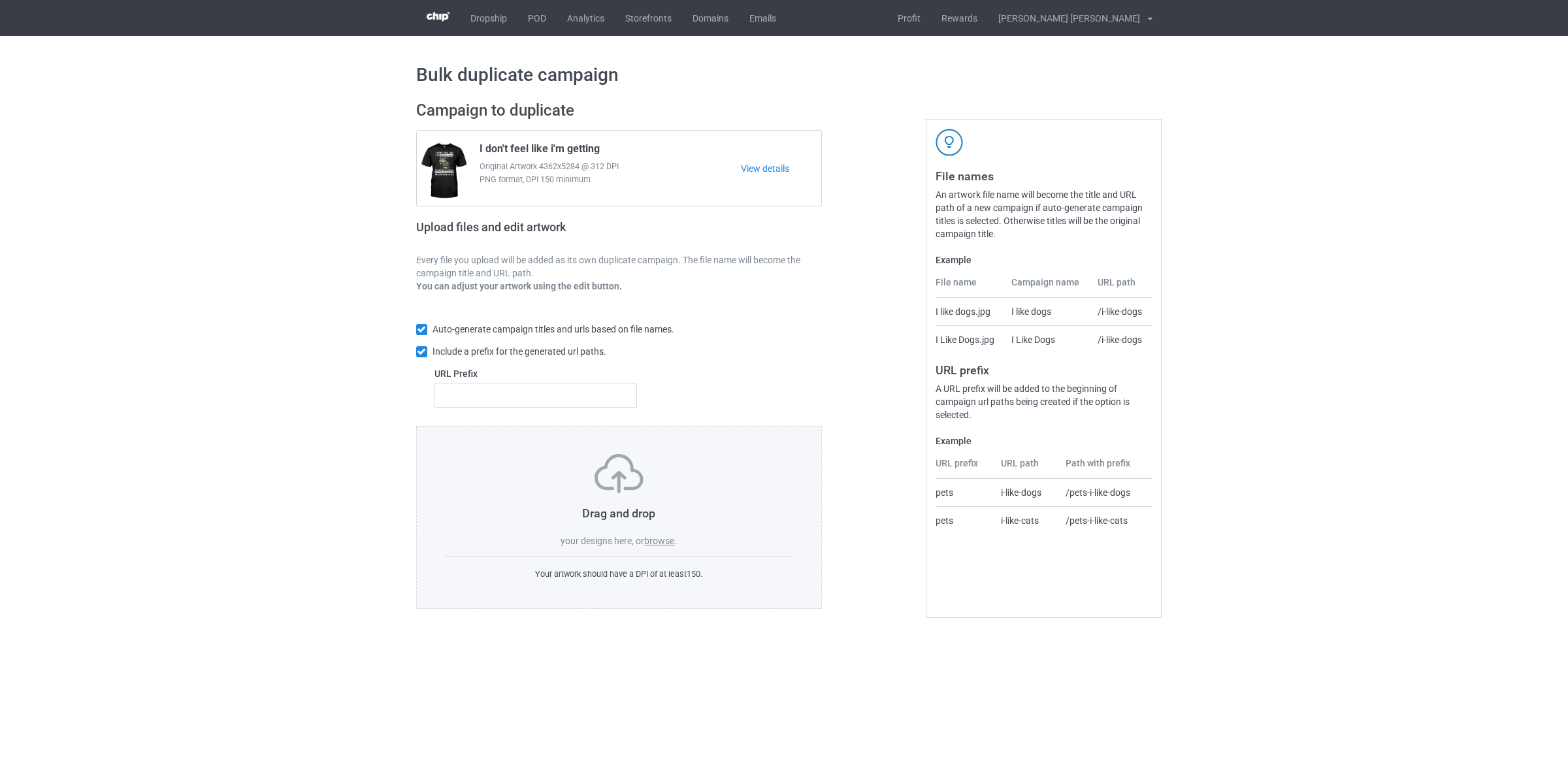
click at [661, 543] on label "browse" at bounding box center [659, 540] width 30 height 10
click at [0, 0] on input "browse" at bounding box center [0, 0] width 0 height 0
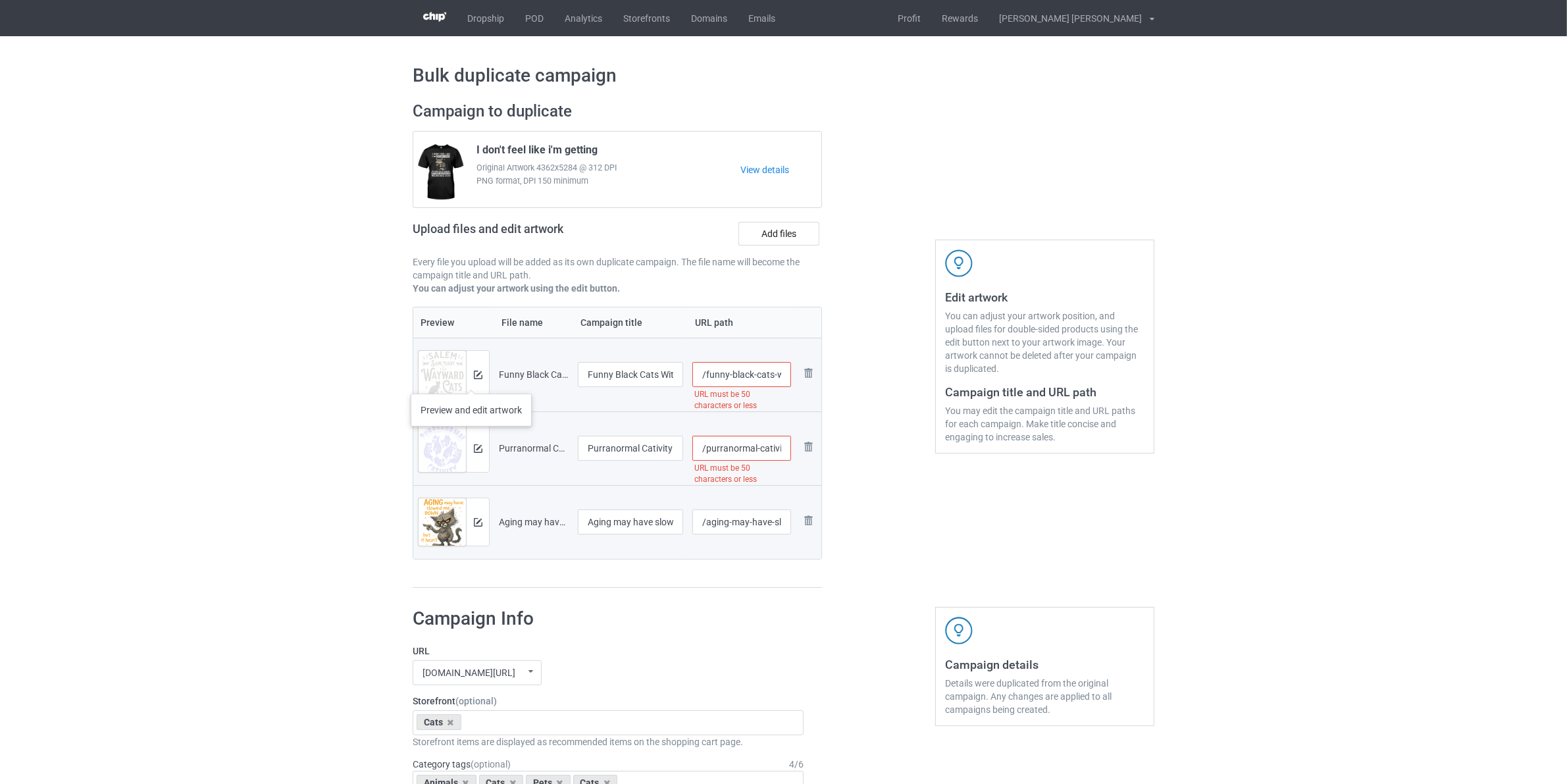
click at [471, 381] on div at bounding box center [477, 374] width 23 height 47
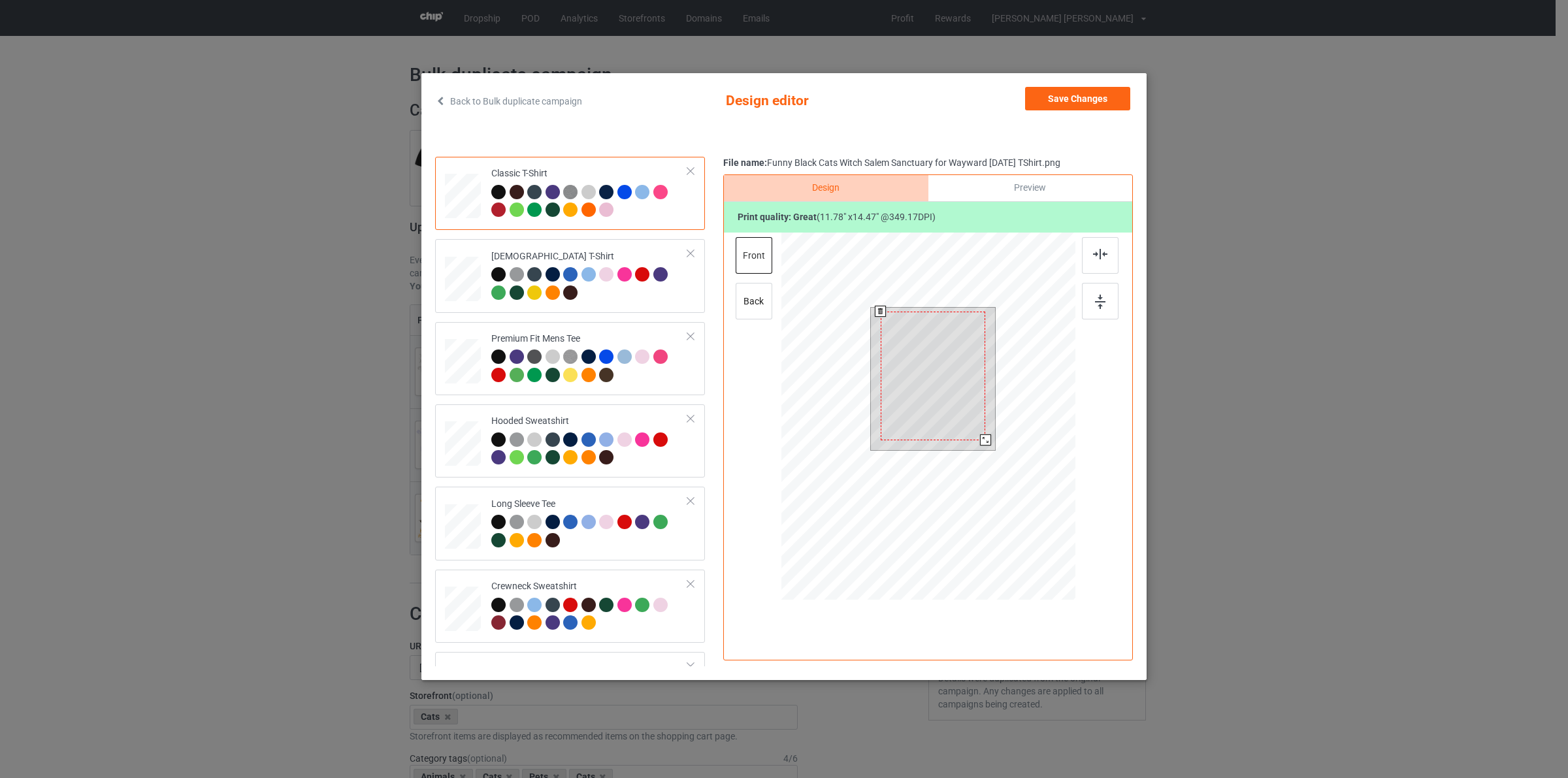
click at [985, 435] on div at bounding box center [986, 440] width 11 height 11
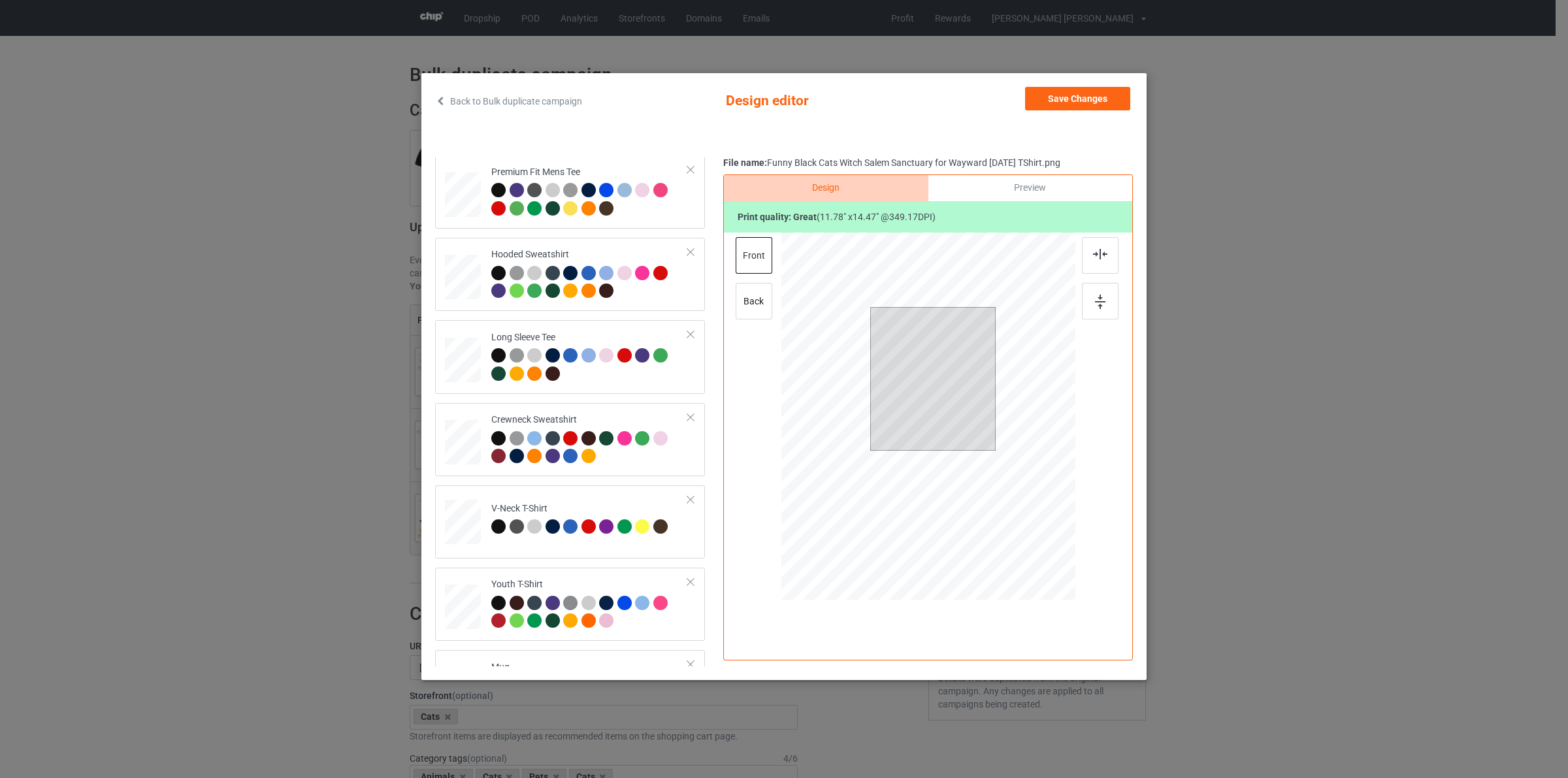
scroll to position [310, 0]
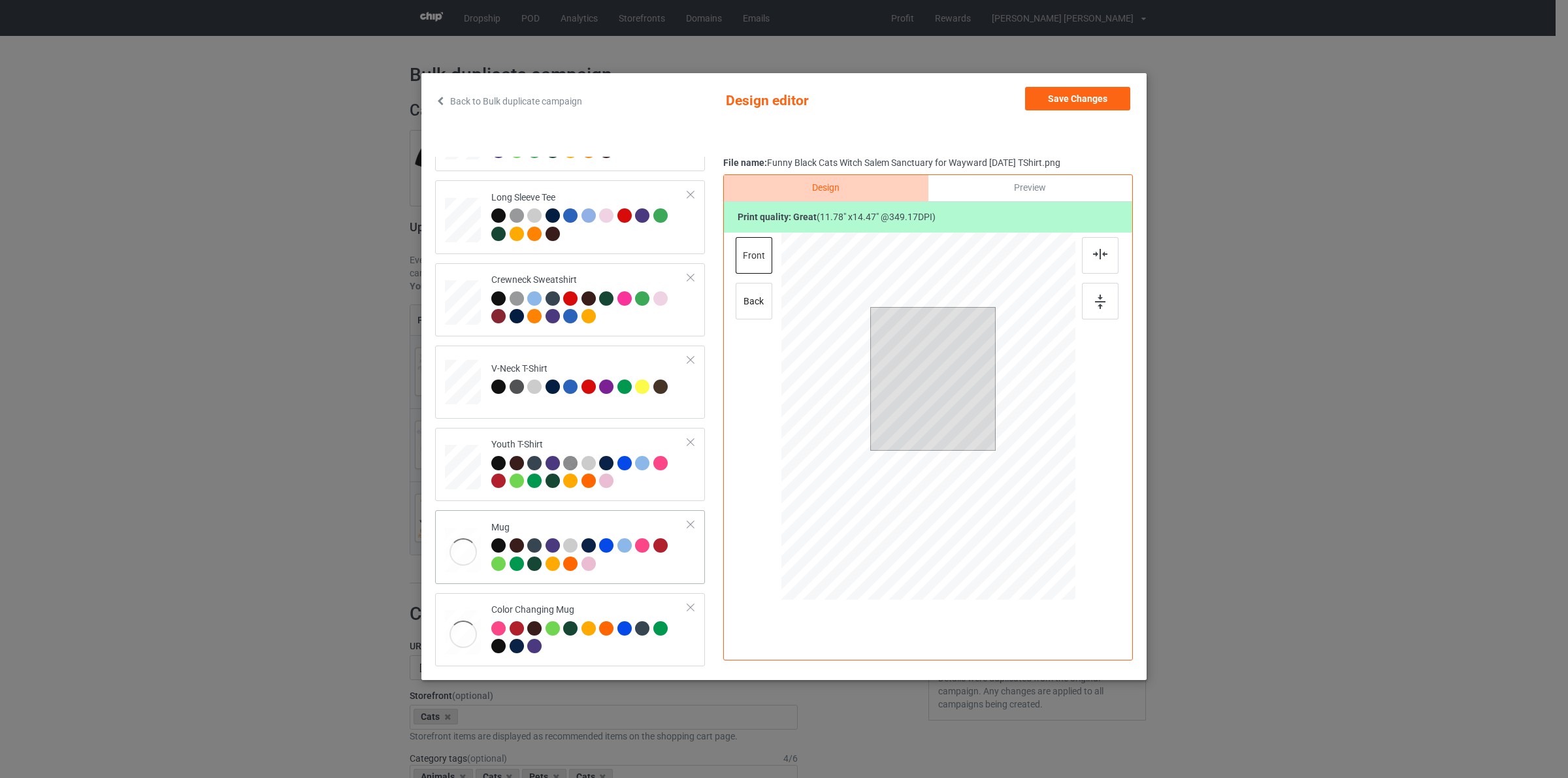
click at [528, 515] on td "Mug" at bounding box center [589, 546] width 211 height 63
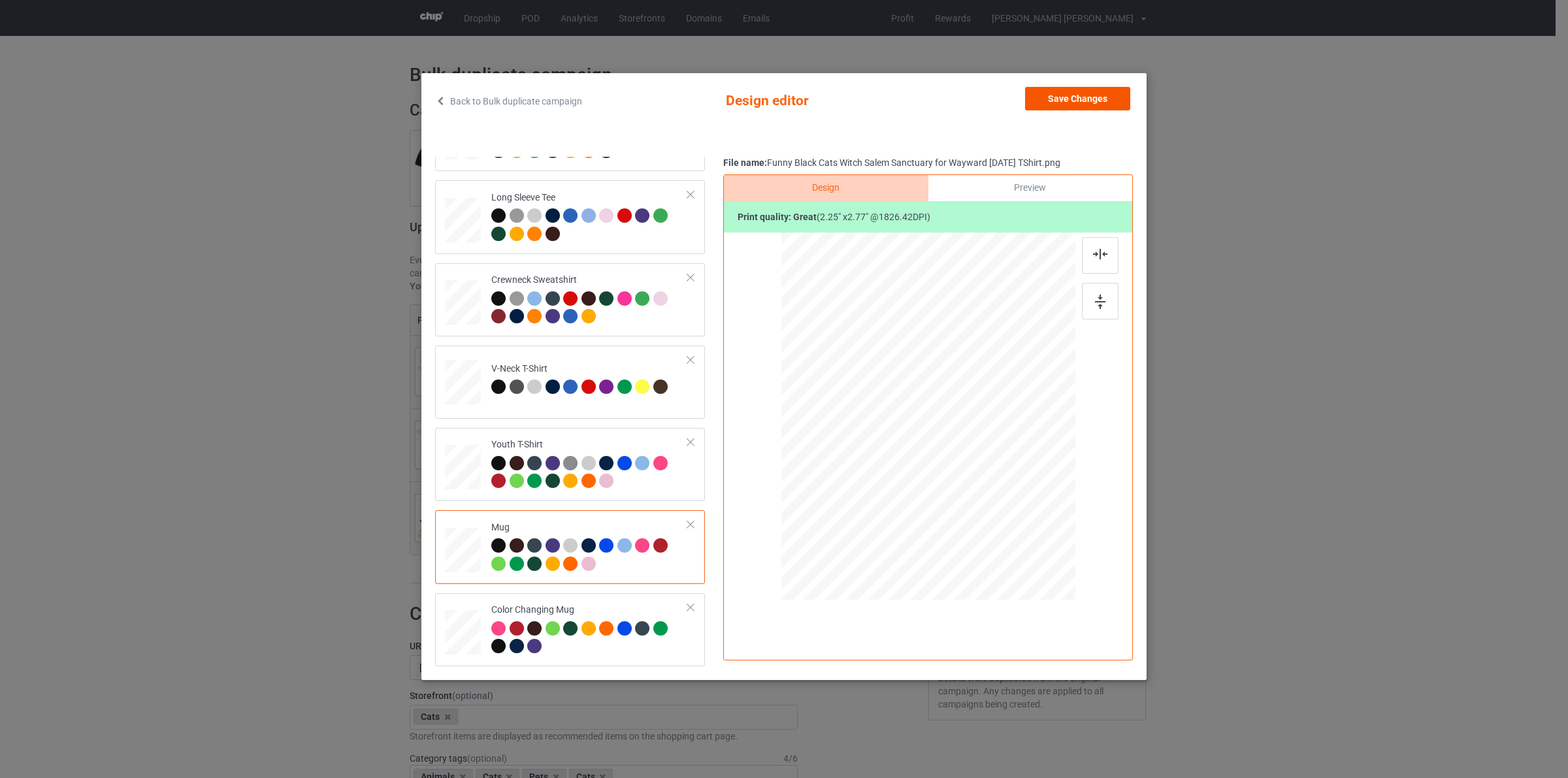
click at [1067, 85] on div "Back to Bulk duplicate campaign Design editor Save Changes Classic T-Shirt Ladi…" at bounding box center [784, 376] width 725 height 607
click at [1079, 94] on button "Save Changes" at bounding box center [1077, 98] width 105 height 23
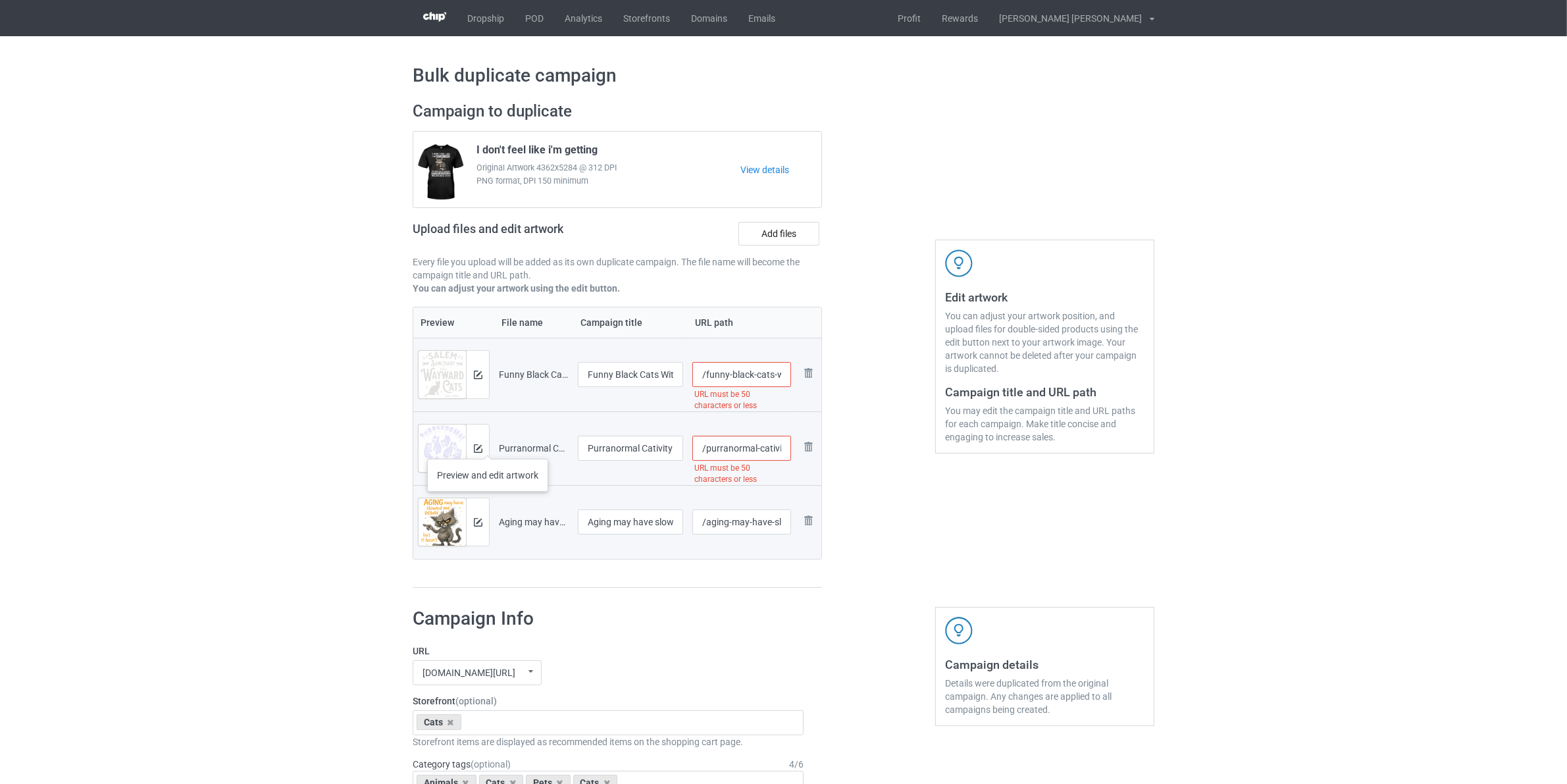
click at [486, 446] on div at bounding box center [477, 448] width 23 height 47
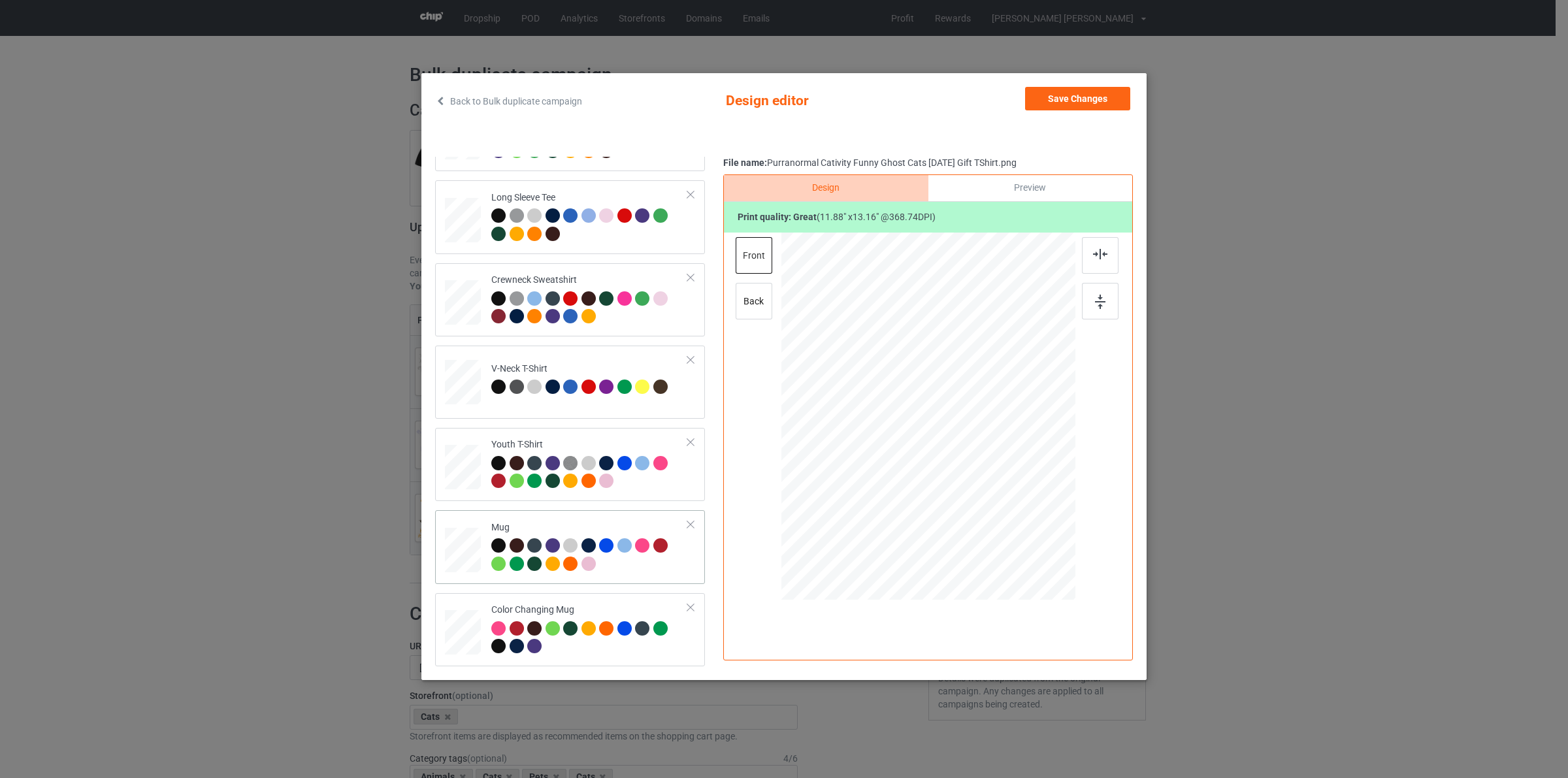
click at [566, 570] on div at bounding box center [572, 565] width 19 height 19
click at [546, 359] on td "V-Neck T-Shirt" at bounding box center [589, 380] width 211 height 58
drag, startPoint x: 1089, startPoint y: 92, endPoint x: 951, endPoint y: 118, distance: 140.4
click at [1088, 92] on button "Save Changes" at bounding box center [1077, 98] width 105 height 23
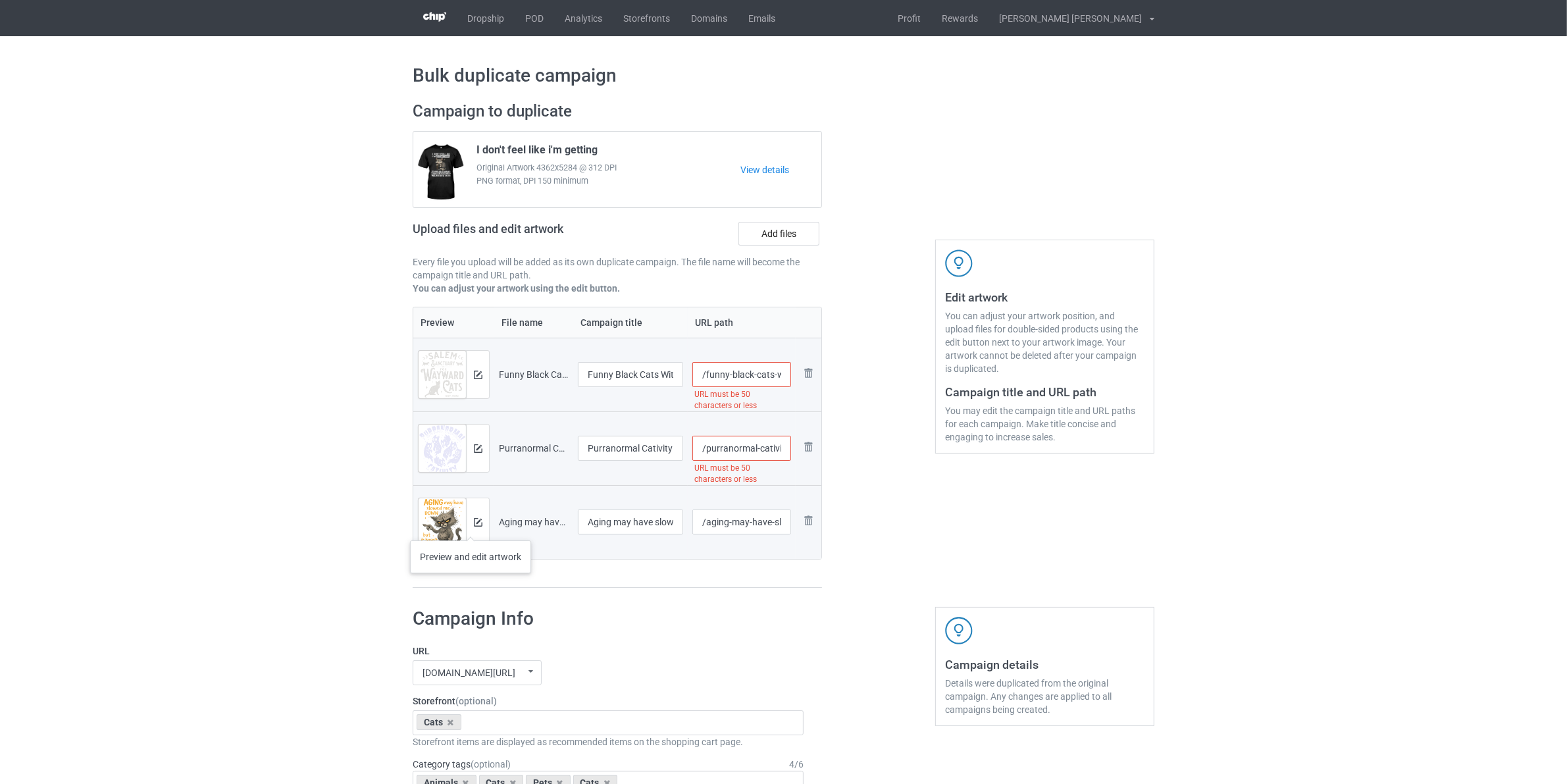
click at [471, 527] on div at bounding box center [477, 522] width 23 height 47
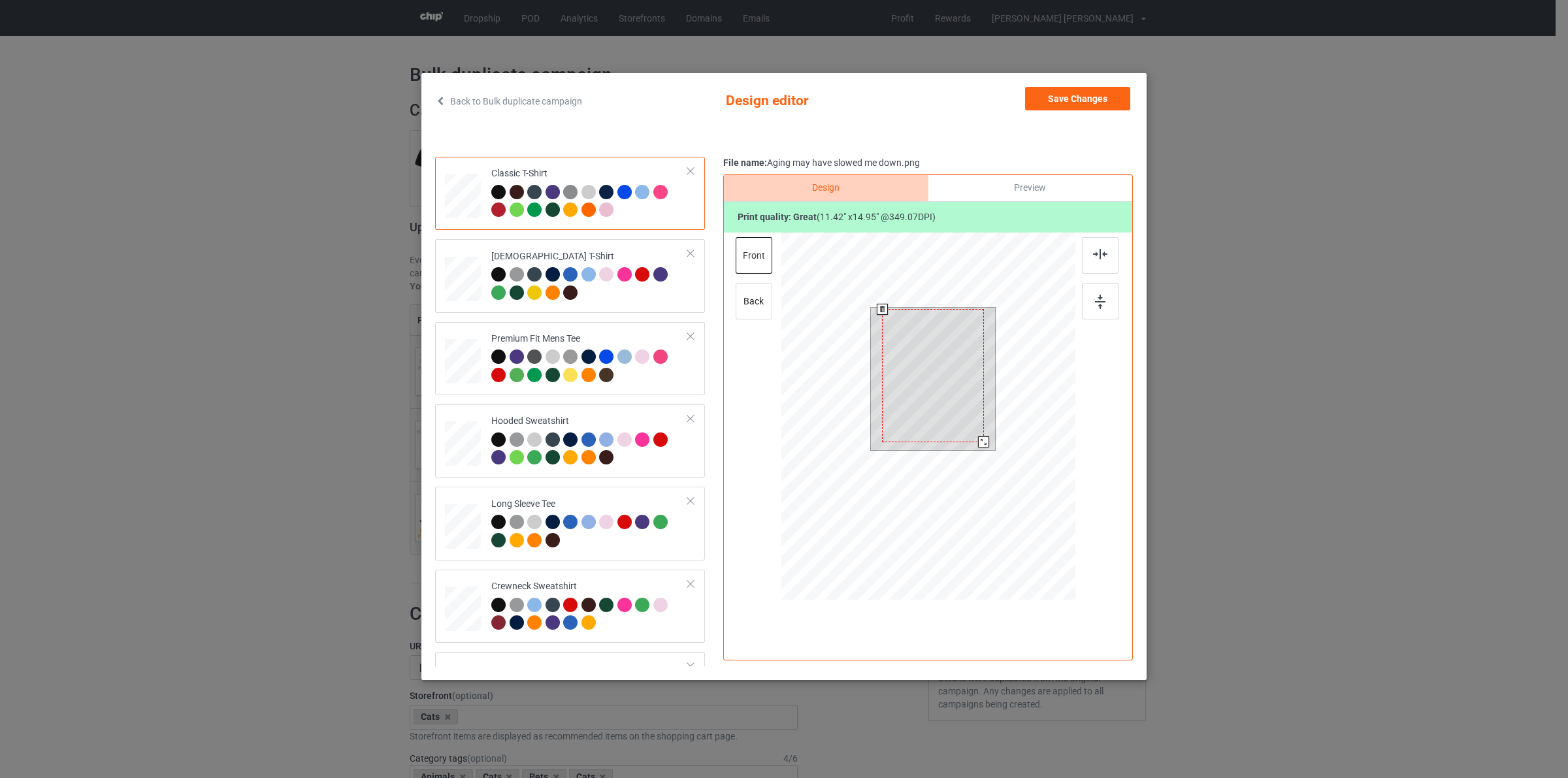
click at [980, 437] on div at bounding box center [984, 442] width 11 height 11
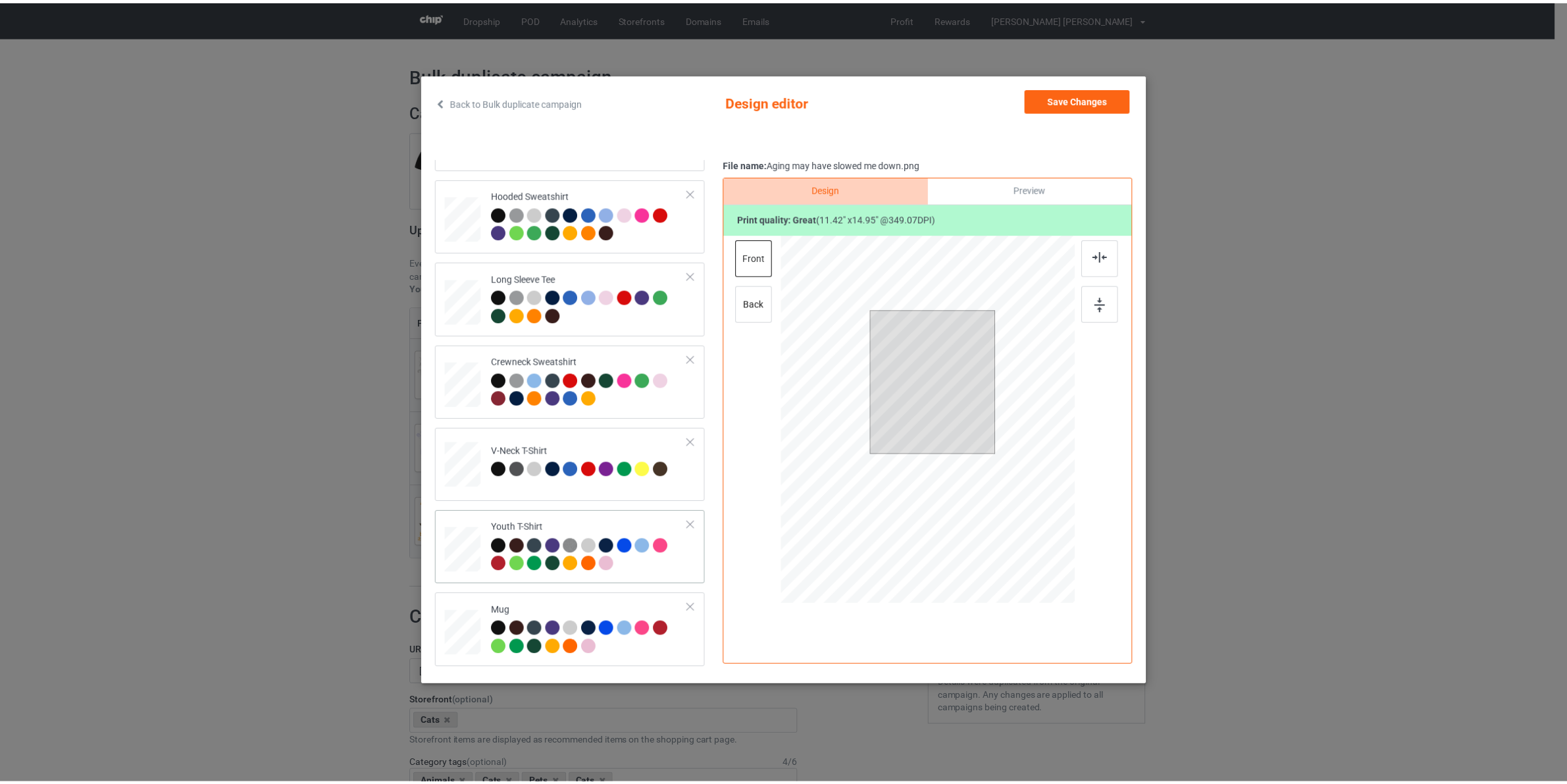
scroll to position [230, 0]
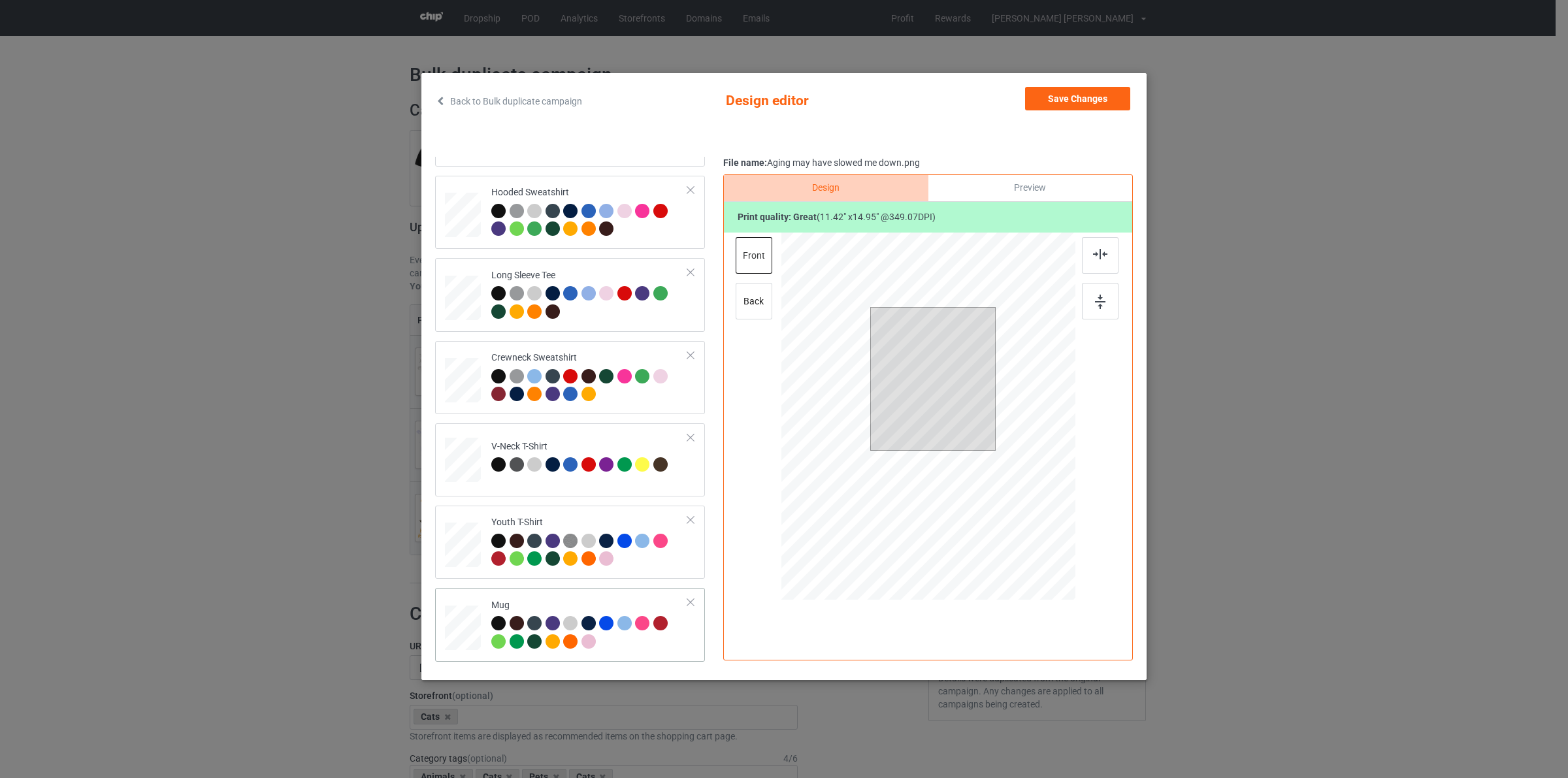
click at [584, 637] on div at bounding box center [591, 643] width 19 height 19
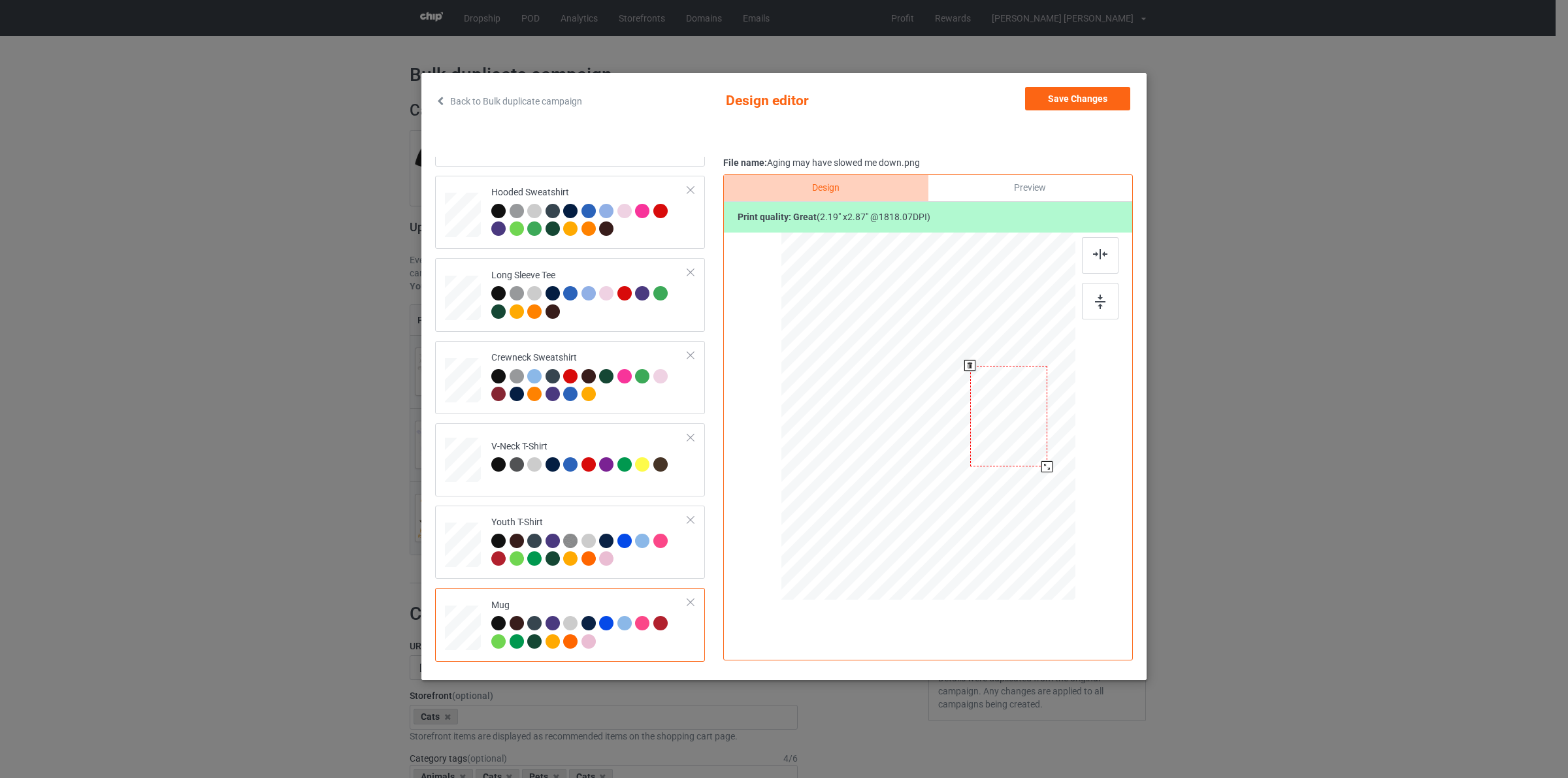
click at [1049, 460] on div at bounding box center [928, 415] width 294 height 122
click at [1074, 90] on button "Save Changes" at bounding box center [1077, 98] width 105 height 23
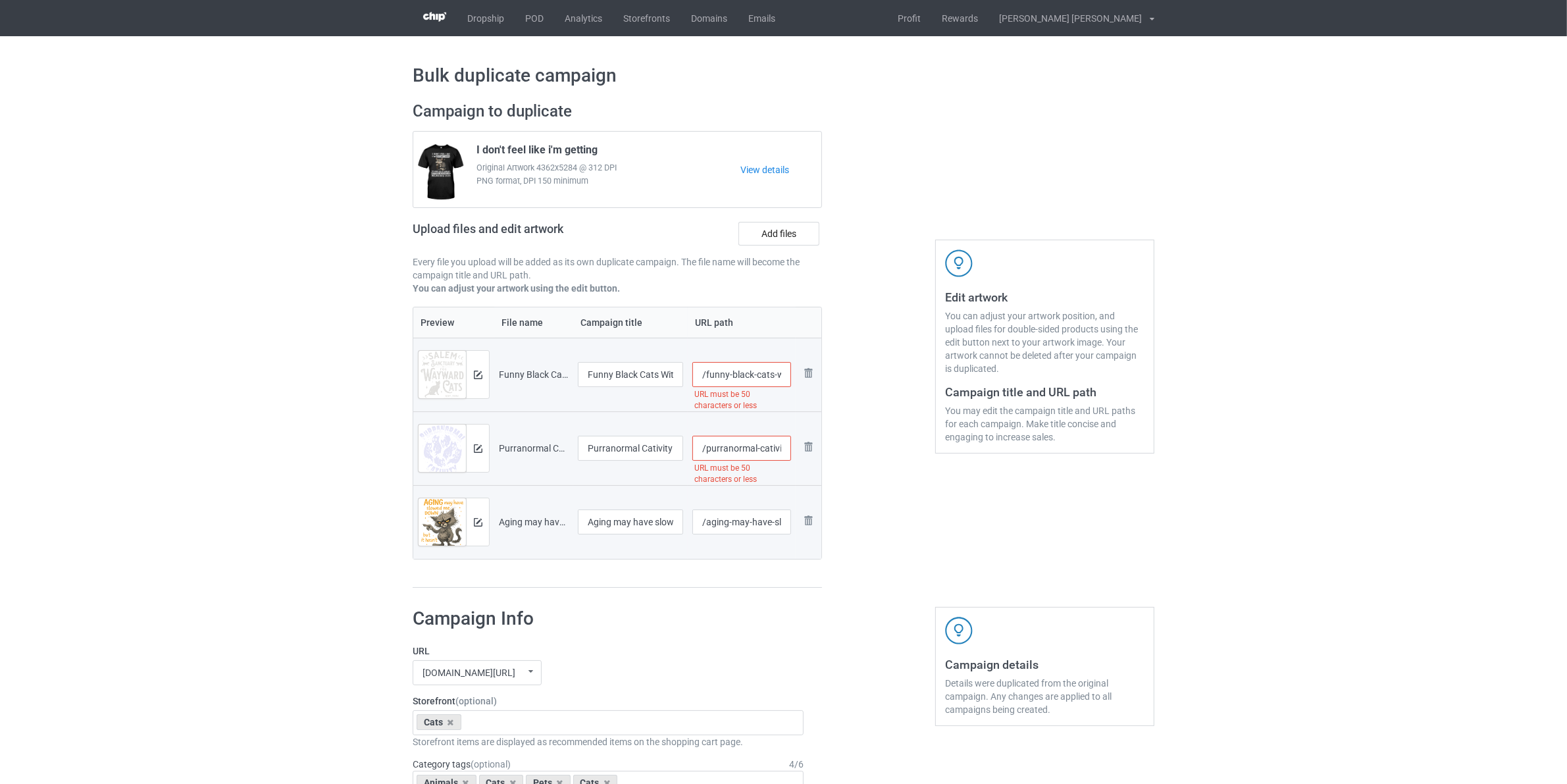
click at [707, 445] on input "/purranormal-cativity-funny-ghost-cats-halloween-gift-tshirt" at bounding box center [742, 448] width 99 height 25
paste input "cats-"
type input "/cats-purranormal-cativity-funny-ghost-cats-halloween-gift-tshirt"
click at [708, 367] on input "/funny-black-cats-witch-salem-sanctuary-for-wayward-halloween-tshirt" at bounding box center [742, 374] width 99 height 25
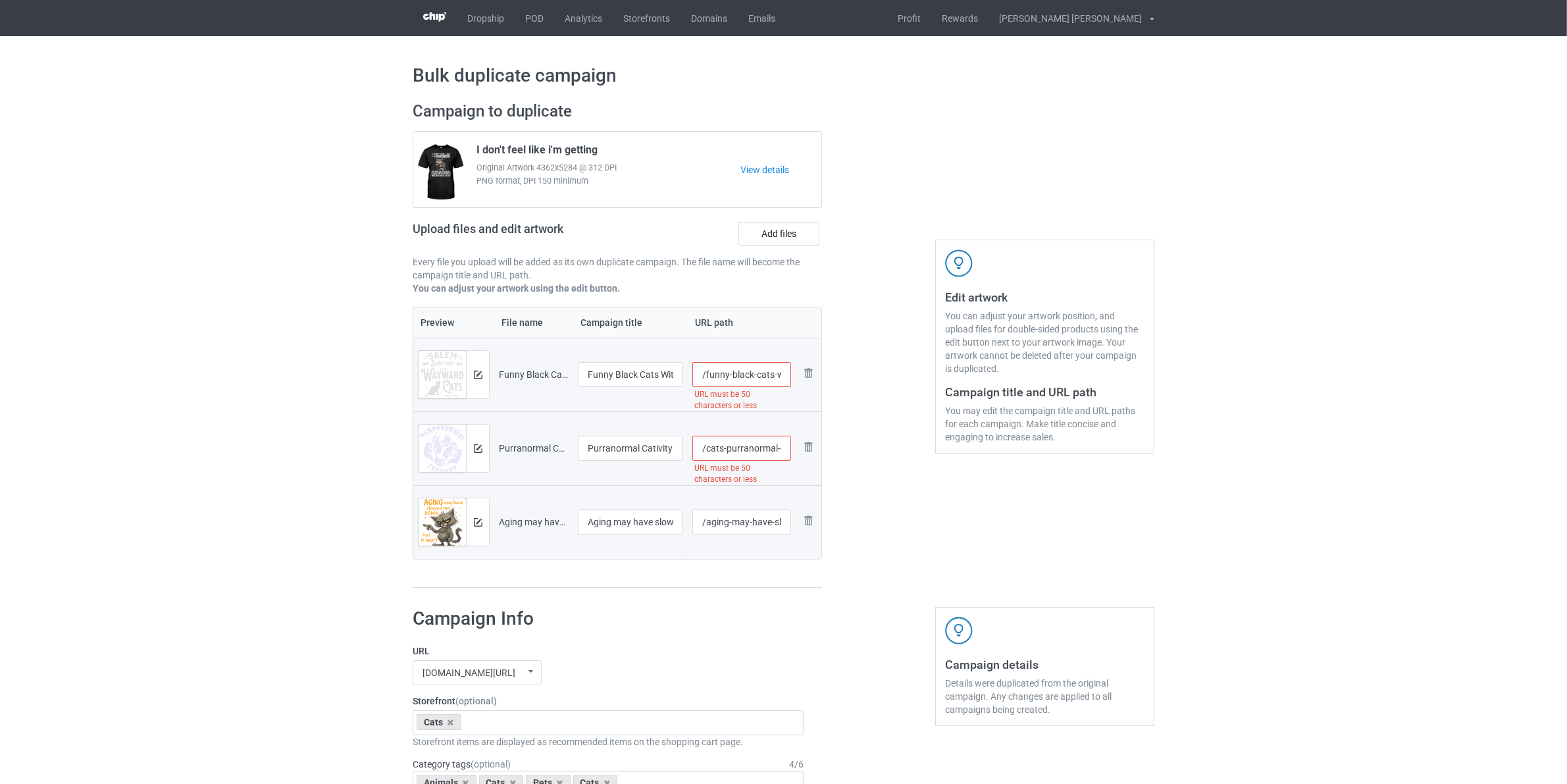
paste input "cats-"
drag, startPoint x: 784, startPoint y: 378, endPoint x: 851, endPoint y: 446, distance: 95.5
click at [854, 409] on div "Campaign to duplicate I don't feel like i'm getting Original Artwork 4362x5284 …" at bounding box center [784, 345] width 760 height 505
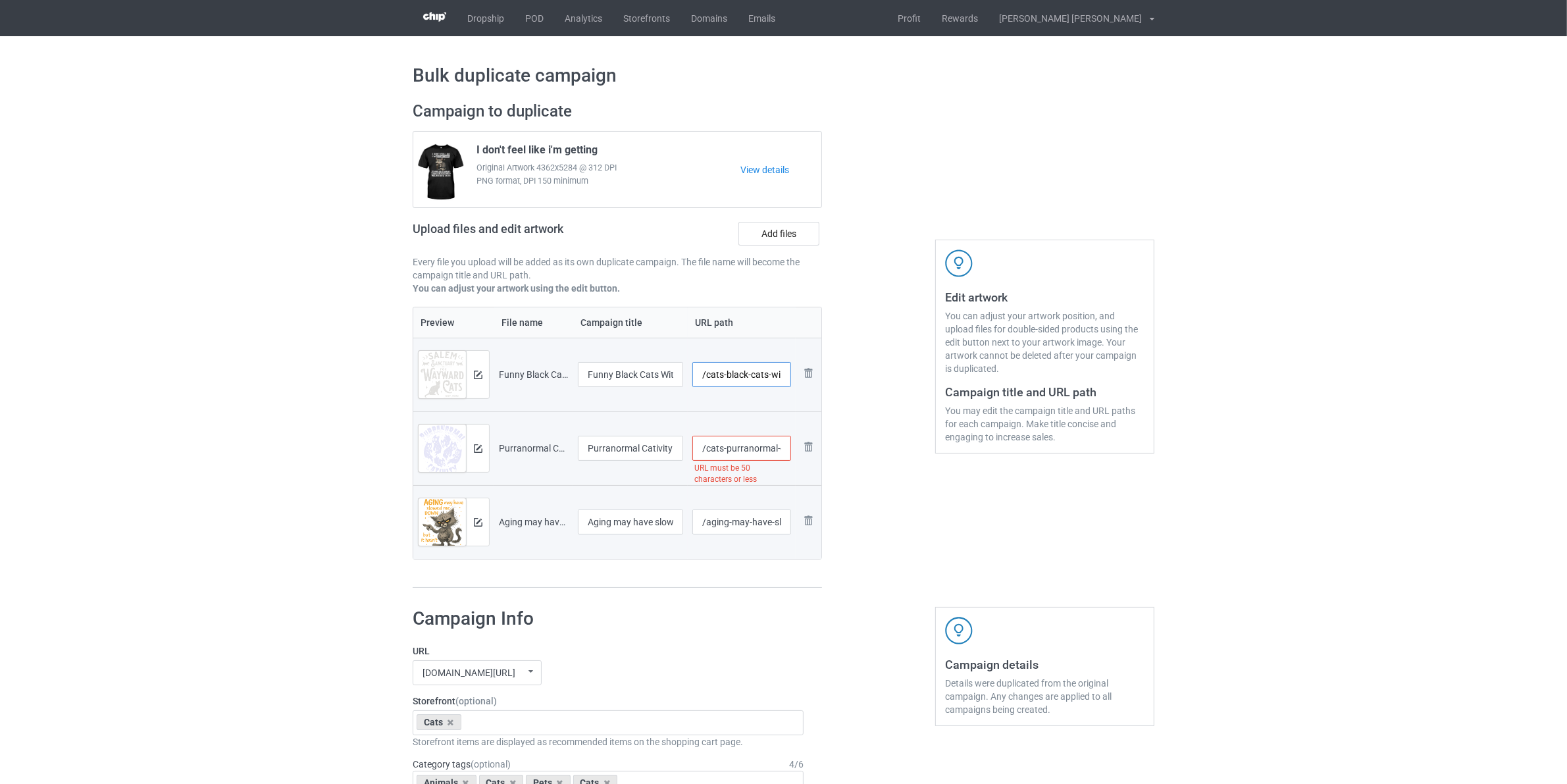
type input "/cats-black-cats-wi"
drag, startPoint x: 838, startPoint y: 469, endPoint x: 949, endPoint y: 488, distance: 112.6
click at [896, 490] on div "Campaign to duplicate I don't feel like i'm getting Original Artwork 4362x5284 …" at bounding box center [784, 345] width 760 height 505
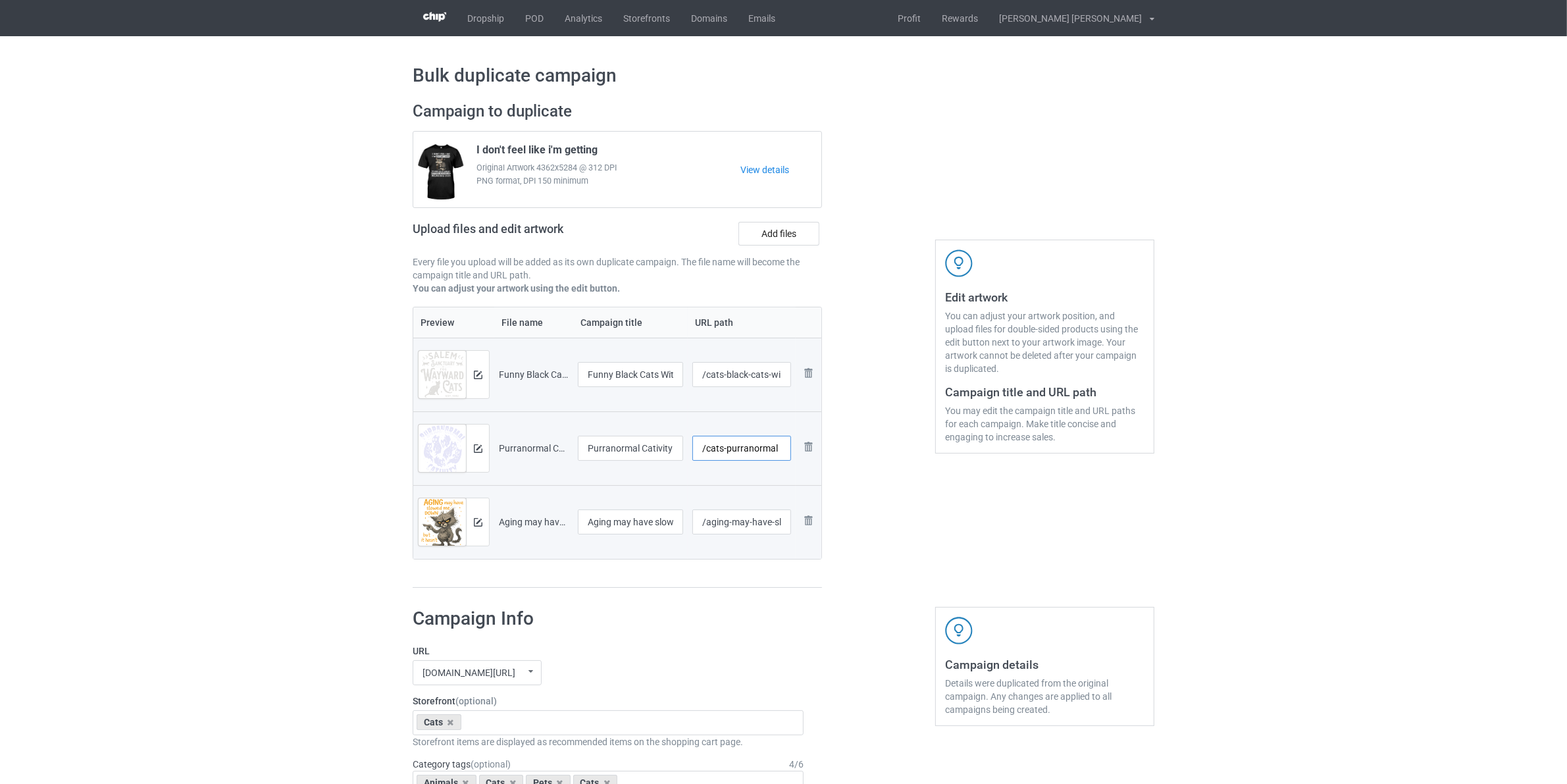
type input "/cats-purranormal"
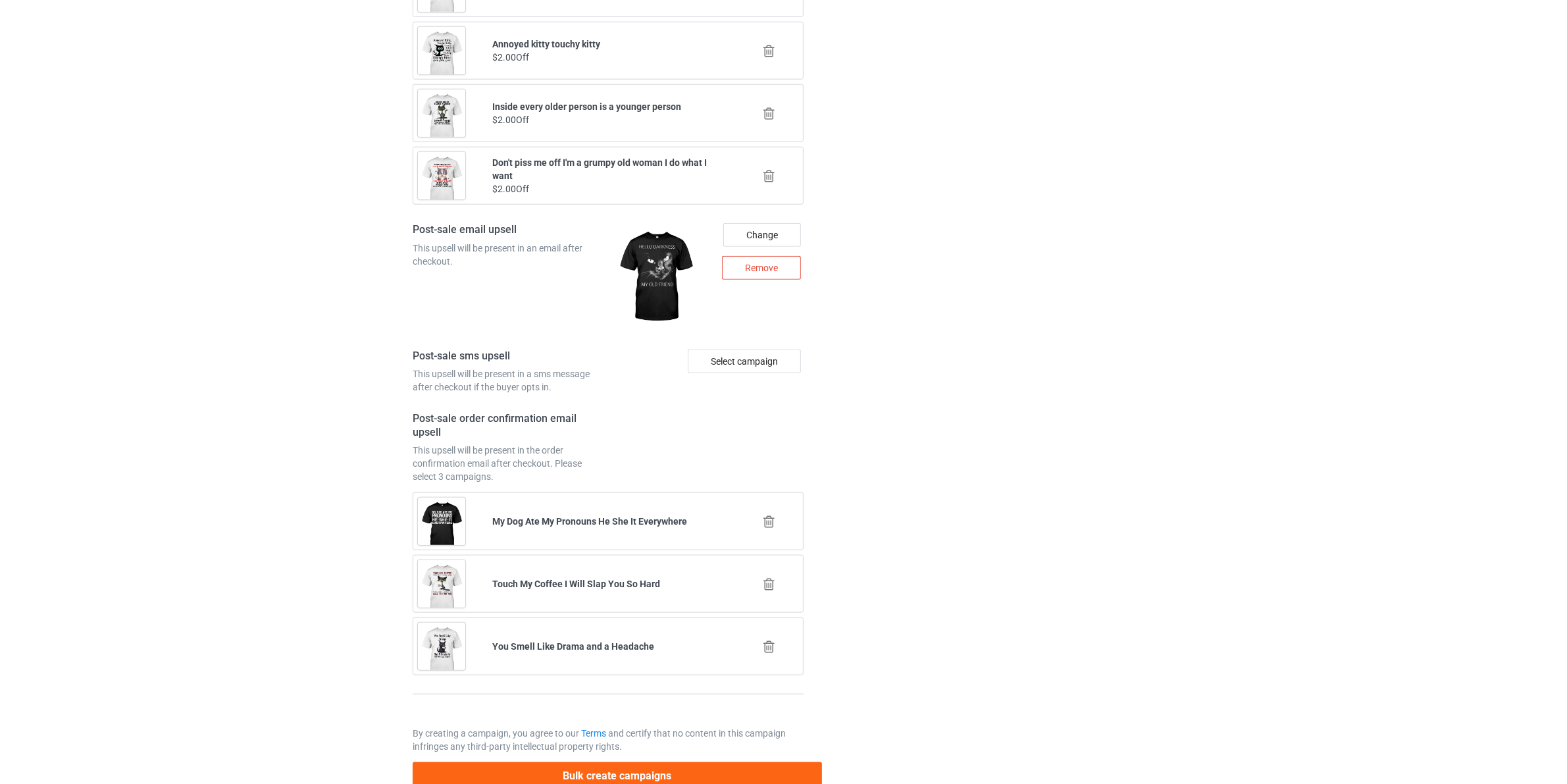
scroll to position [1749, 0]
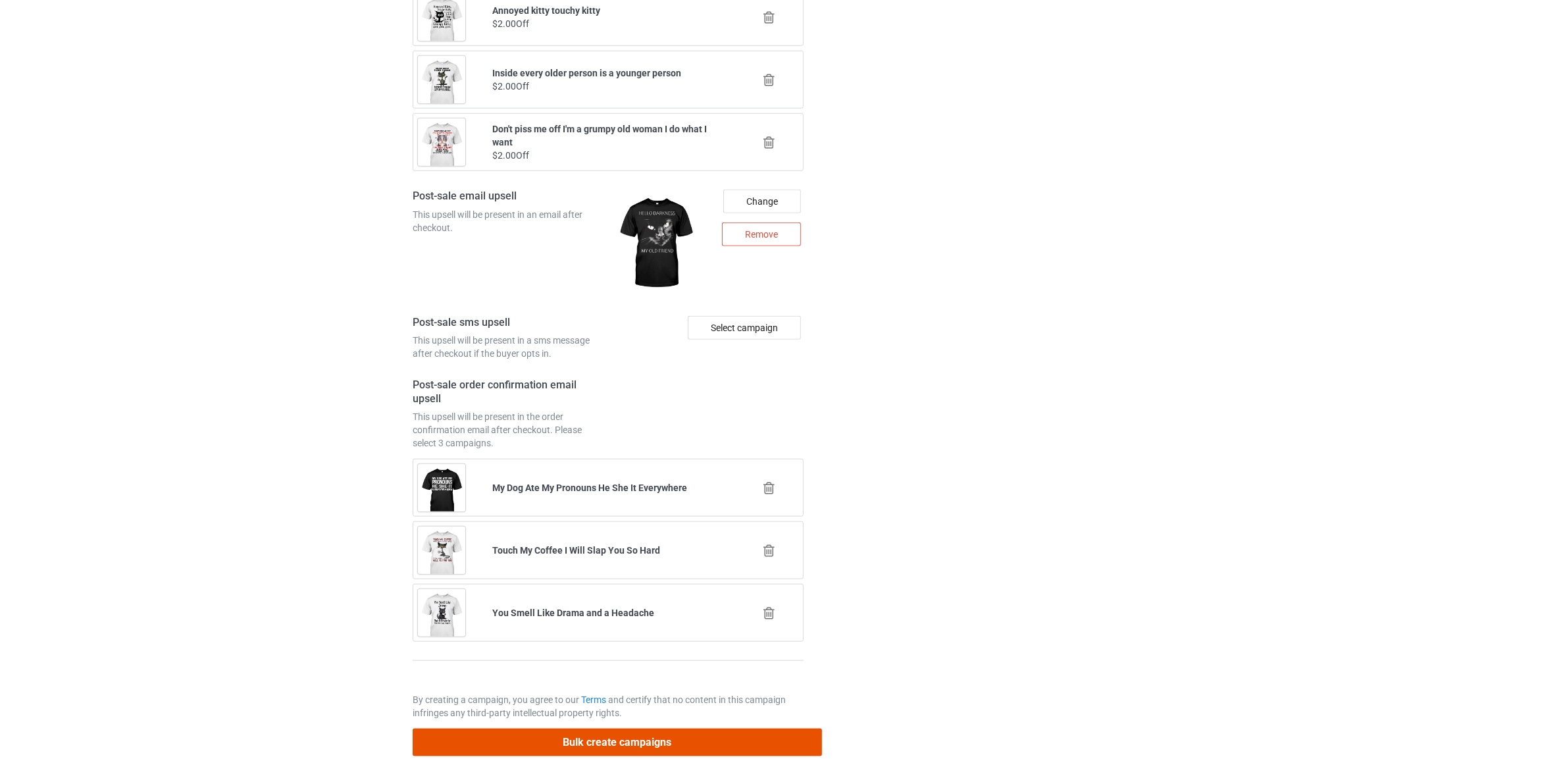
click at [665, 738] on button "Bulk create campaigns" at bounding box center [617, 742] width 409 height 27
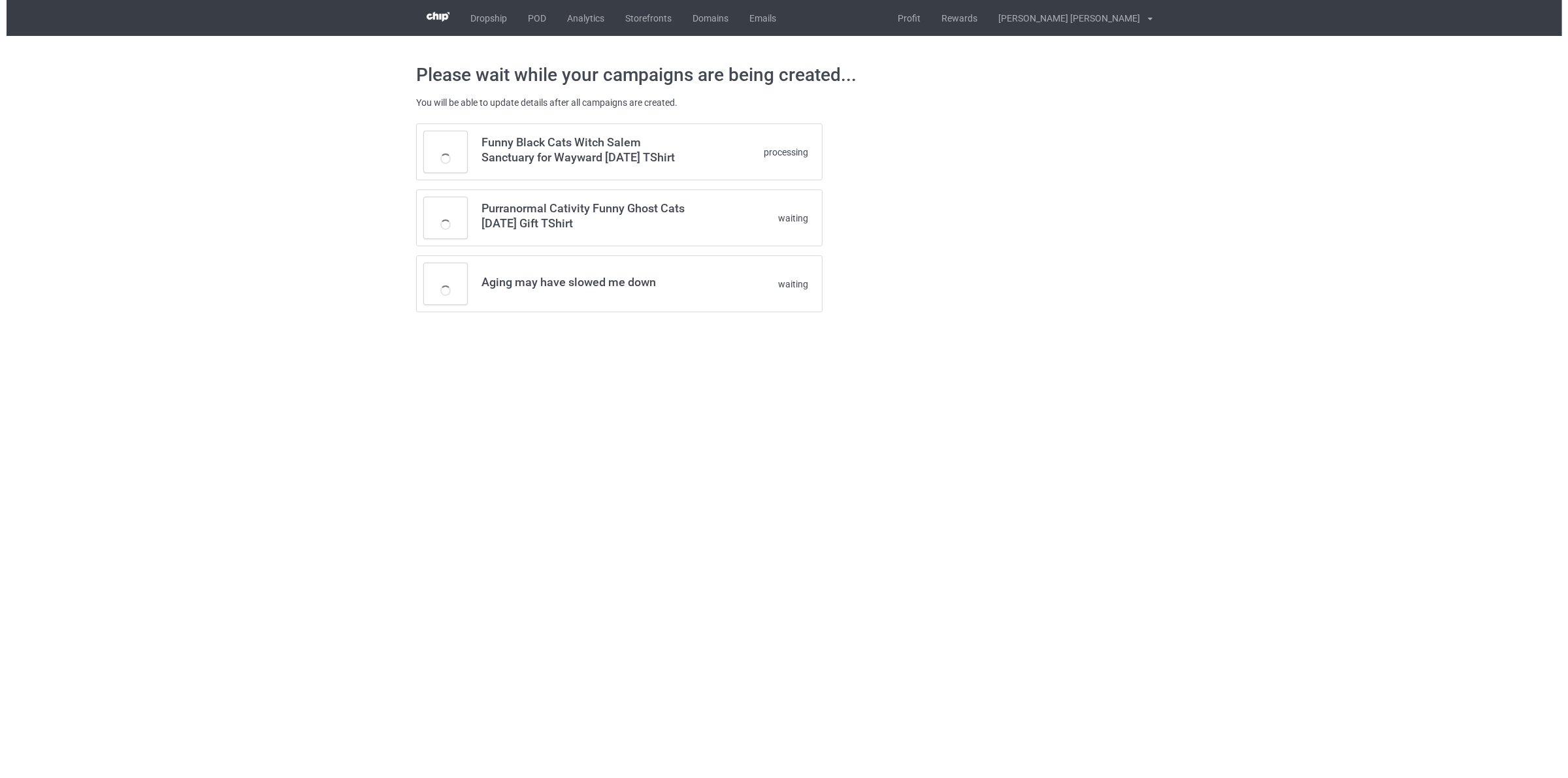
scroll to position [0, 0]
